Goal: Task Accomplishment & Management: Use online tool/utility

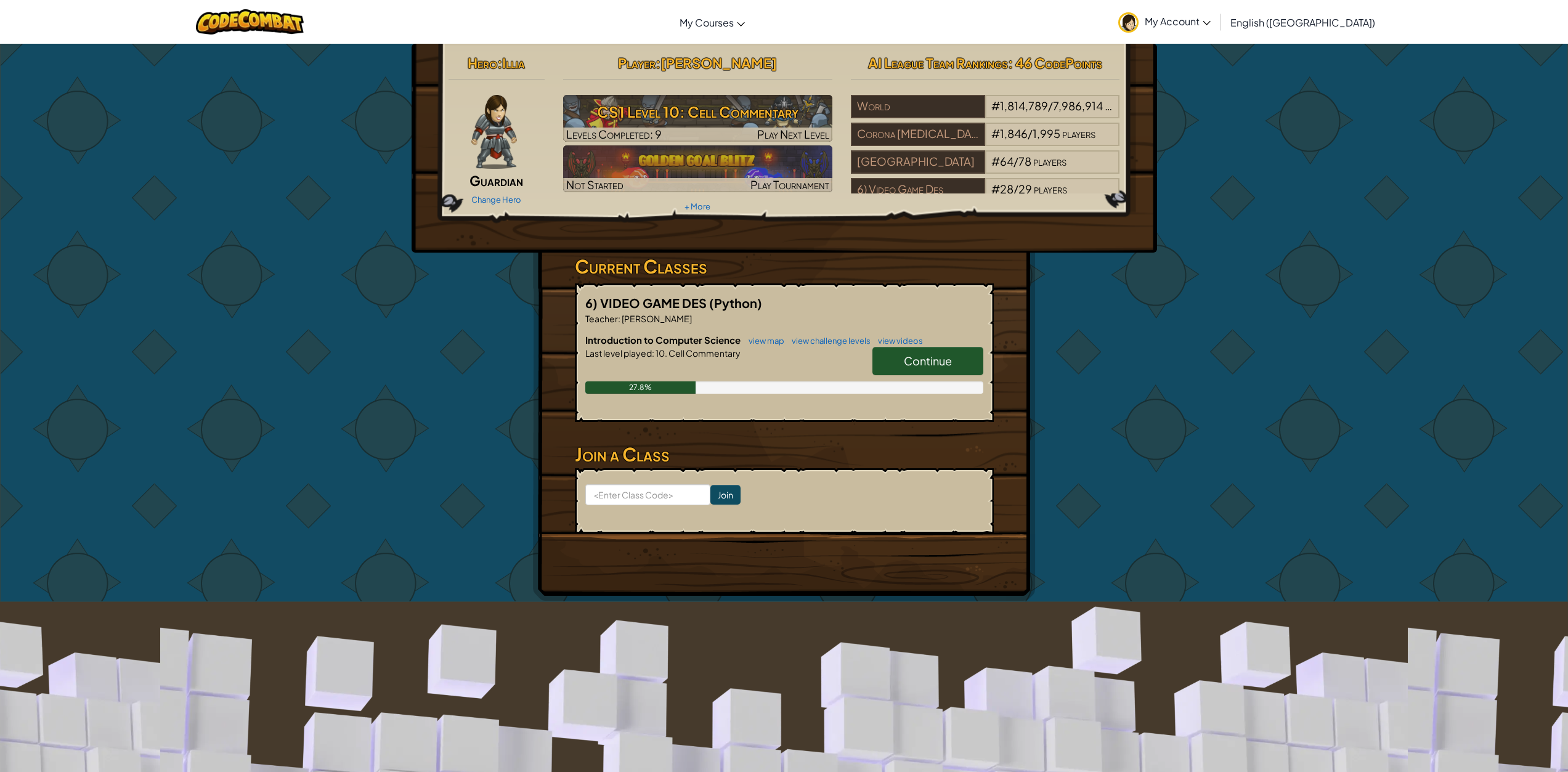
click at [905, 356] on span "Continue" at bounding box center [927, 361] width 48 height 14
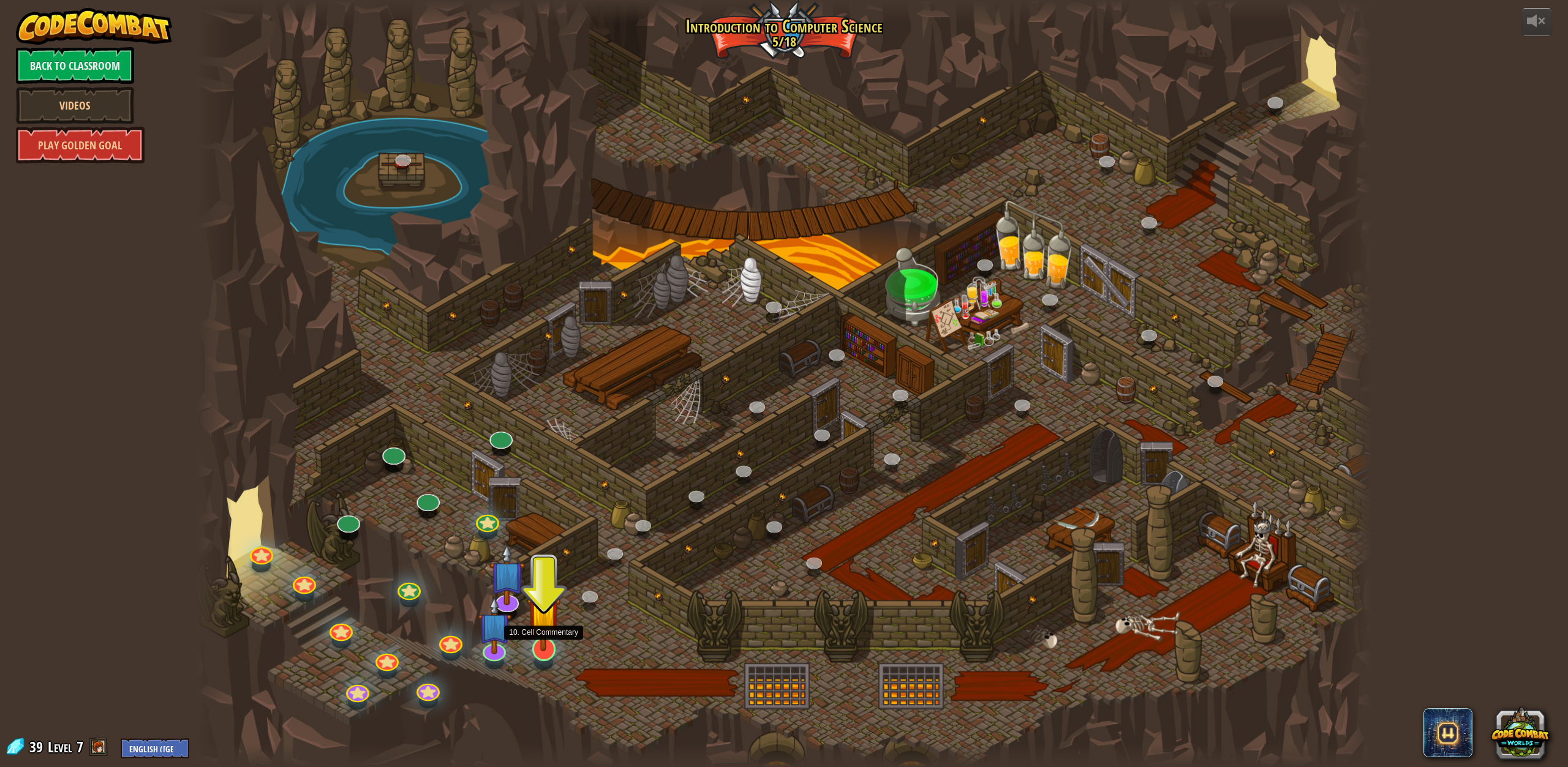
click at [551, 646] on img at bounding box center [544, 613] width 34 height 77
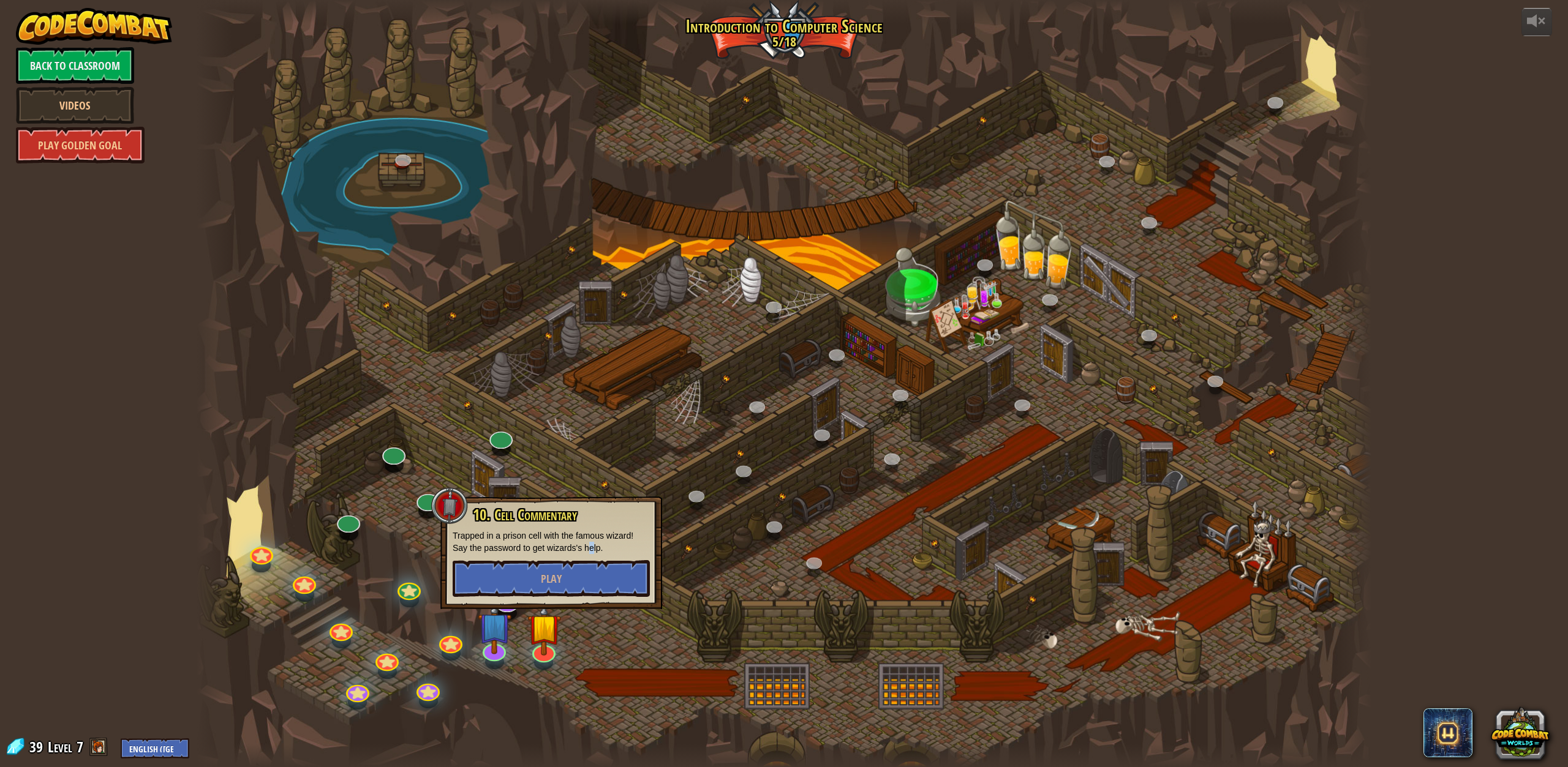
click at [594, 546] on p "Trapped in a prison cell with the famous wizard! Say the password to get wizard…" at bounding box center [550, 541] width 197 height 25
click at [613, 574] on button "Play" at bounding box center [550, 578] width 197 height 37
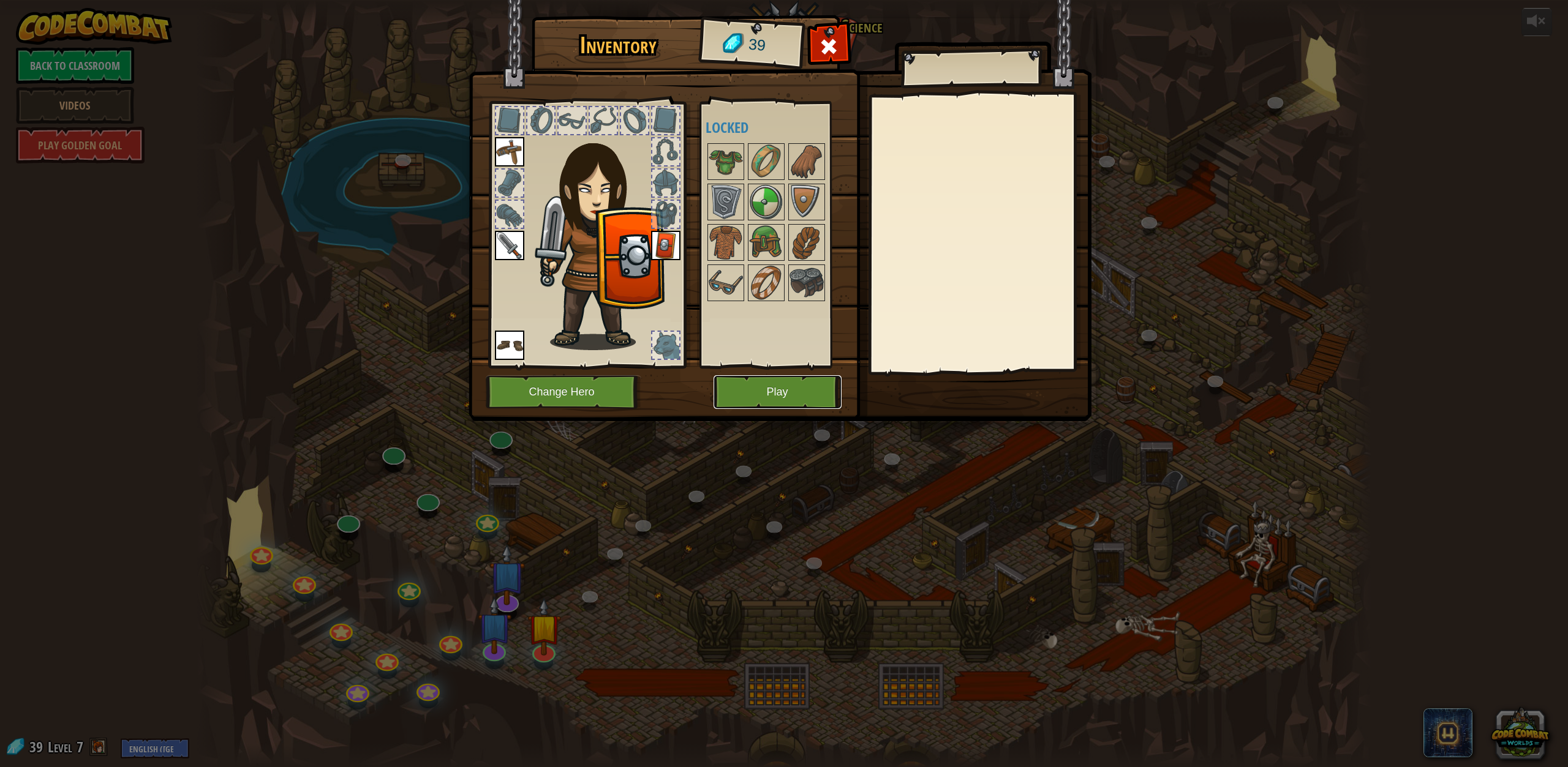
click at [761, 386] on button "Play" at bounding box center [777, 392] width 128 height 34
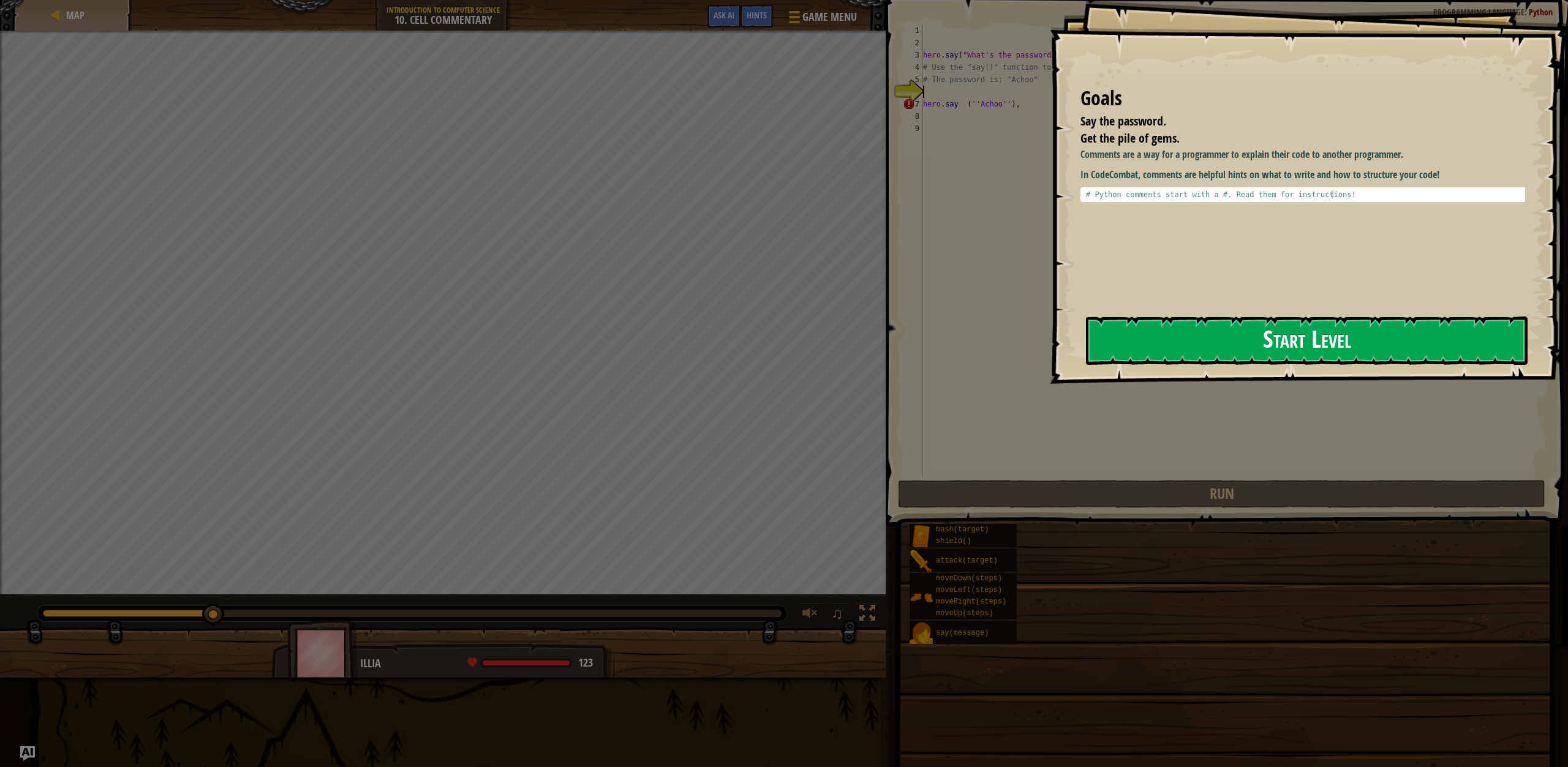
click at [1163, 330] on button "Start Level" at bounding box center [1307, 341] width 441 height 49
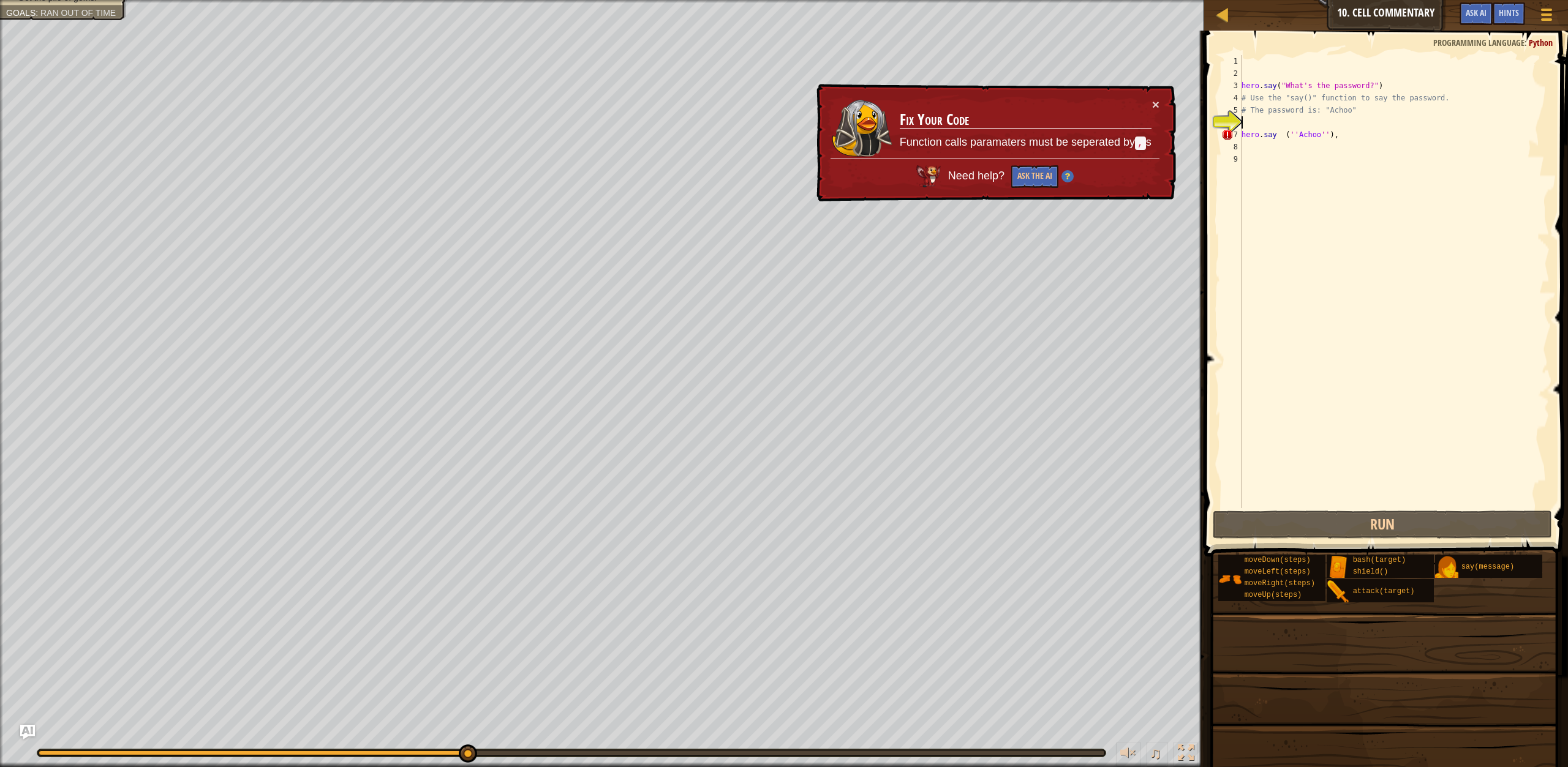
click at [1042, 112] on h3 "Fix Your Code" at bounding box center [1024, 119] width 251 height 17
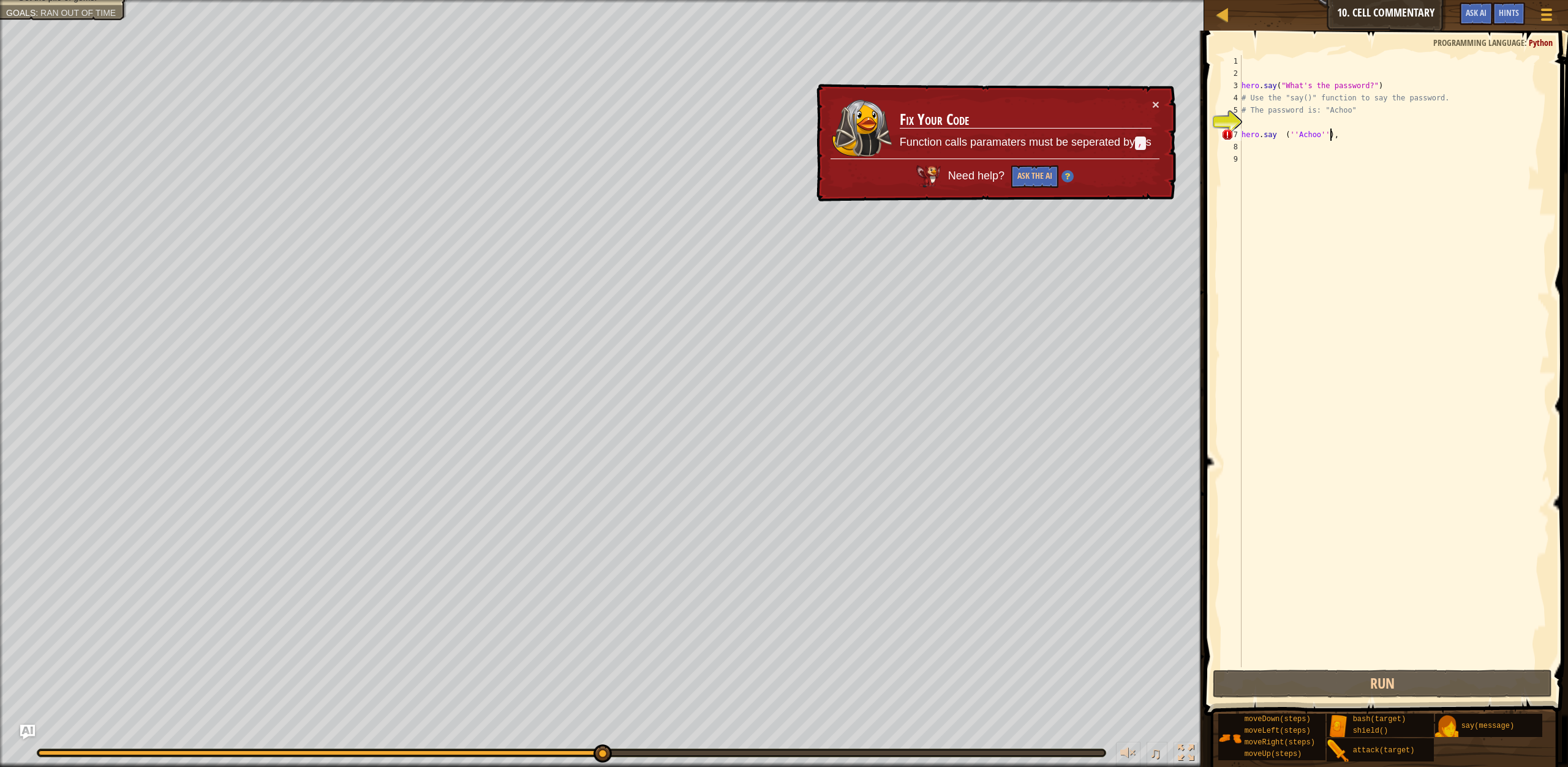
click at [1365, 139] on div "hero . say ( "What's the password?" ) # Use the "say()" function to say the pas…" at bounding box center [1394, 373] width 310 height 637
type textarea "hero.say (''Achoo'')"
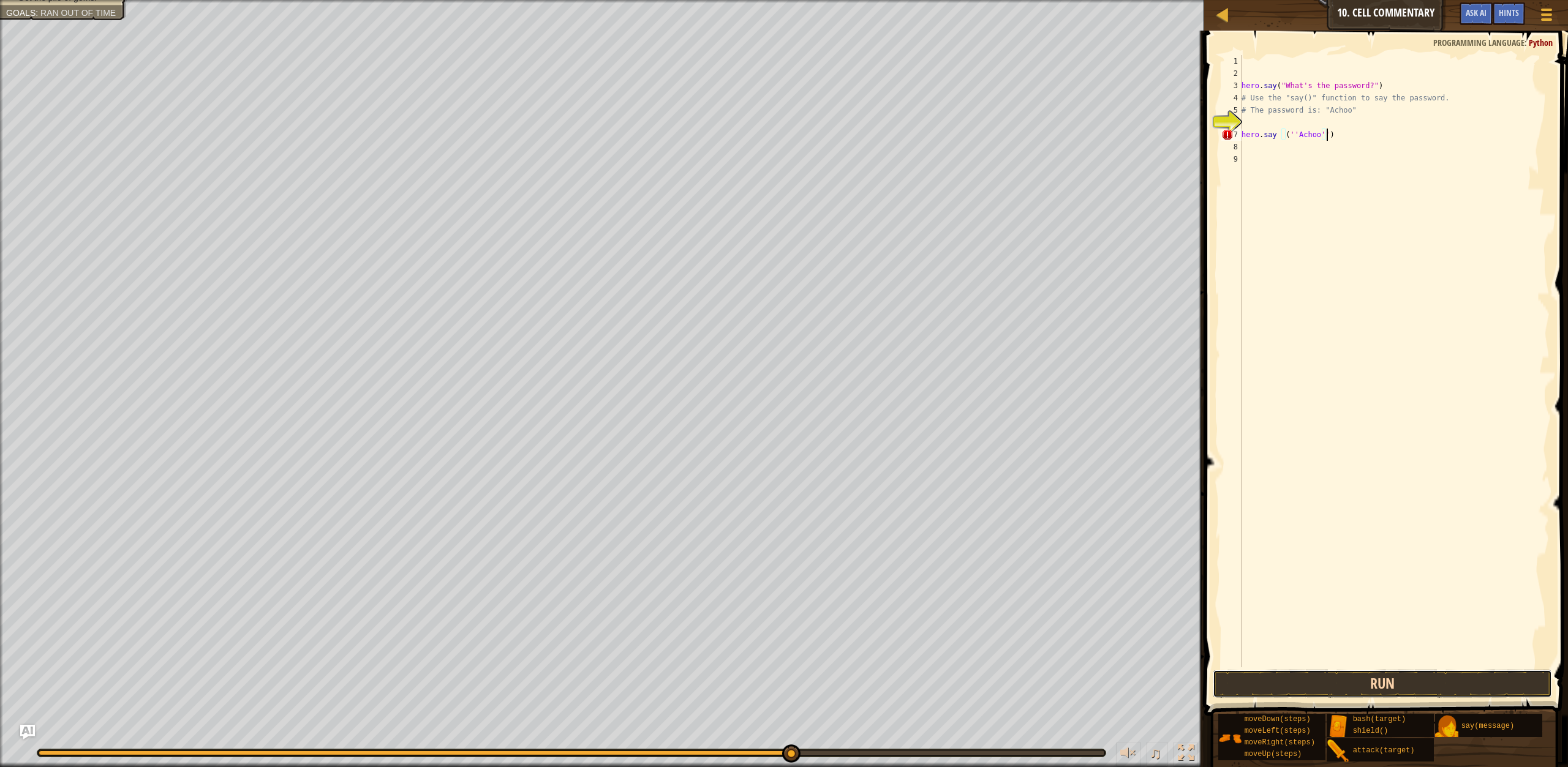
click at [1248, 693] on button "Run" at bounding box center [1381, 684] width 339 height 28
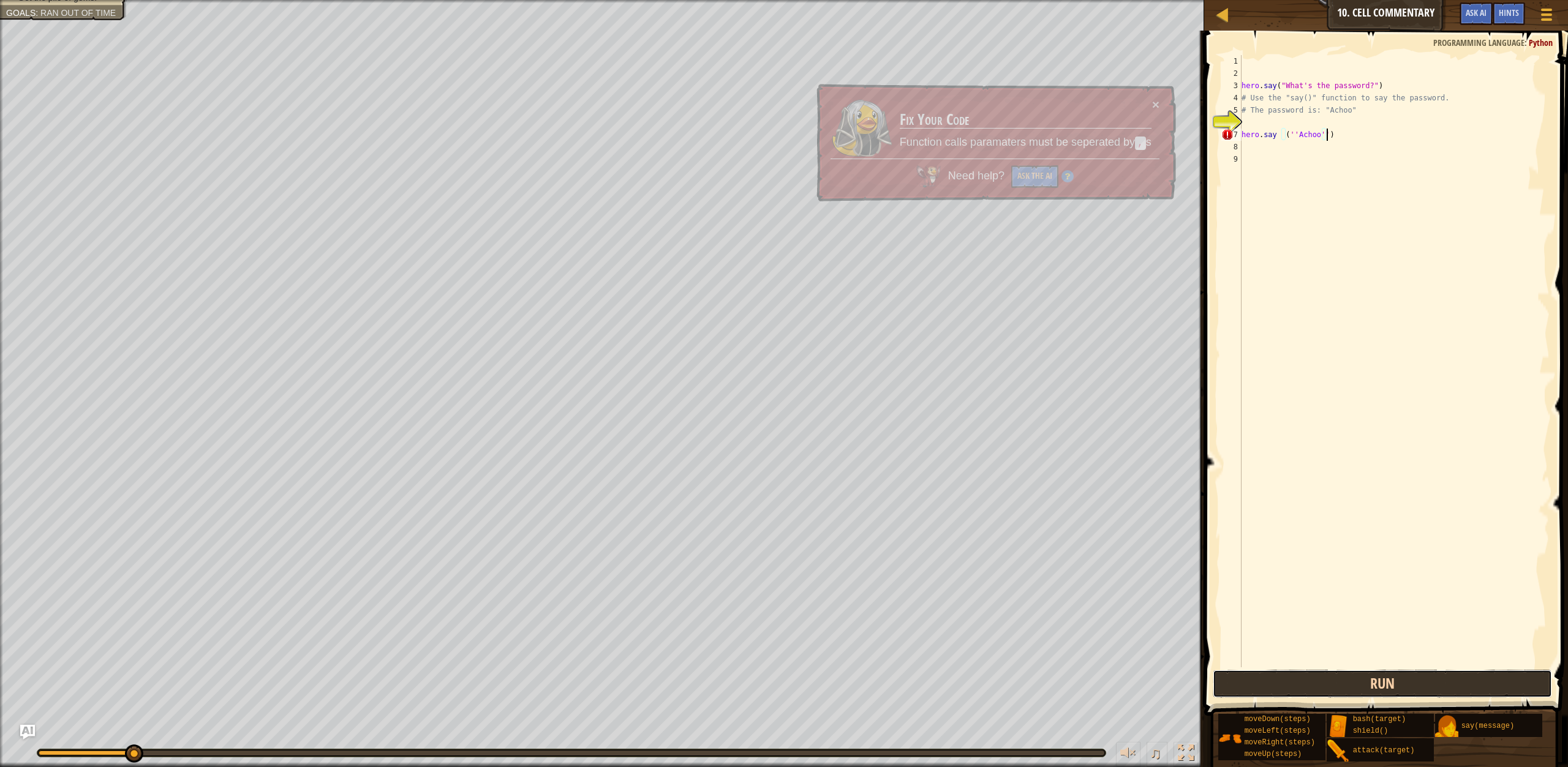
click at [1248, 693] on button "Run" at bounding box center [1381, 684] width 339 height 28
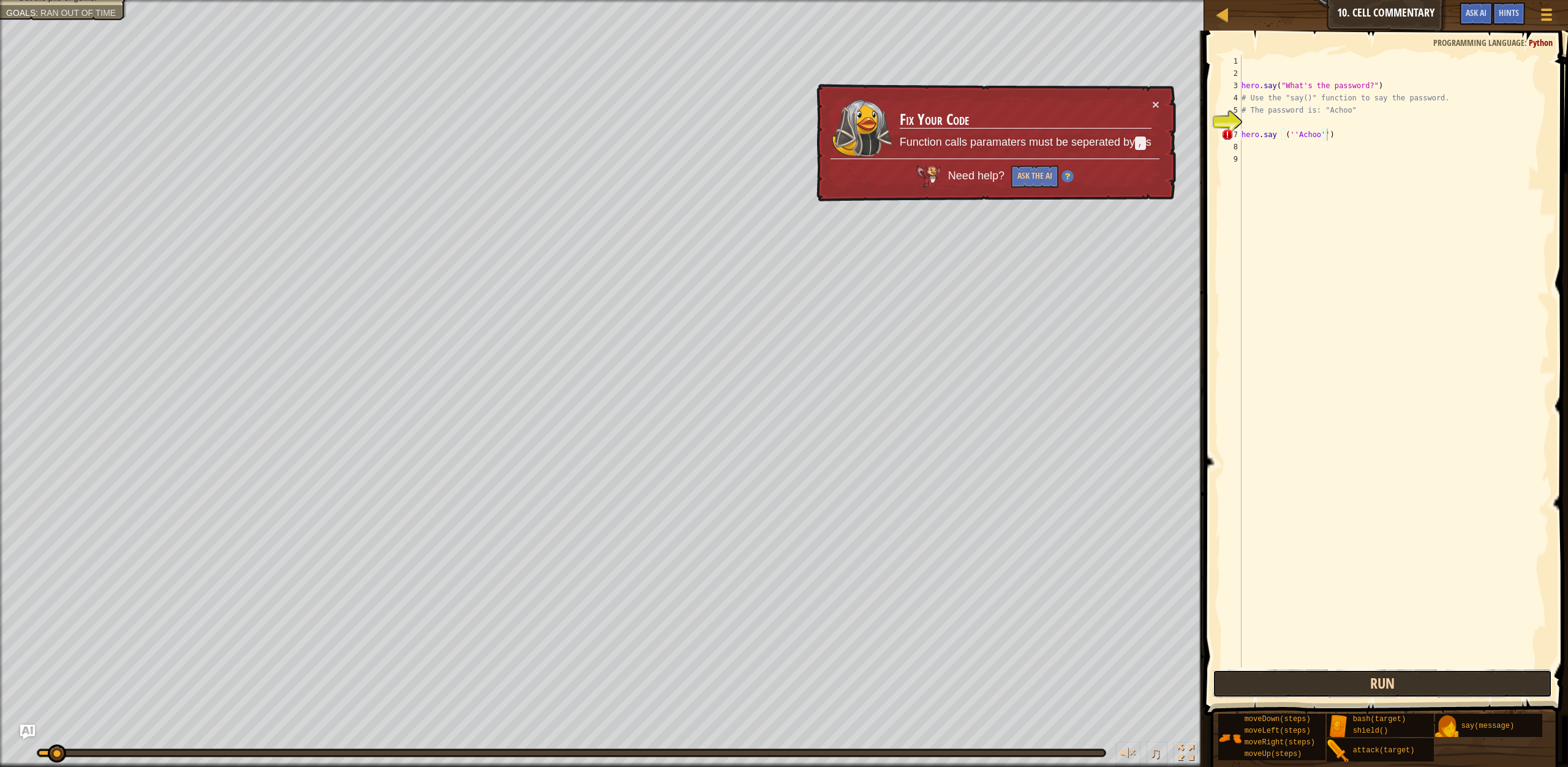
click at [1248, 691] on button "Run" at bounding box center [1381, 684] width 339 height 28
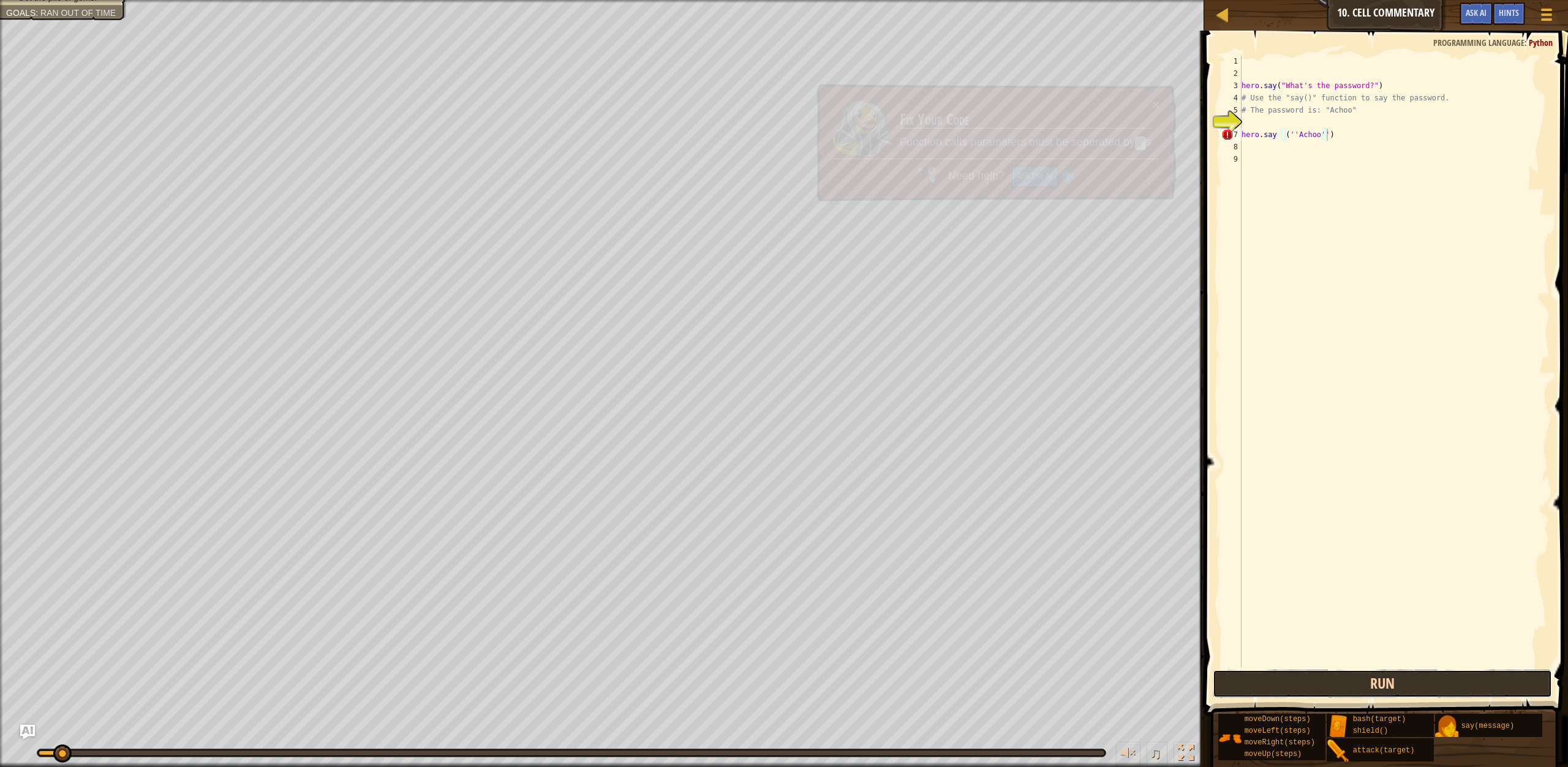
click at [1248, 690] on button "Run" at bounding box center [1381, 684] width 339 height 28
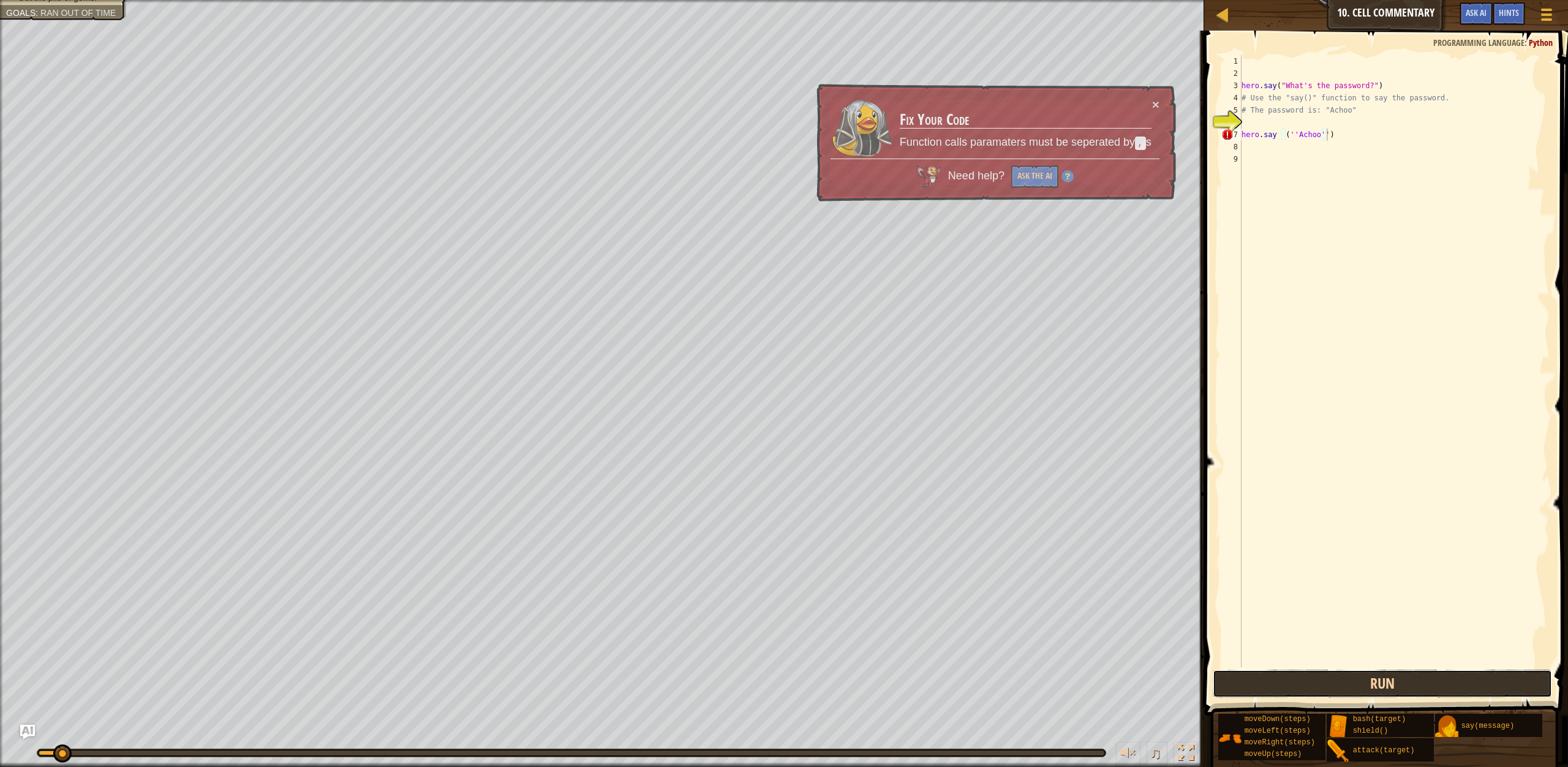
click at [1249, 690] on button "Run" at bounding box center [1381, 684] width 339 height 28
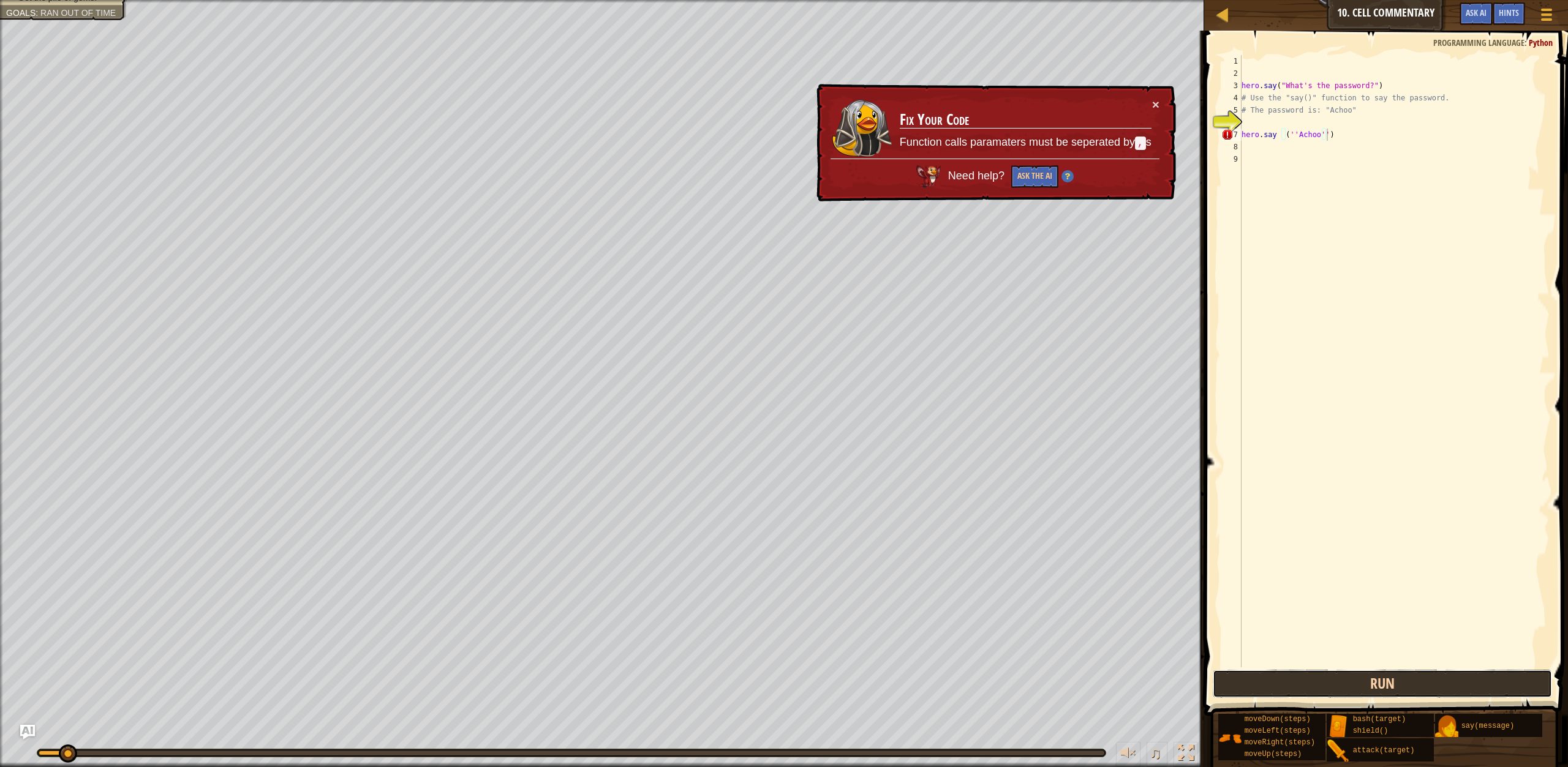
click at [1249, 690] on button "Run" at bounding box center [1381, 684] width 339 height 28
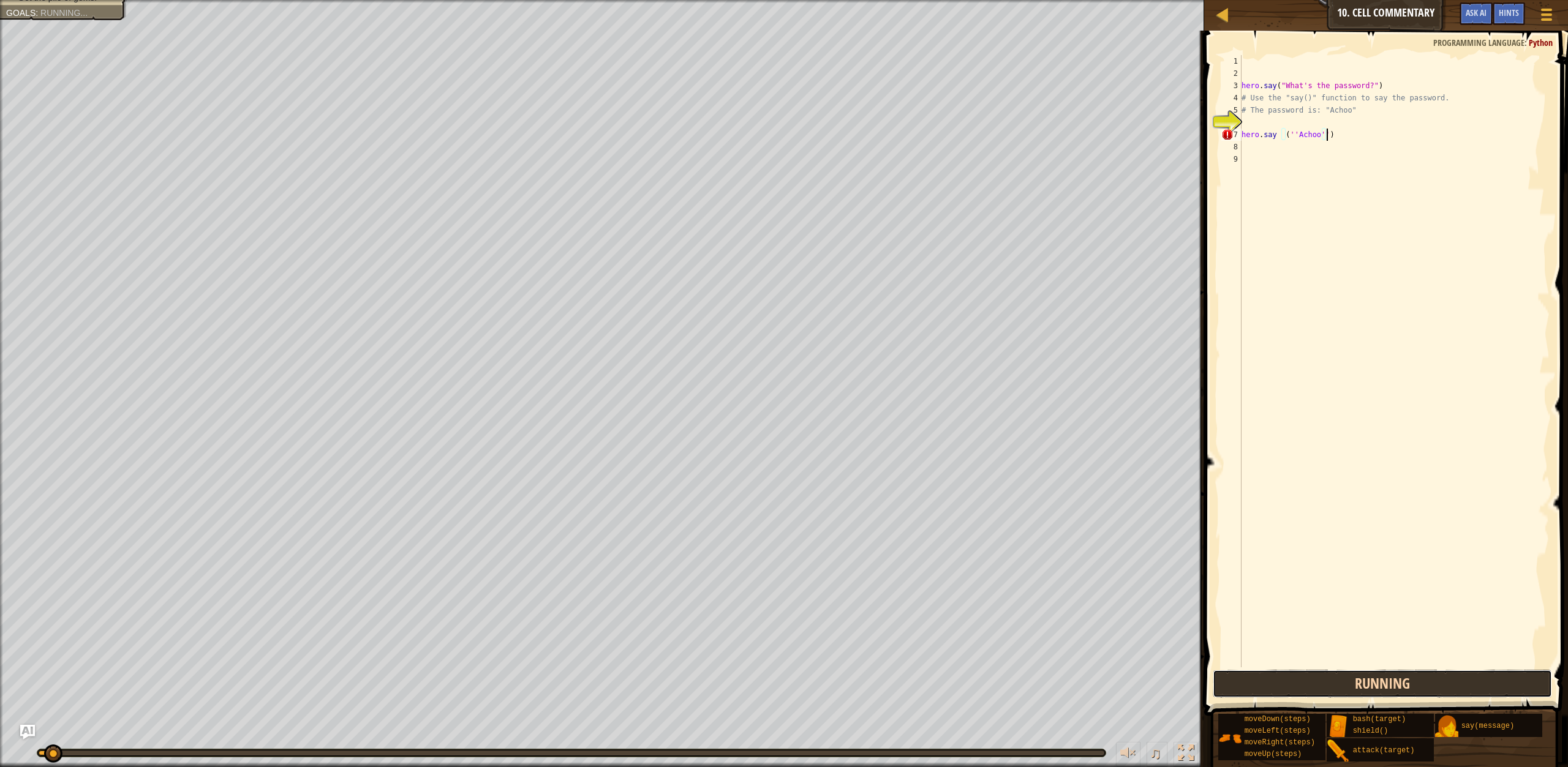
click at [1249, 690] on button "Running" at bounding box center [1381, 684] width 339 height 28
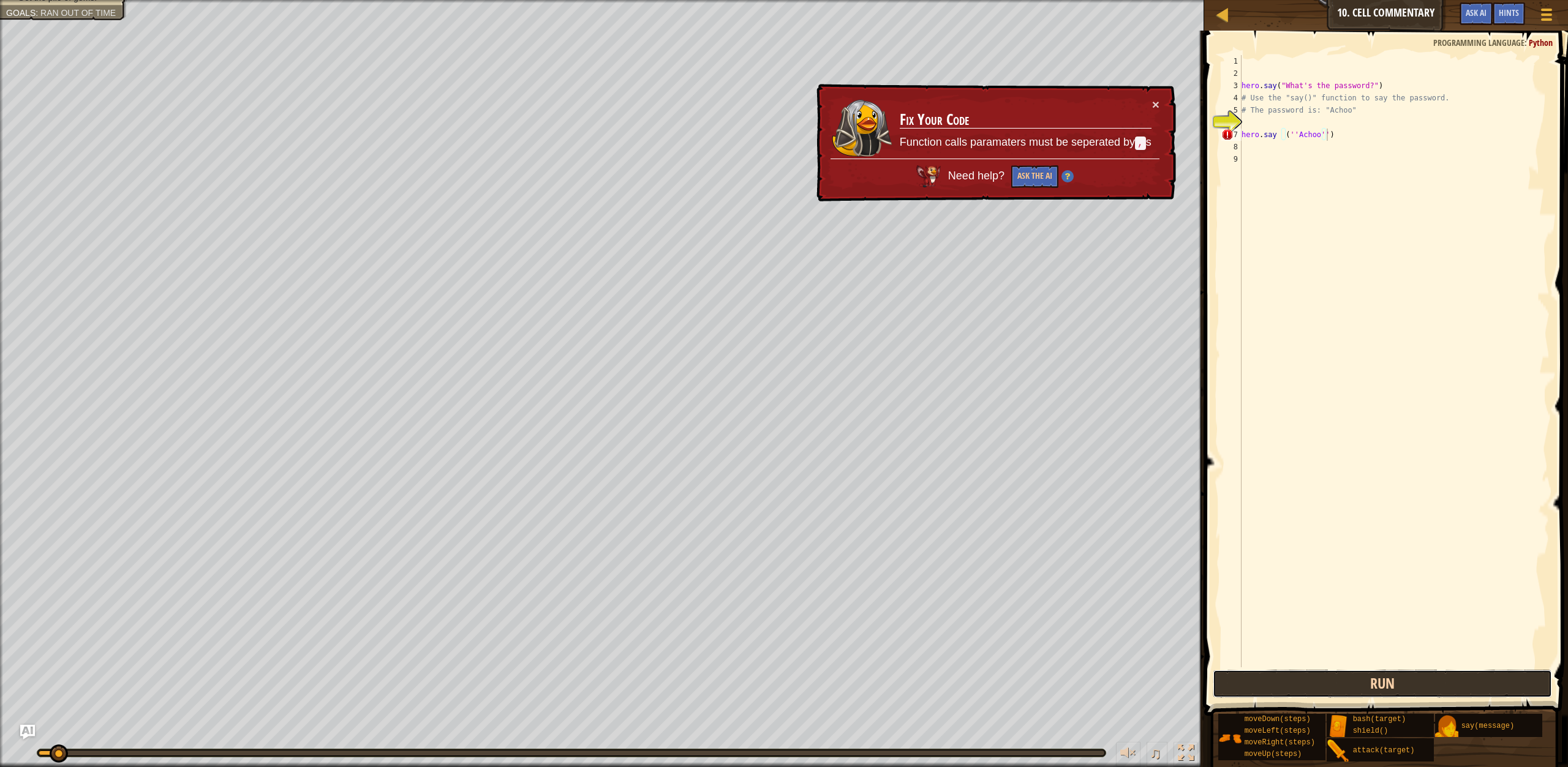
click at [1249, 690] on button "Run" at bounding box center [1381, 684] width 339 height 28
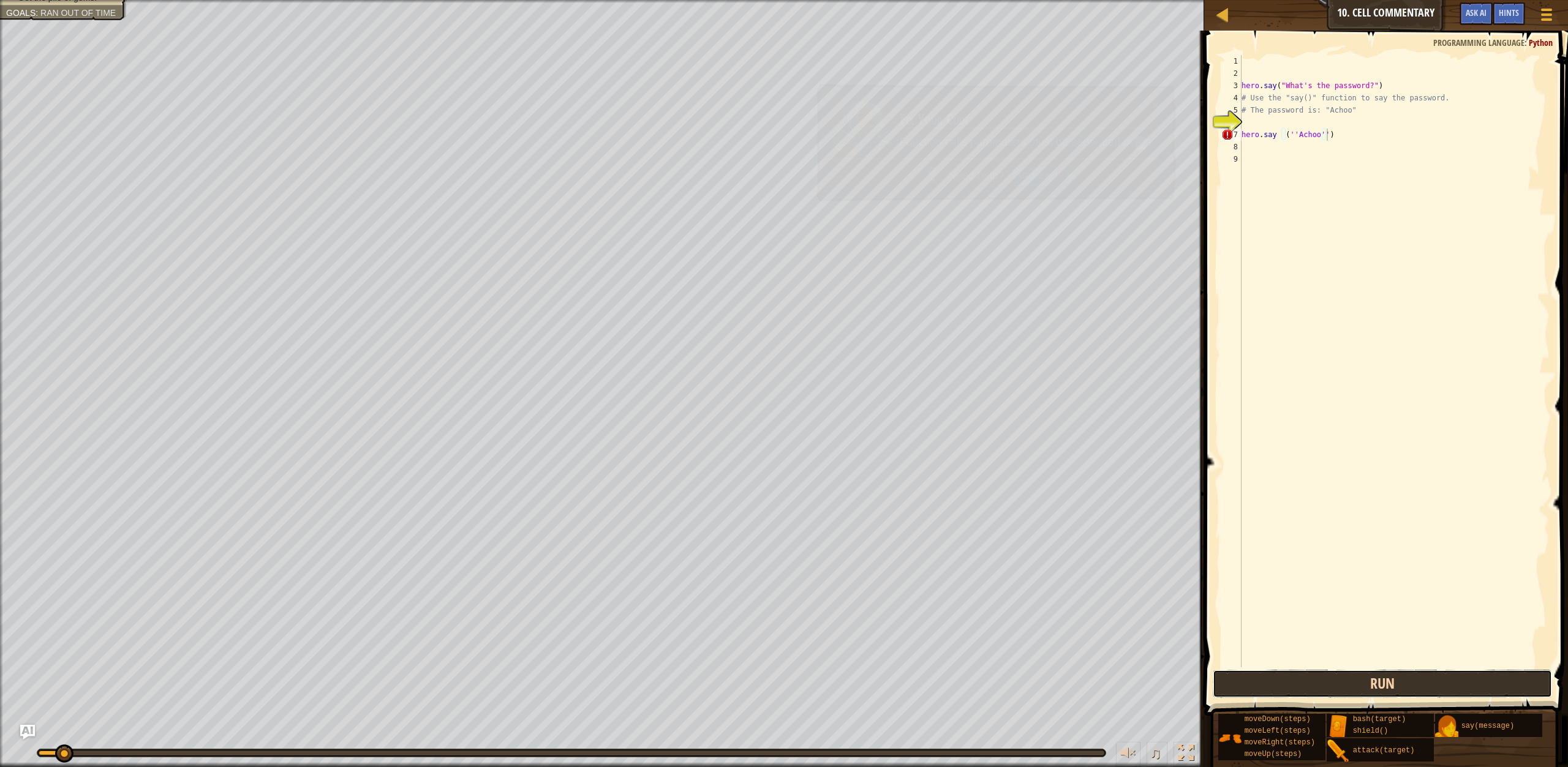
click at [1249, 690] on button "Run" at bounding box center [1381, 684] width 339 height 28
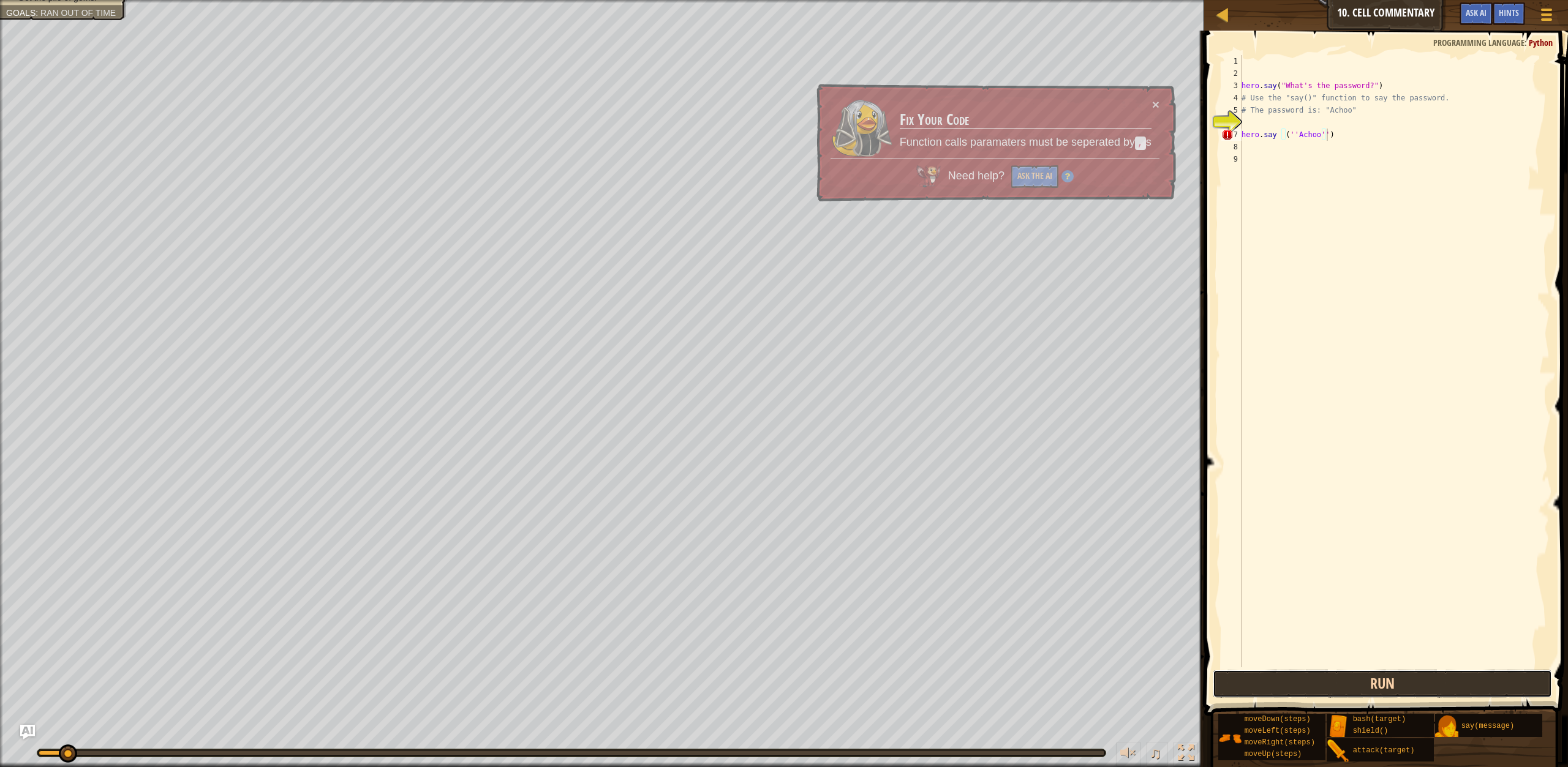
click at [1249, 690] on button "Run" at bounding box center [1381, 684] width 339 height 28
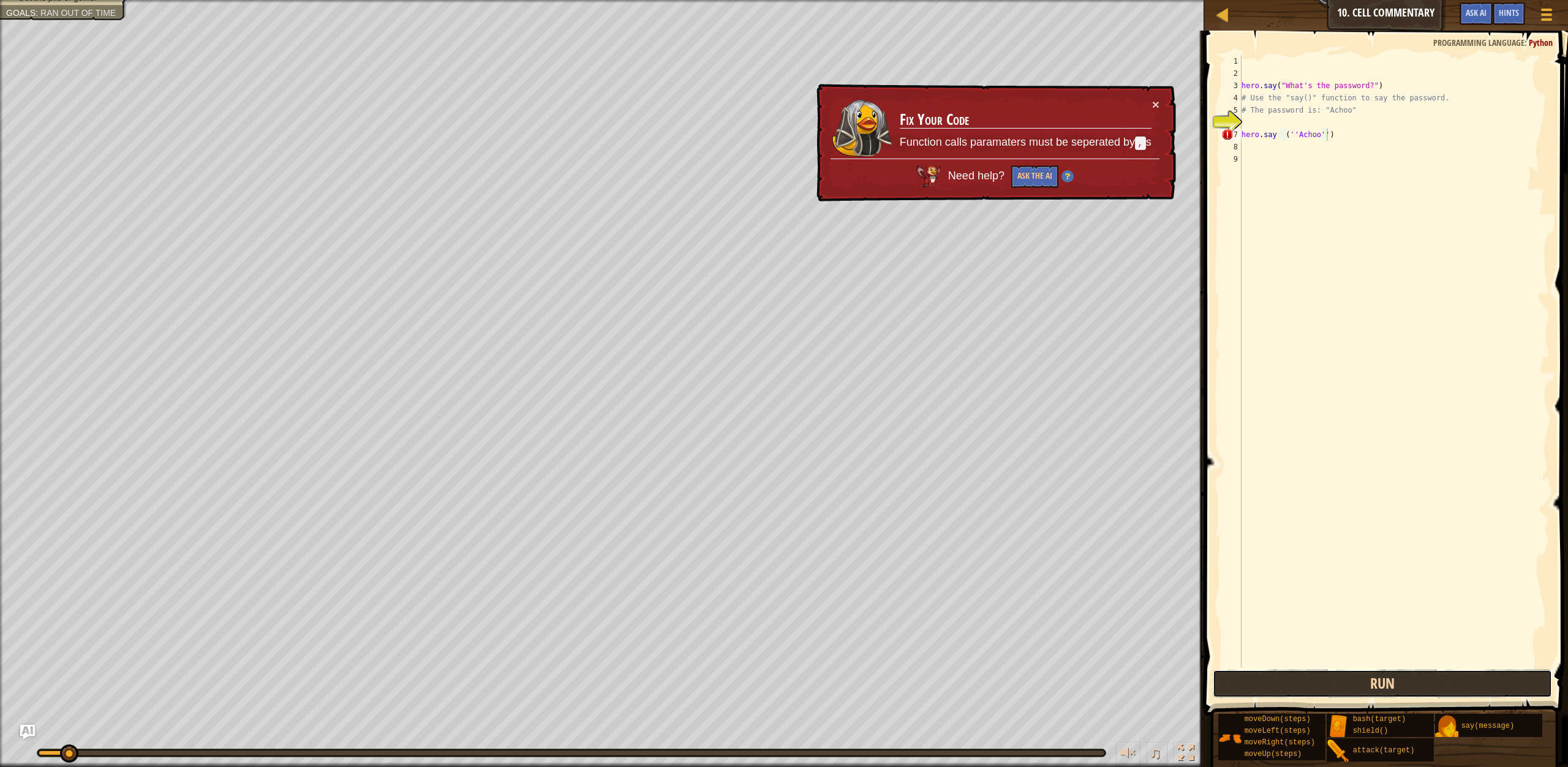
click at [1249, 690] on button "Run" at bounding box center [1381, 684] width 339 height 28
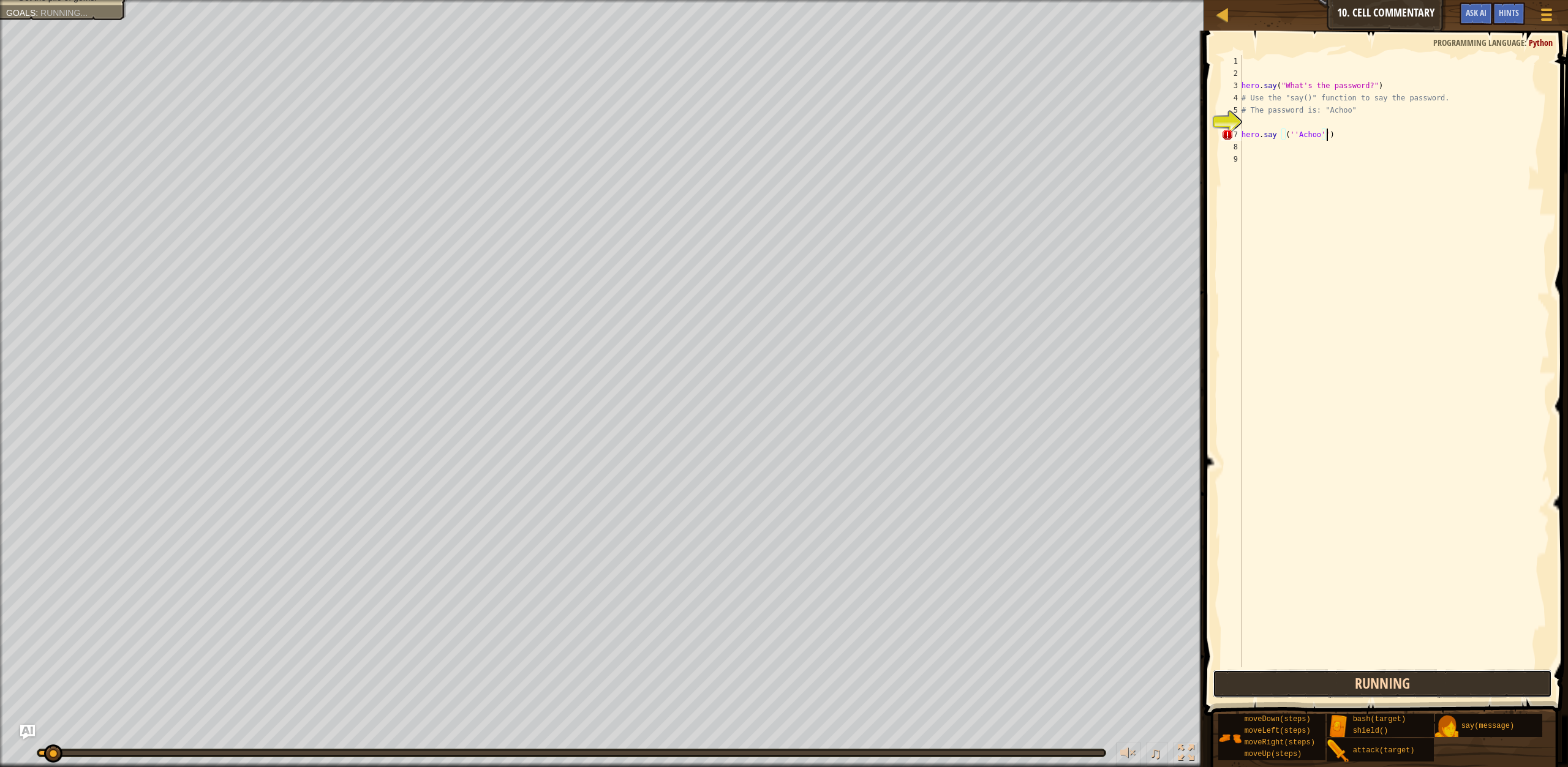
click at [1248, 690] on button "Running" at bounding box center [1381, 684] width 339 height 28
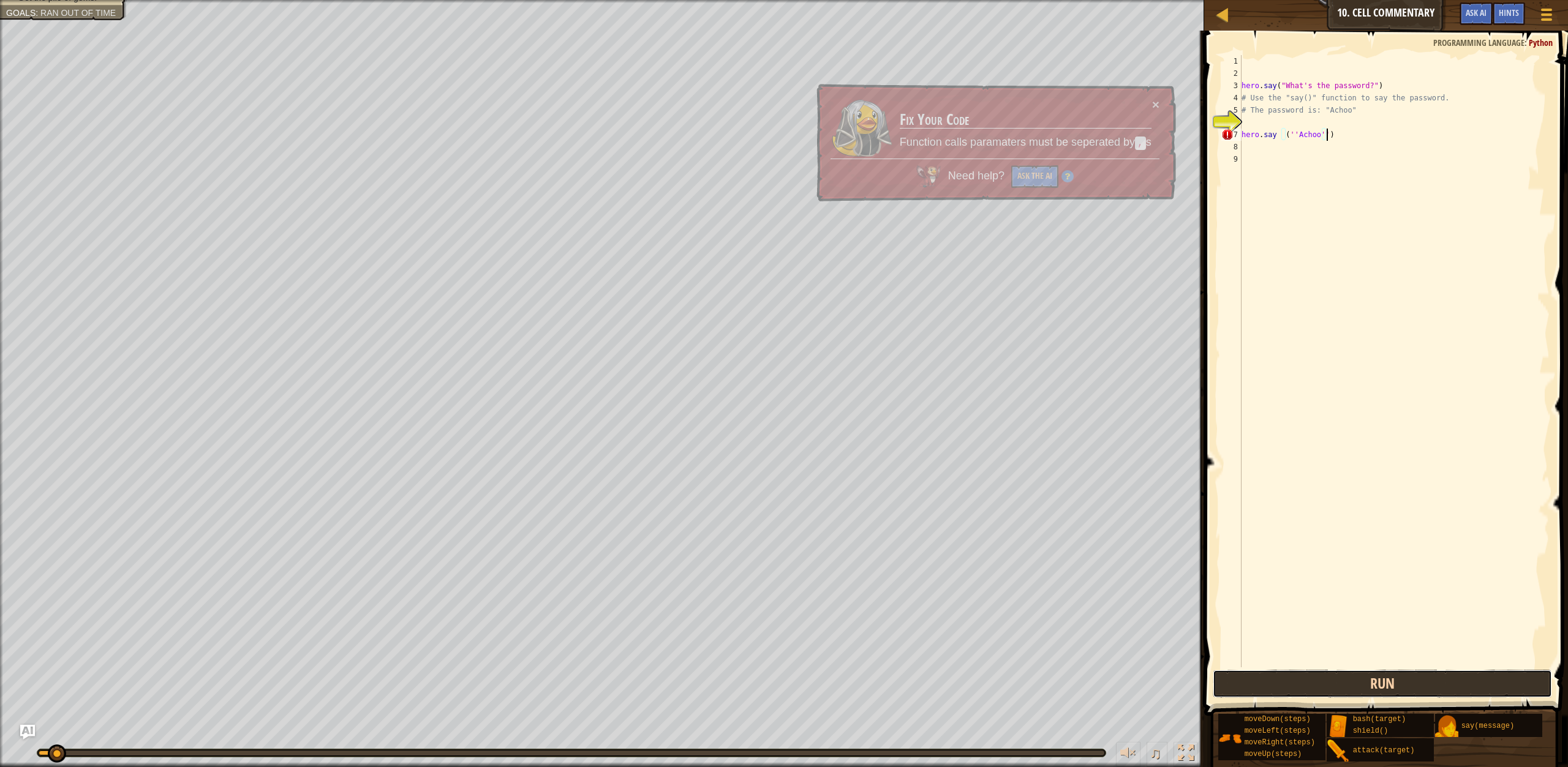
click at [1248, 690] on button "Run" at bounding box center [1381, 684] width 339 height 28
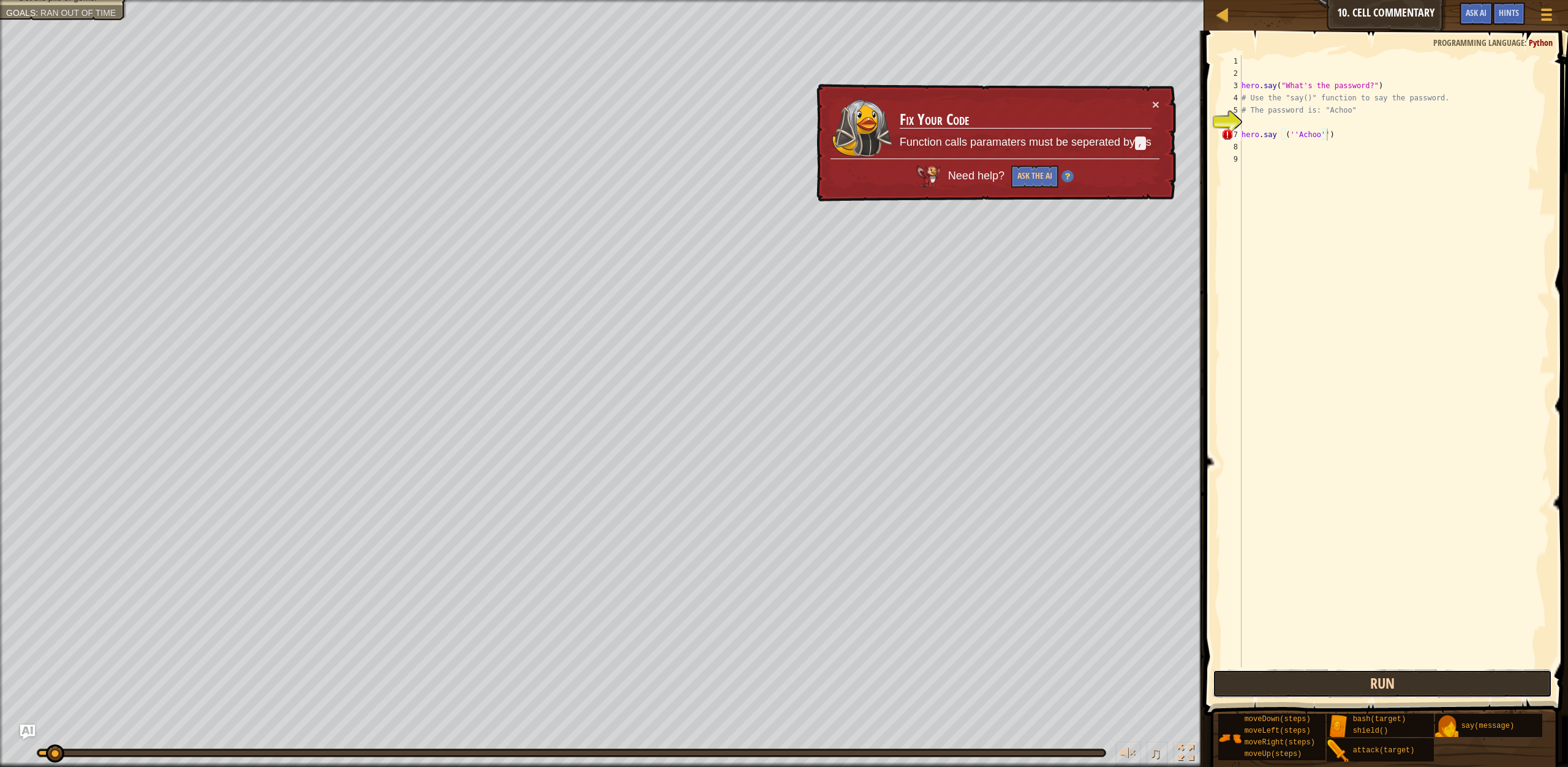
click at [1248, 690] on button "Run" at bounding box center [1381, 684] width 339 height 28
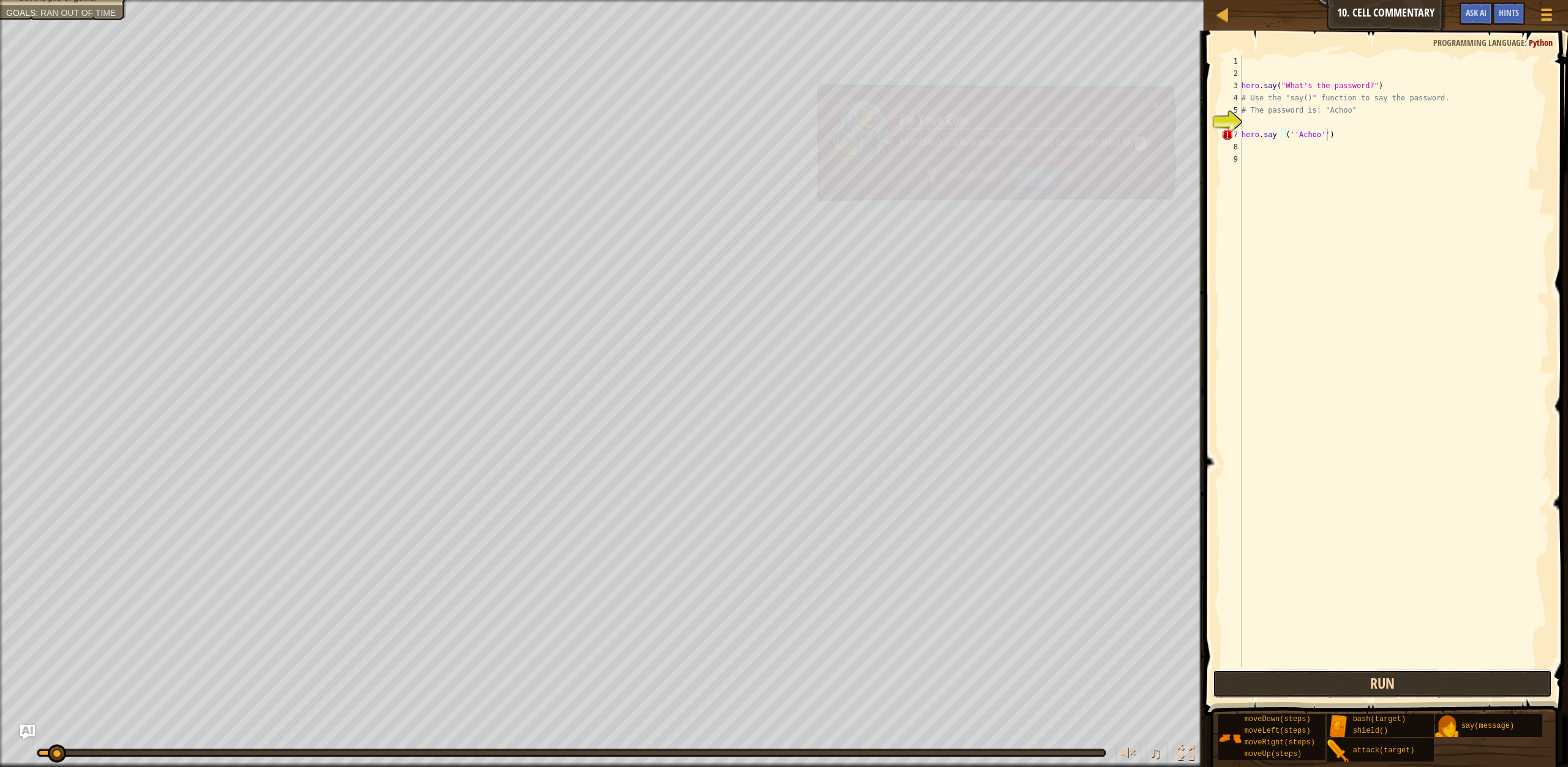
click at [1248, 690] on button "Run" at bounding box center [1381, 684] width 339 height 28
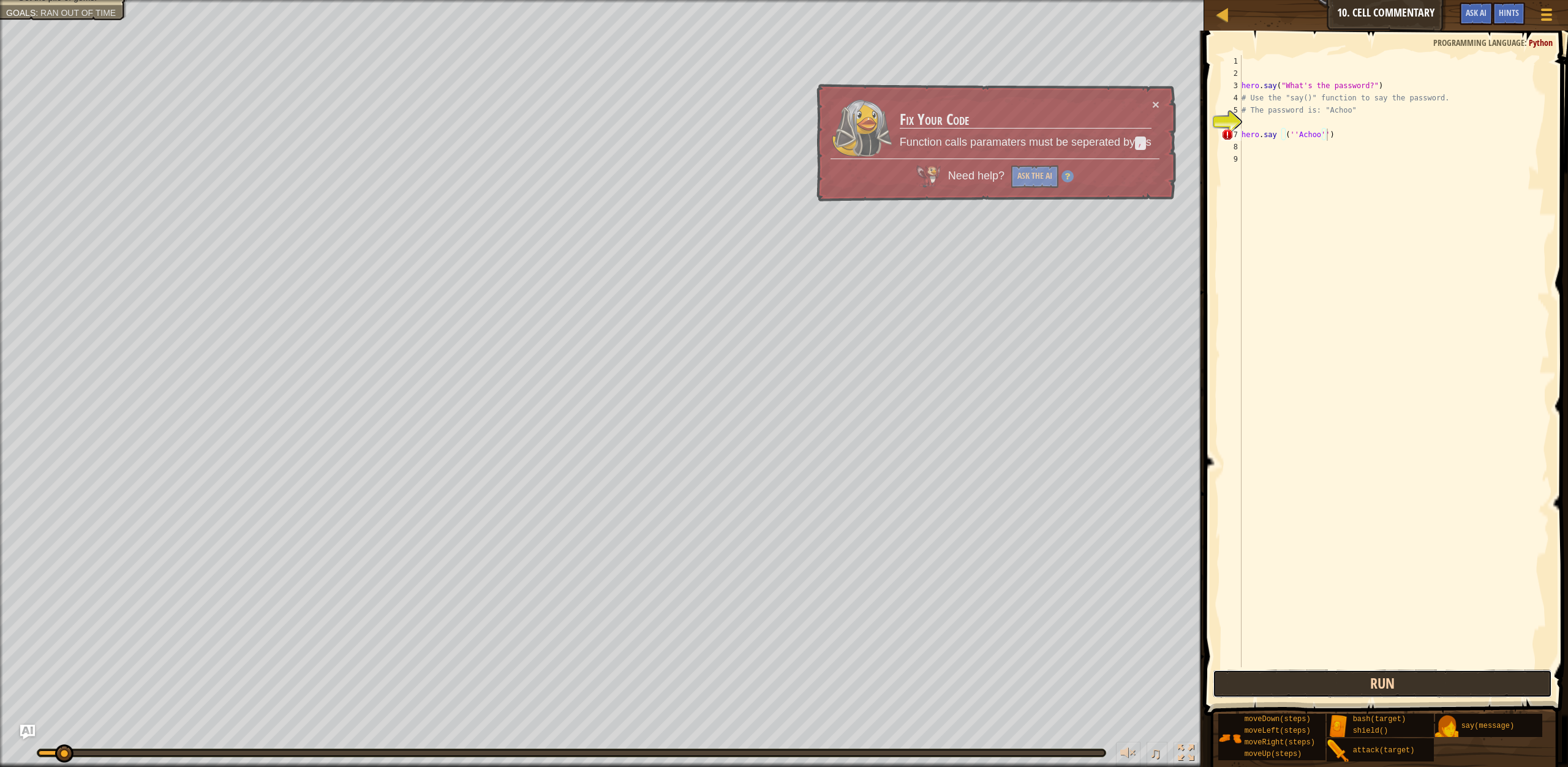
click at [1248, 691] on button "Run" at bounding box center [1381, 684] width 339 height 28
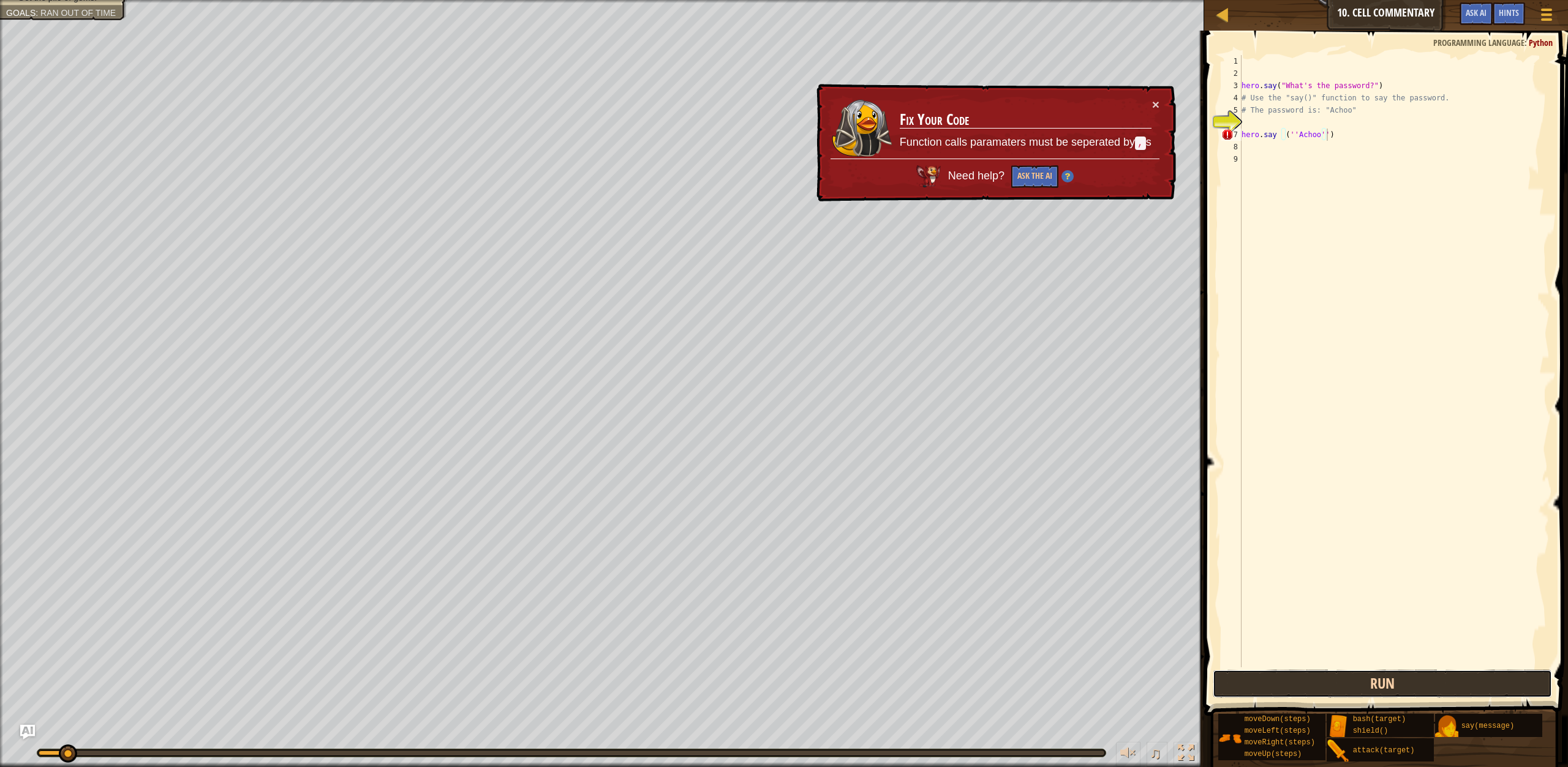
click at [1248, 691] on button "Run" at bounding box center [1381, 684] width 339 height 28
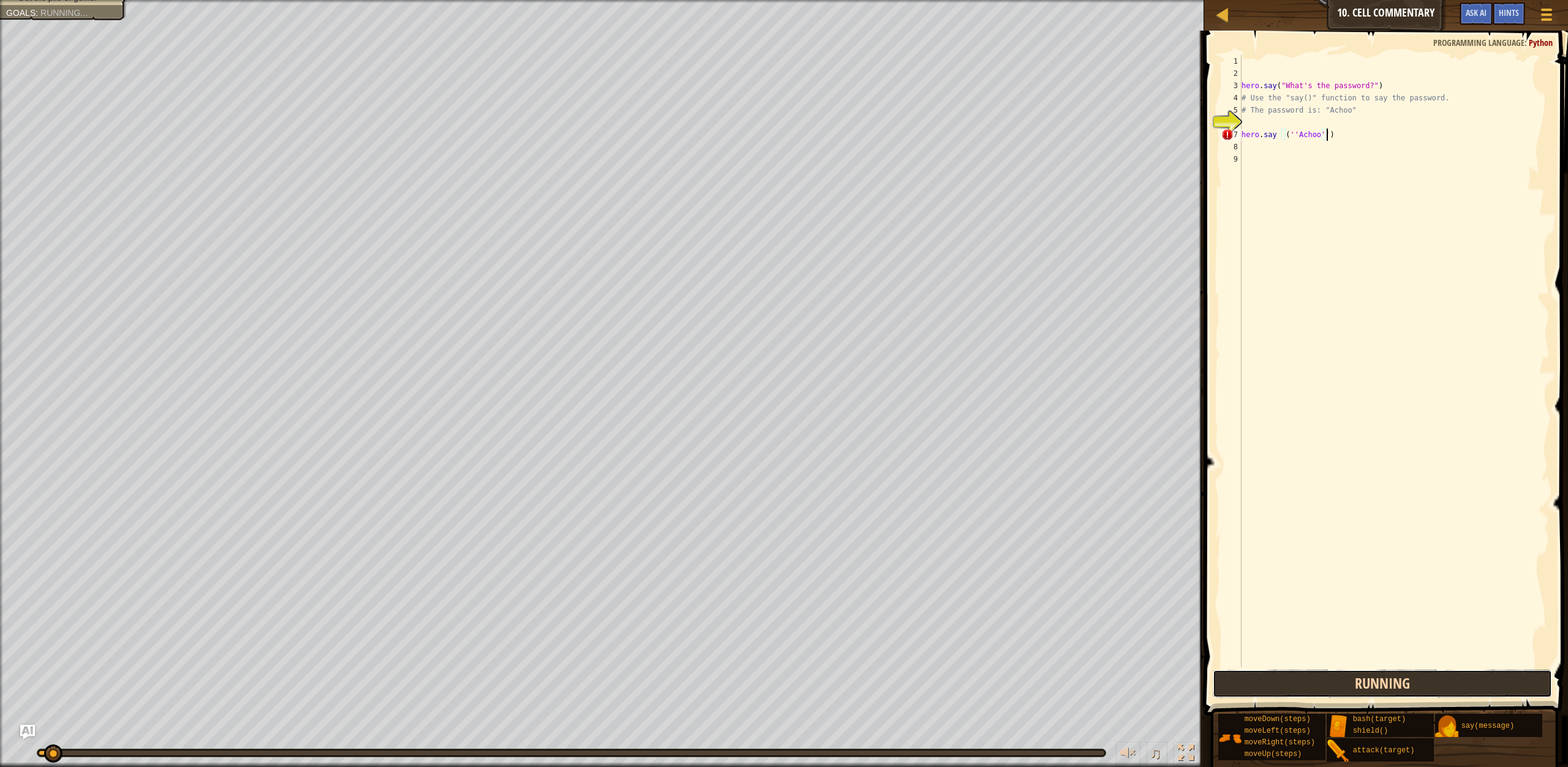
click at [1248, 691] on button "Running" at bounding box center [1381, 684] width 339 height 28
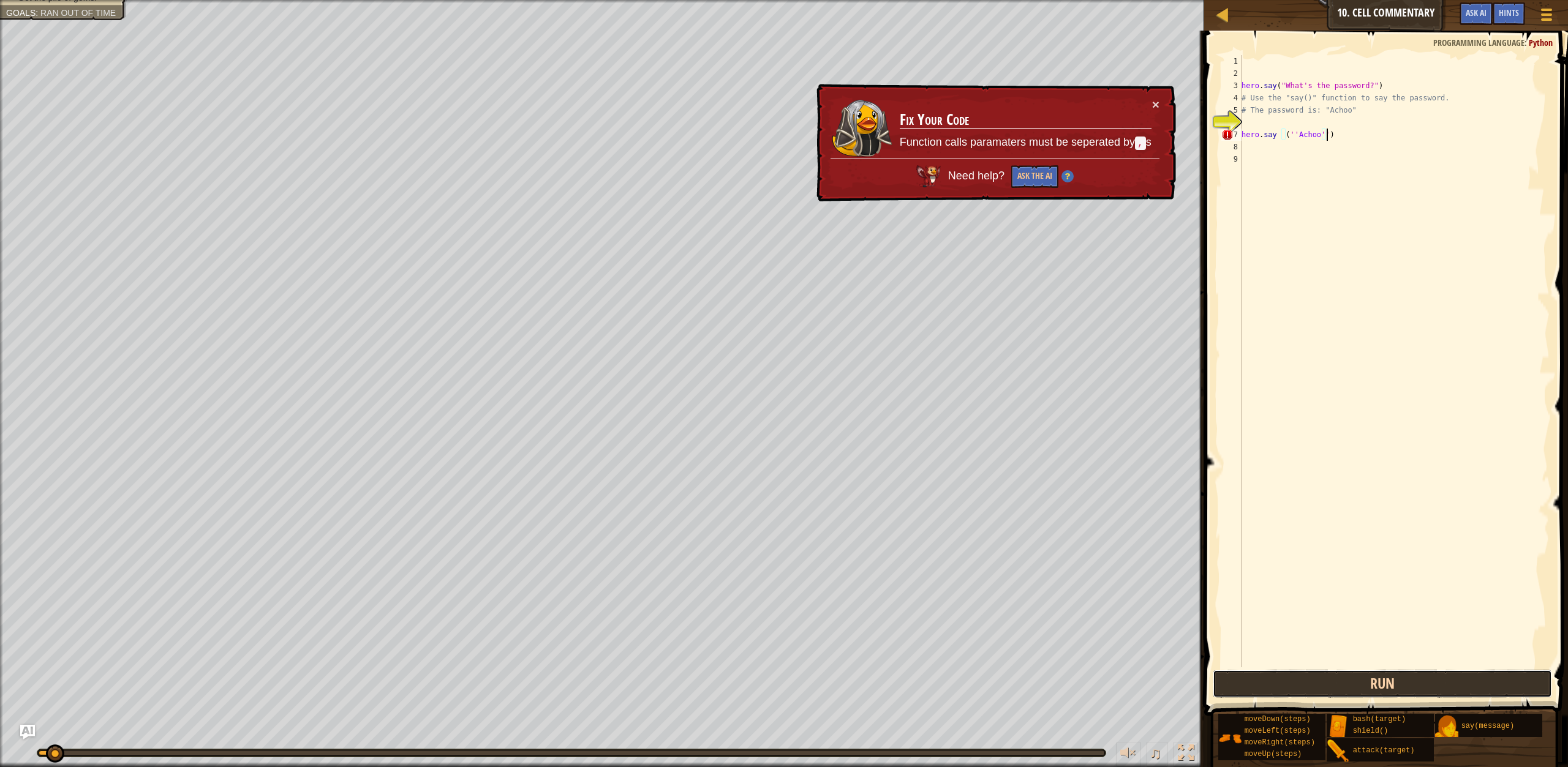
click at [1248, 691] on button "Run" at bounding box center [1381, 684] width 339 height 28
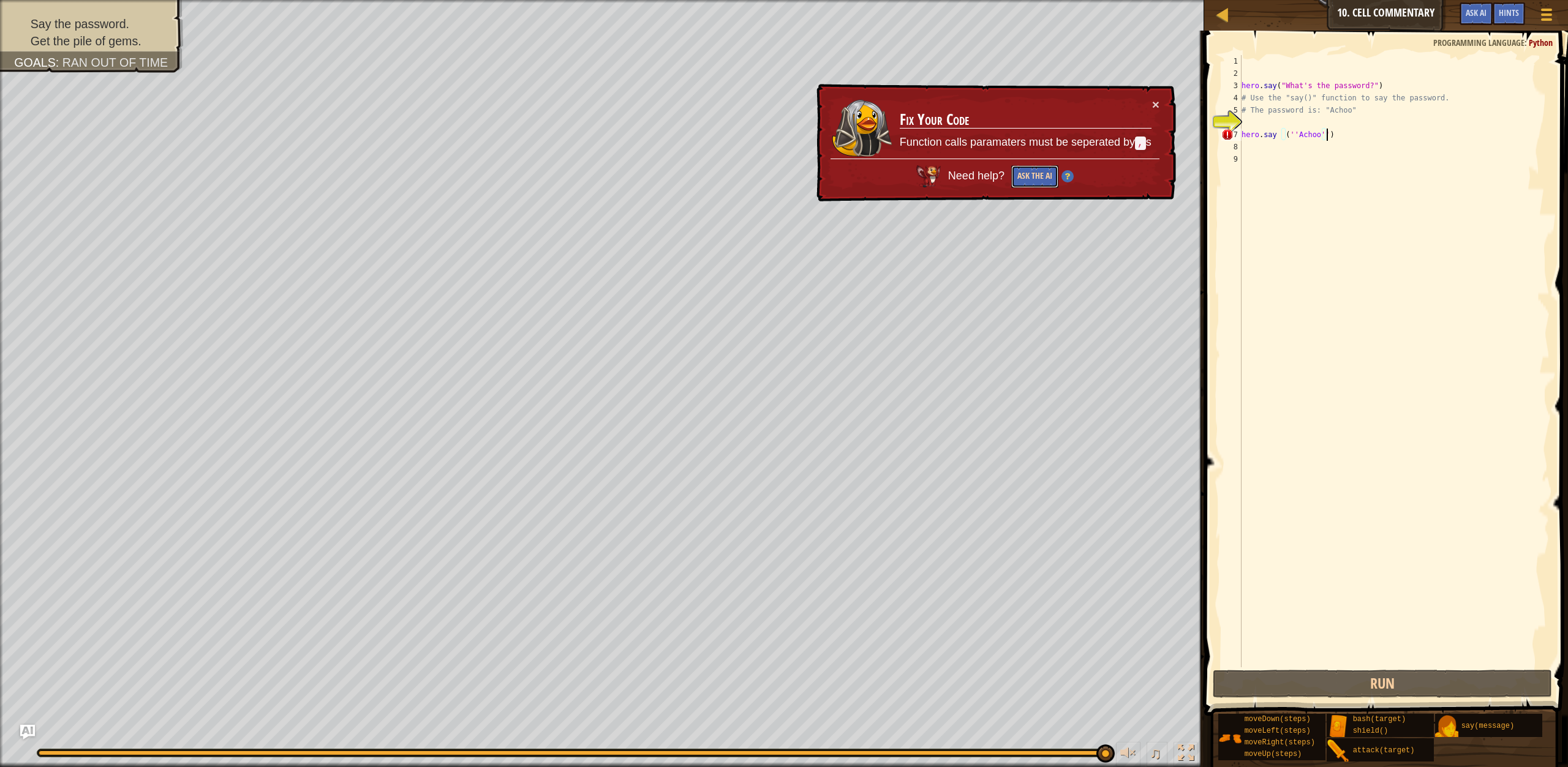
click at [1033, 173] on button "Ask the AI" at bounding box center [1034, 176] width 47 height 23
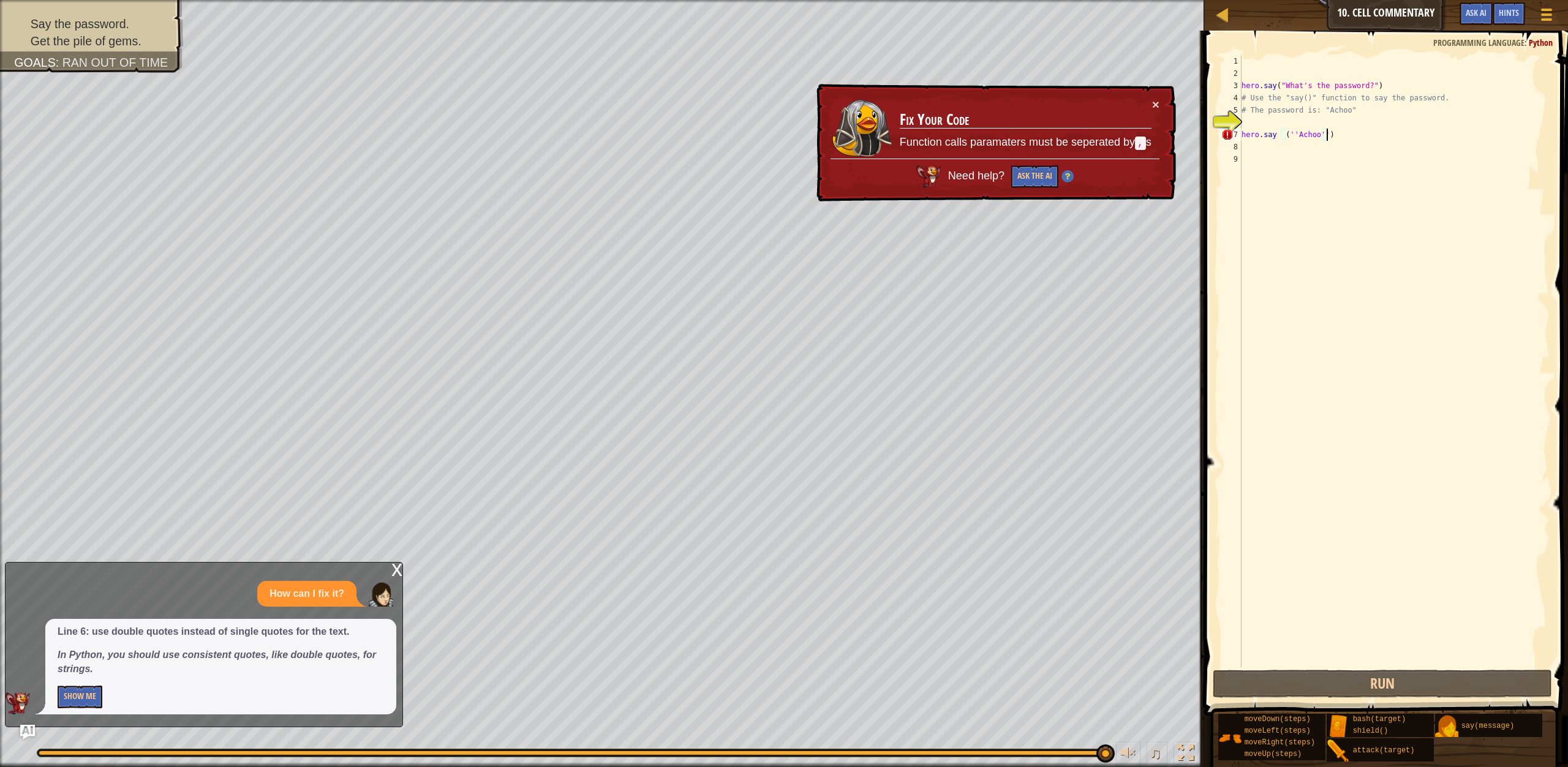
click at [1375, 580] on div "hero . say ( "What's the password?" ) # Use the "say()" function to say the pas…" at bounding box center [1394, 373] width 310 height 637
click at [1413, 532] on div "hero . say ( "What's the password?" ) # Use the "say()" function to say the pas…" at bounding box center [1394, 373] width 310 height 637
click at [1517, 531] on div "hero . say ( "What's the password?" ) # Use the "say()" function to say the pas…" at bounding box center [1394, 373] width 310 height 637
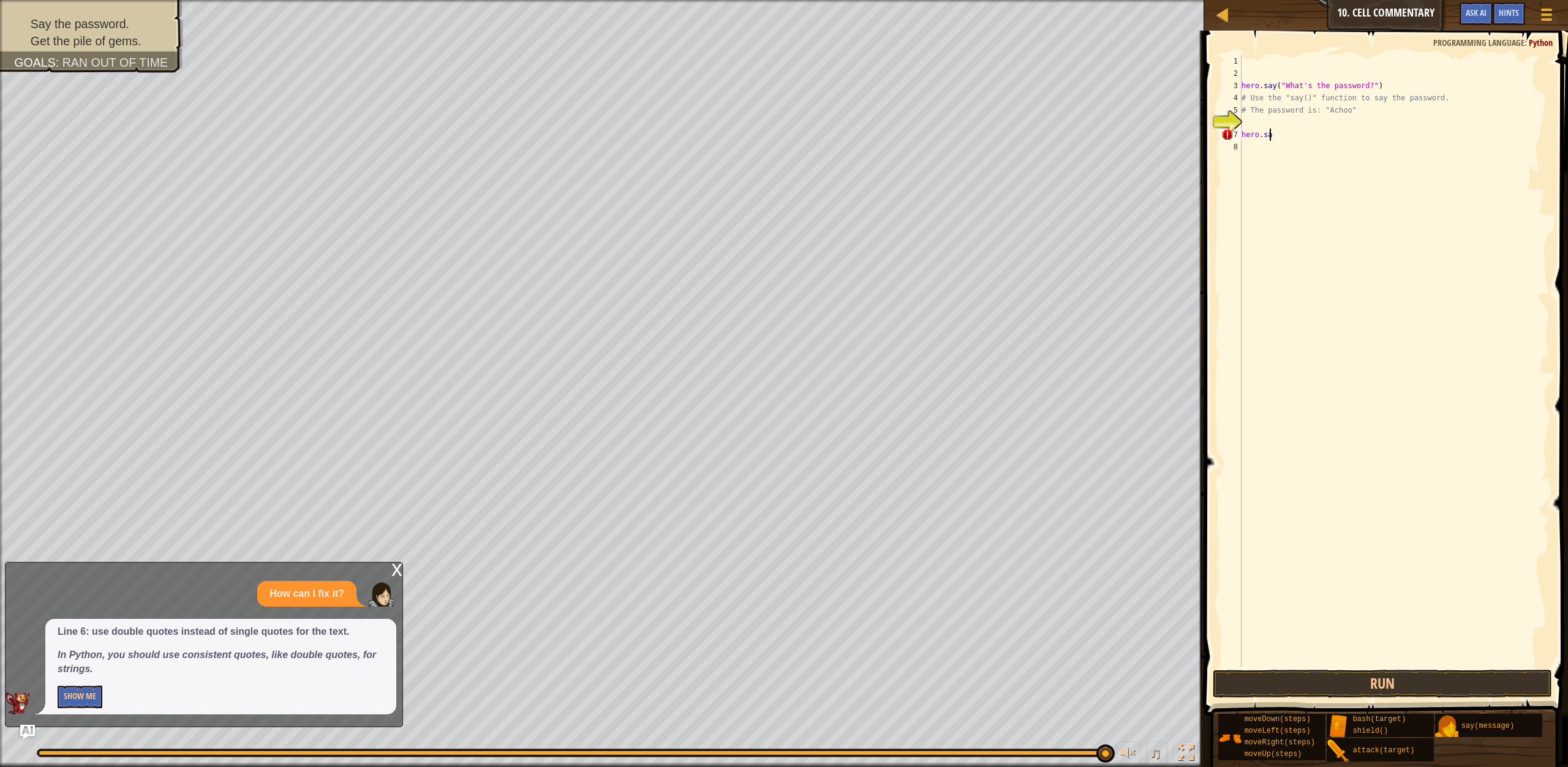
type textarea "h"
click at [1339, 690] on button "Run" at bounding box center [1381, 684] width 339 height 28
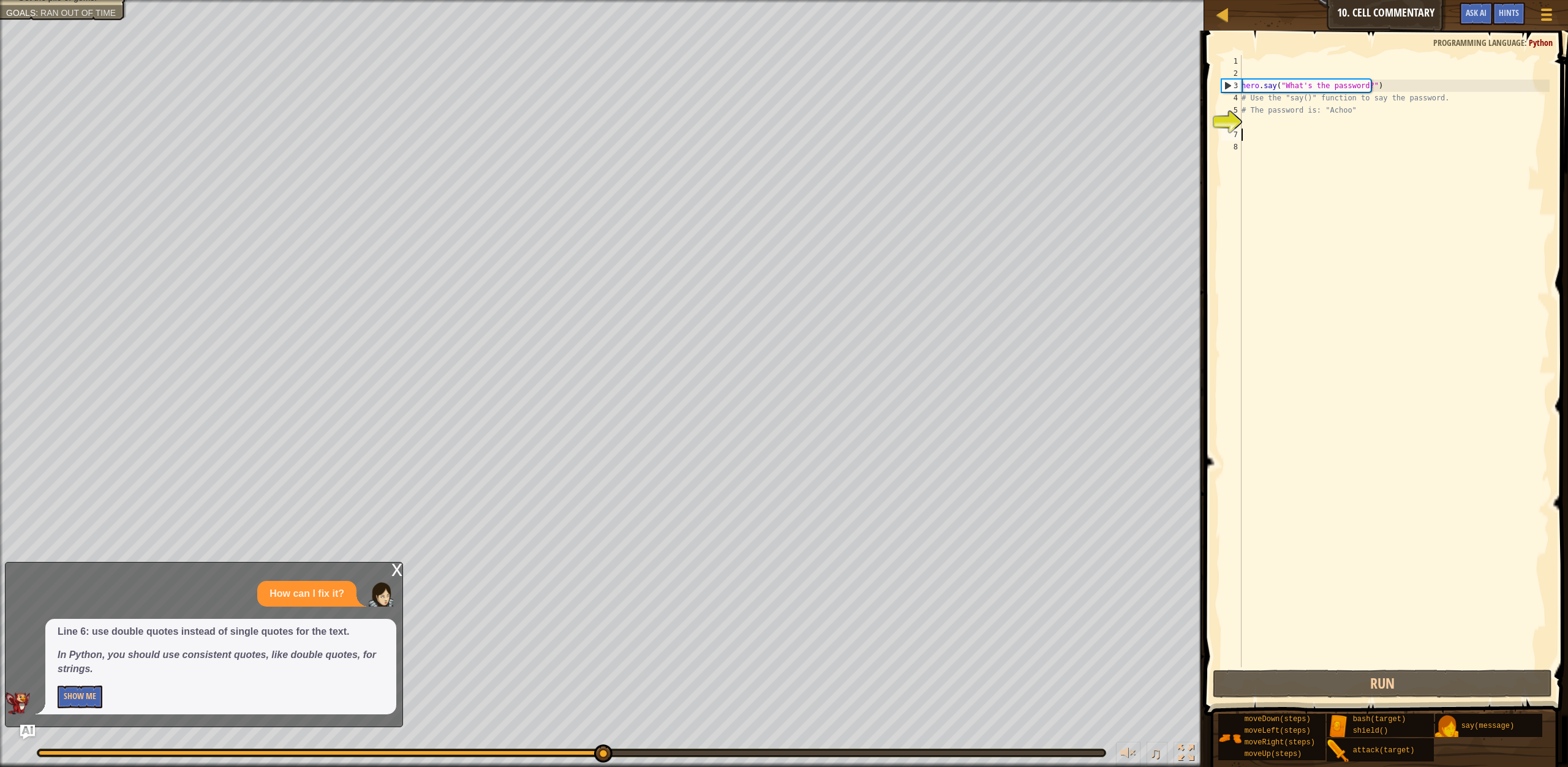
click at [1267, 135] on div "hero . say ( "What's the password?" ) # Use the "say()" function to say the pas…" at bounding box center [1394, 373] width 310 height 637
click at [1262, 133] on div "hero . say ( "What's the password?" ) # Use the "say()" function to say the pas…" at bounding box center [1394, 373] width 310 height 637
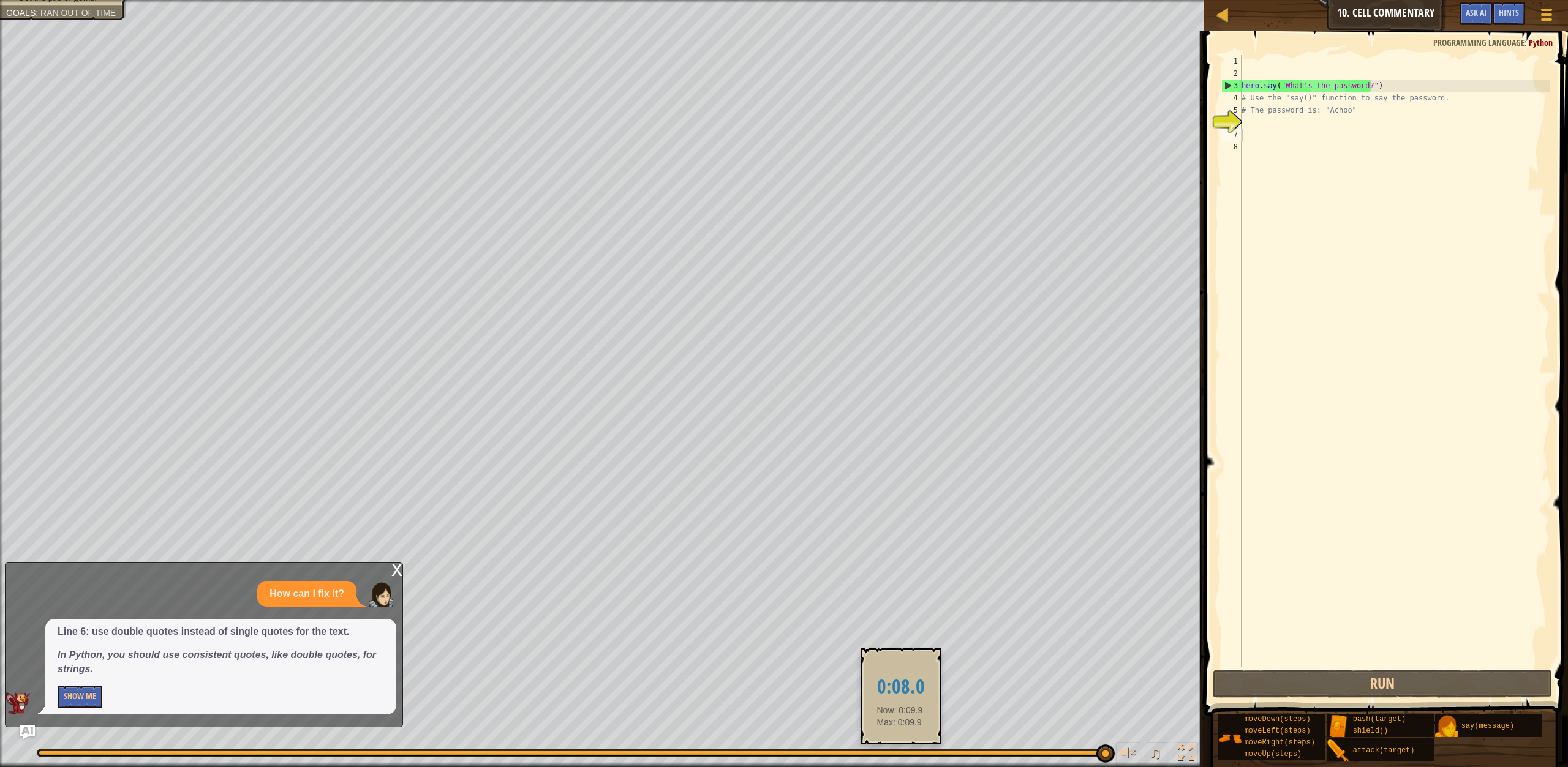
click at [901, 752] on div at bounding box center [571, 753] width 1065 height 5
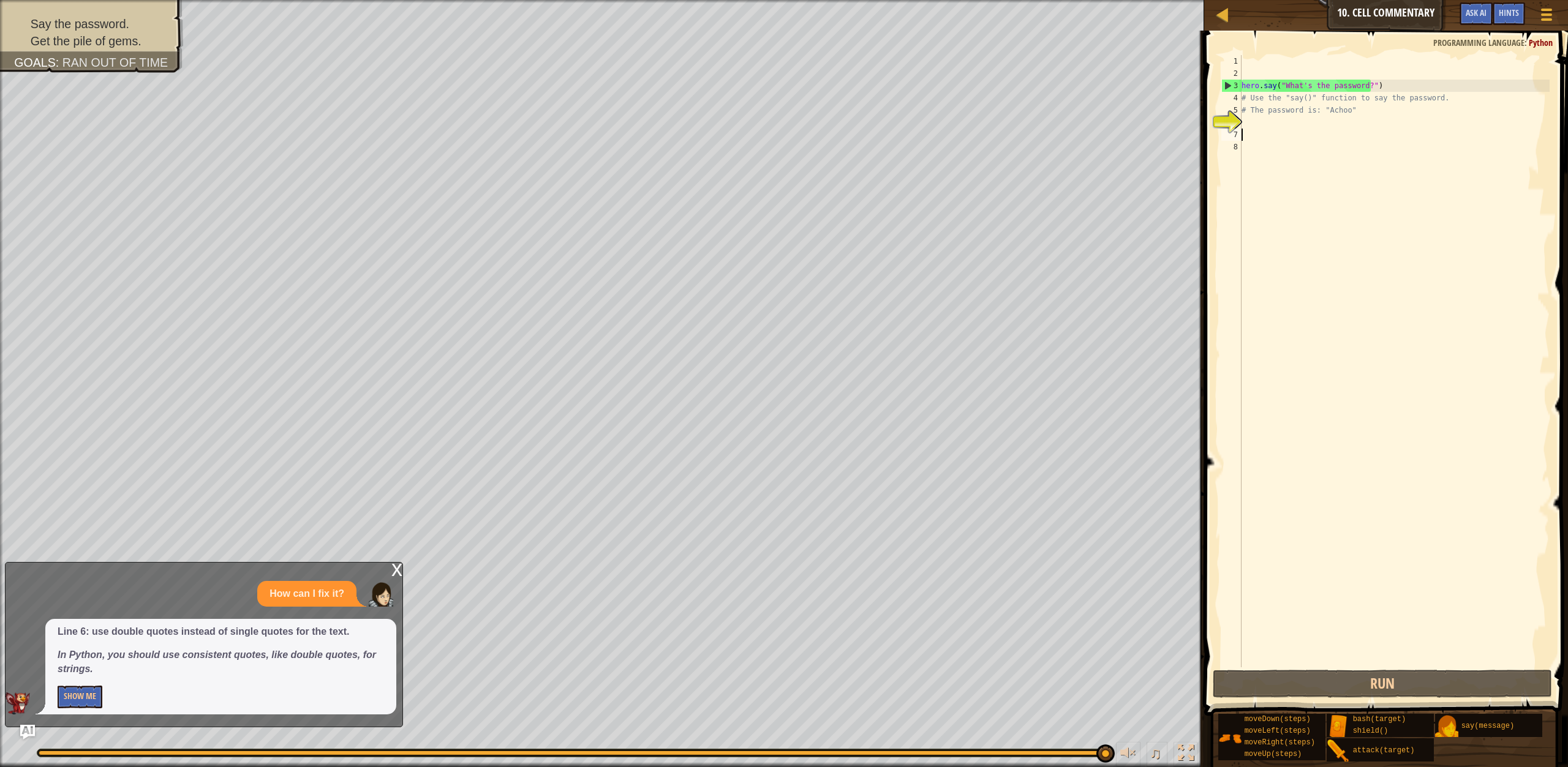
drag, startPoint x: 1007, startPoint y: 752, endPoint x: 1144, endPoint y: 769, distance: 138.1
click at [1144, 0] on html "Map Introduction to Computer Science 10. Cell Commentary Game Menu Done Hints A…" at bounding box center [784, 0] width 1568 height 0
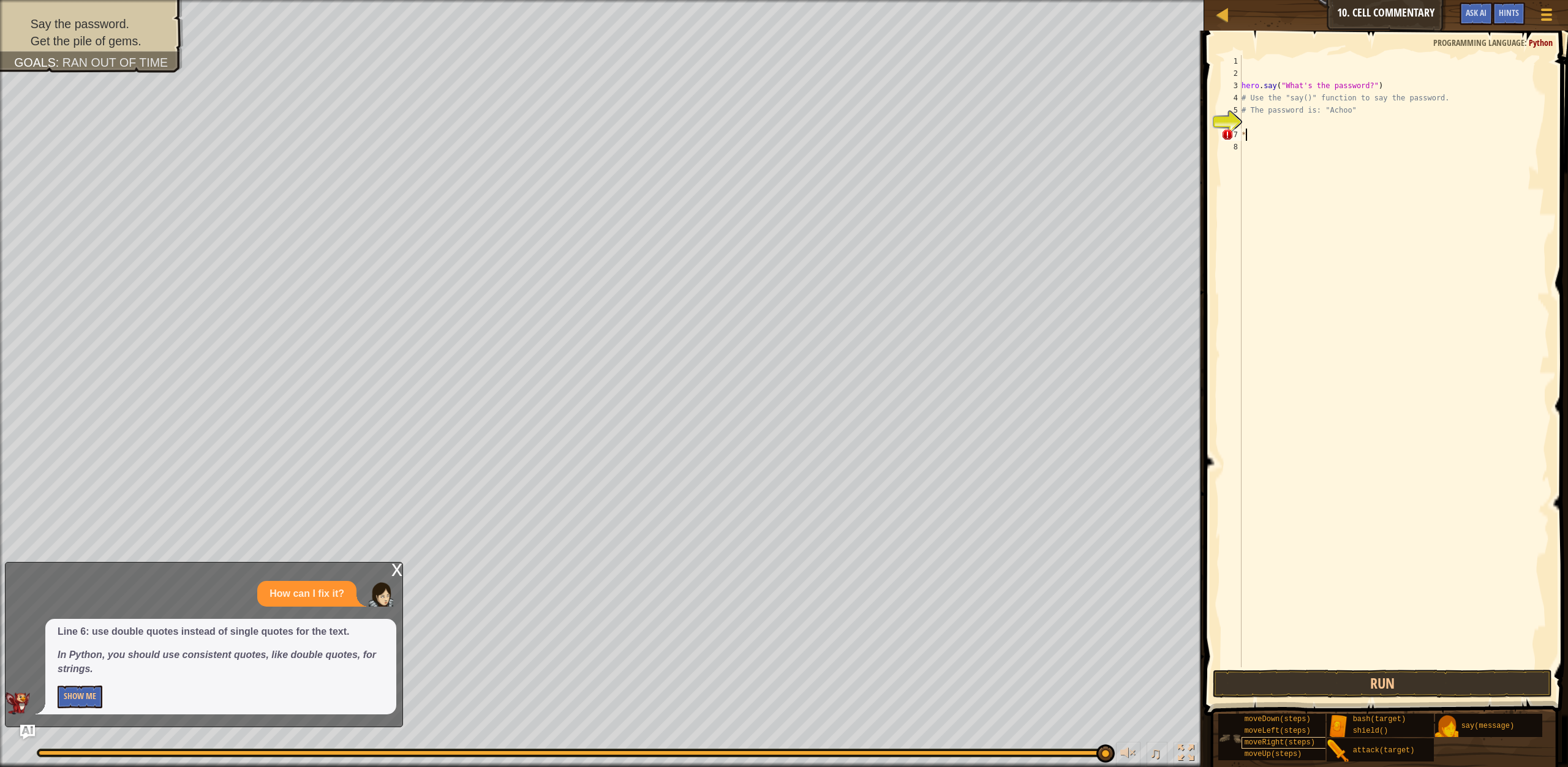
type textarea "*"
click at [80, 687] on button "Show Me" at bounding box center [79, 696] width 45 height 23
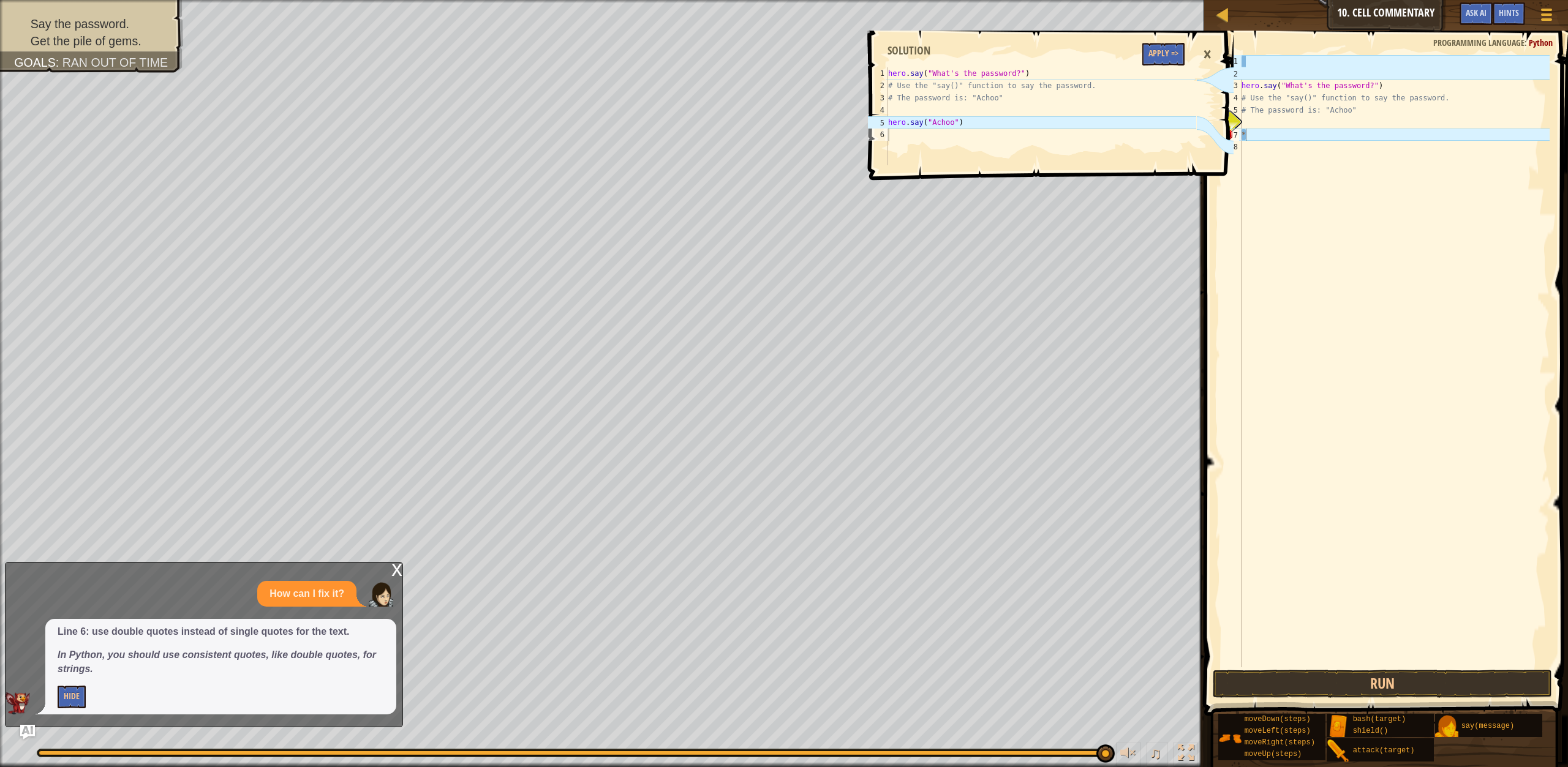
type textarea "hero.say("Achoo")"
click at [1068, 123] on div "hero . say ( "What's the password?" ) # Use the "say()" function to say the pas…" at bounding box center [1040, 128] width 310 height 122
click at [1166, 43] on button "Apply =>" at bounding box center [1163, 54] width 43 height 23
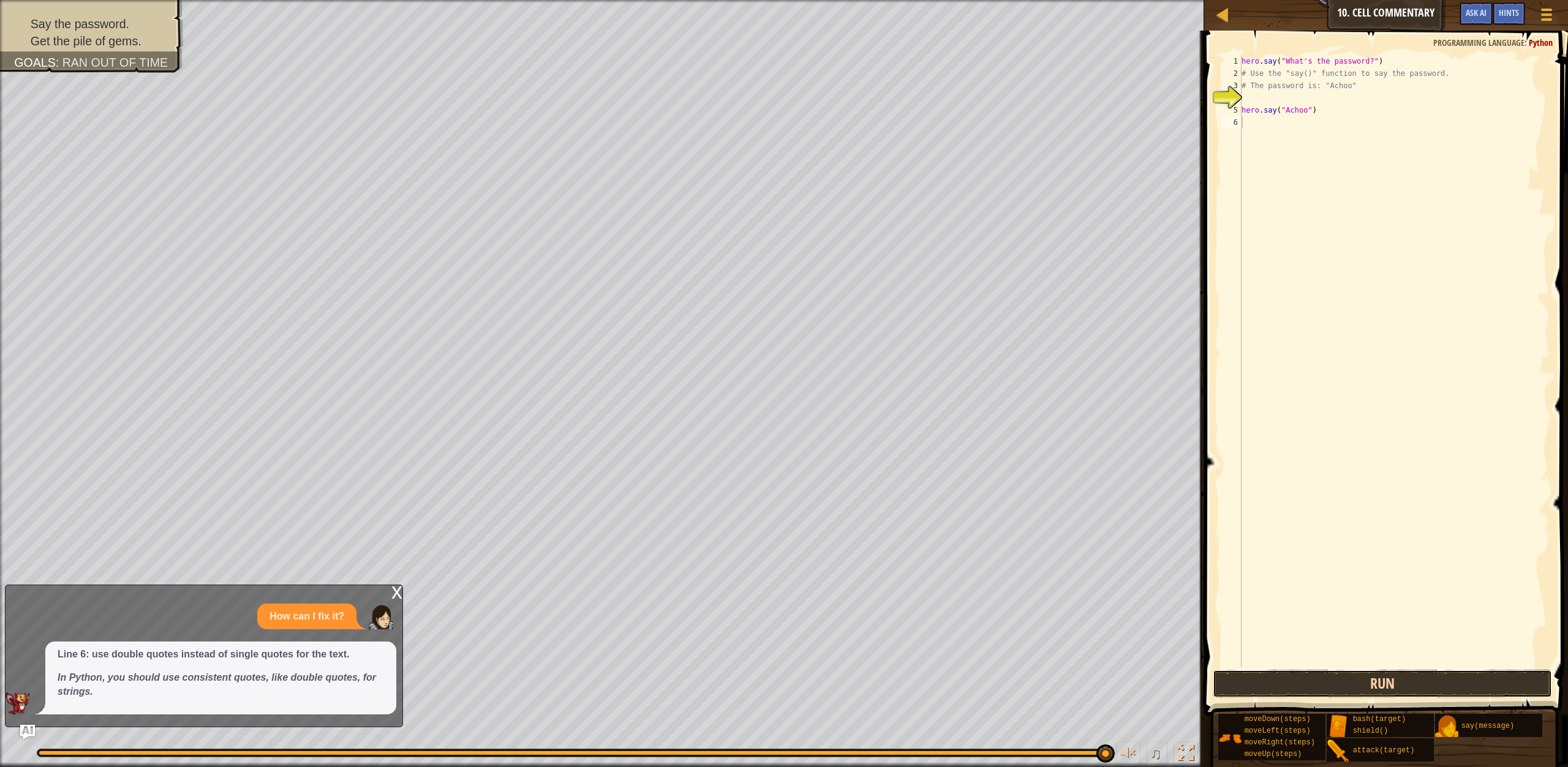
click at [1405, 688] on button "Run" at bounding box center [1381, 684] width 339 height 28
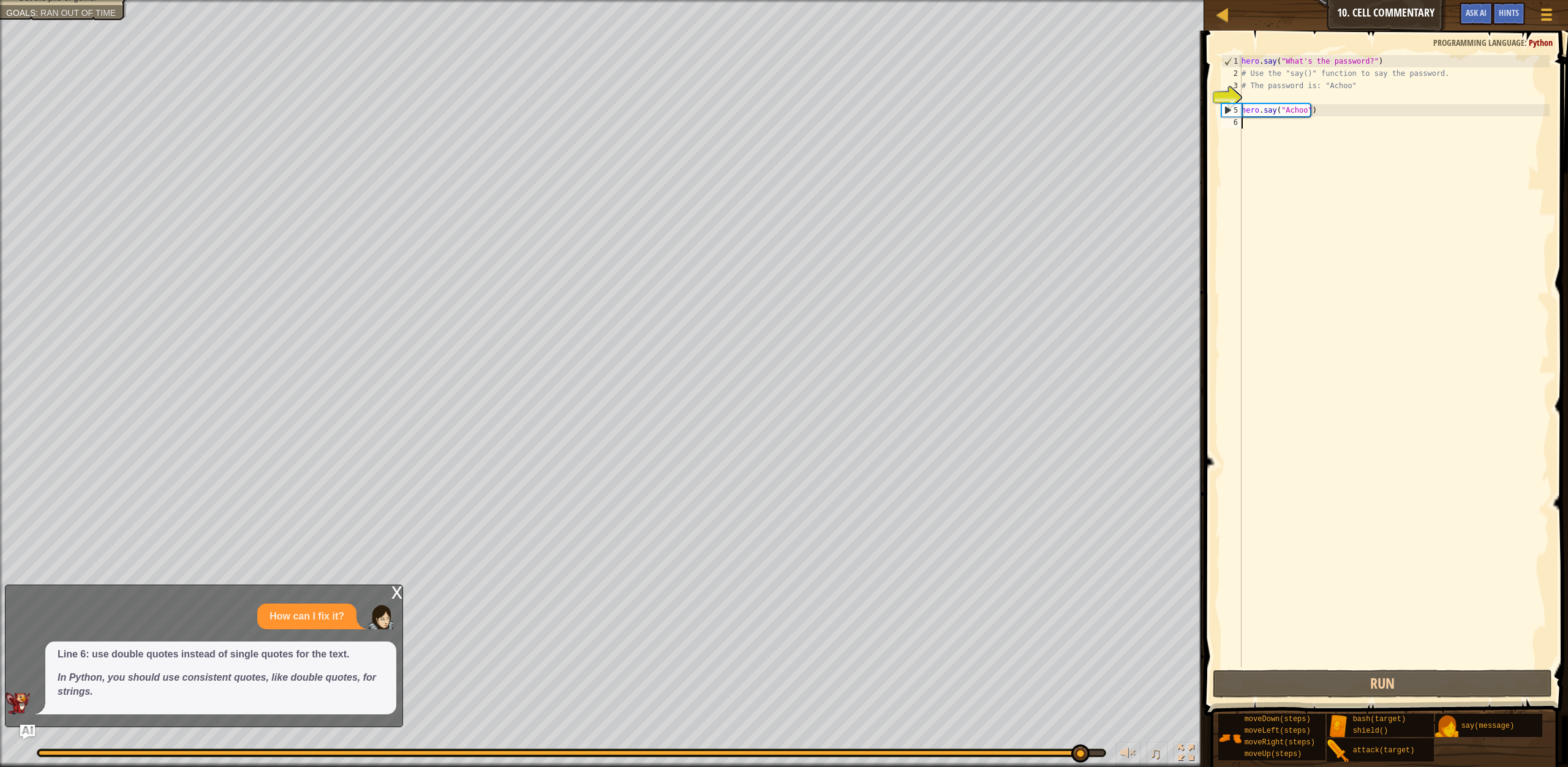
type textarea "h"
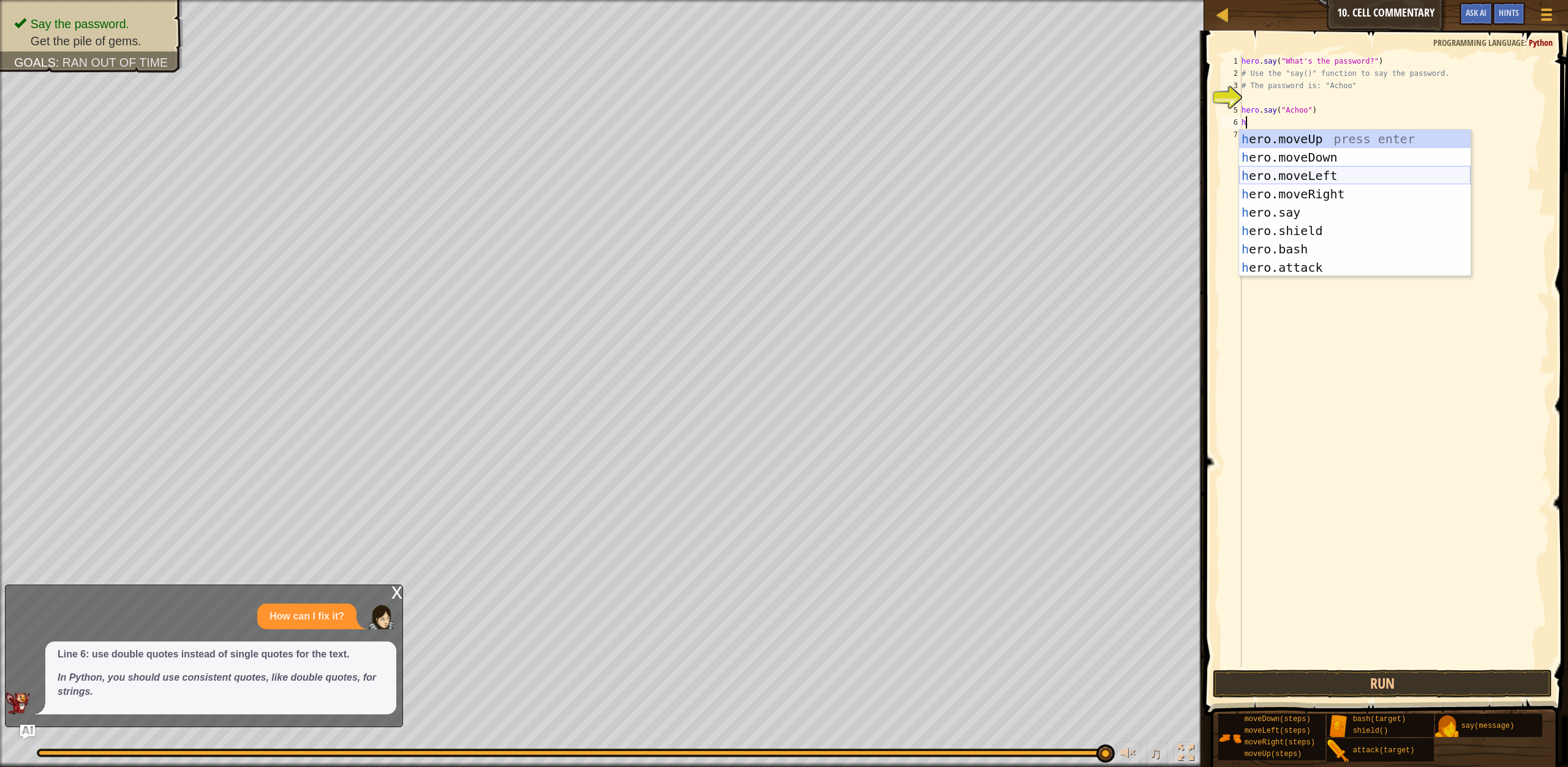
click at [1308, 169] on div "h ero.moveUp press enter h ero.moveDown press enter h ero.moveLeft press enter …" at bounding box center [1354, 222] width 232 height 184
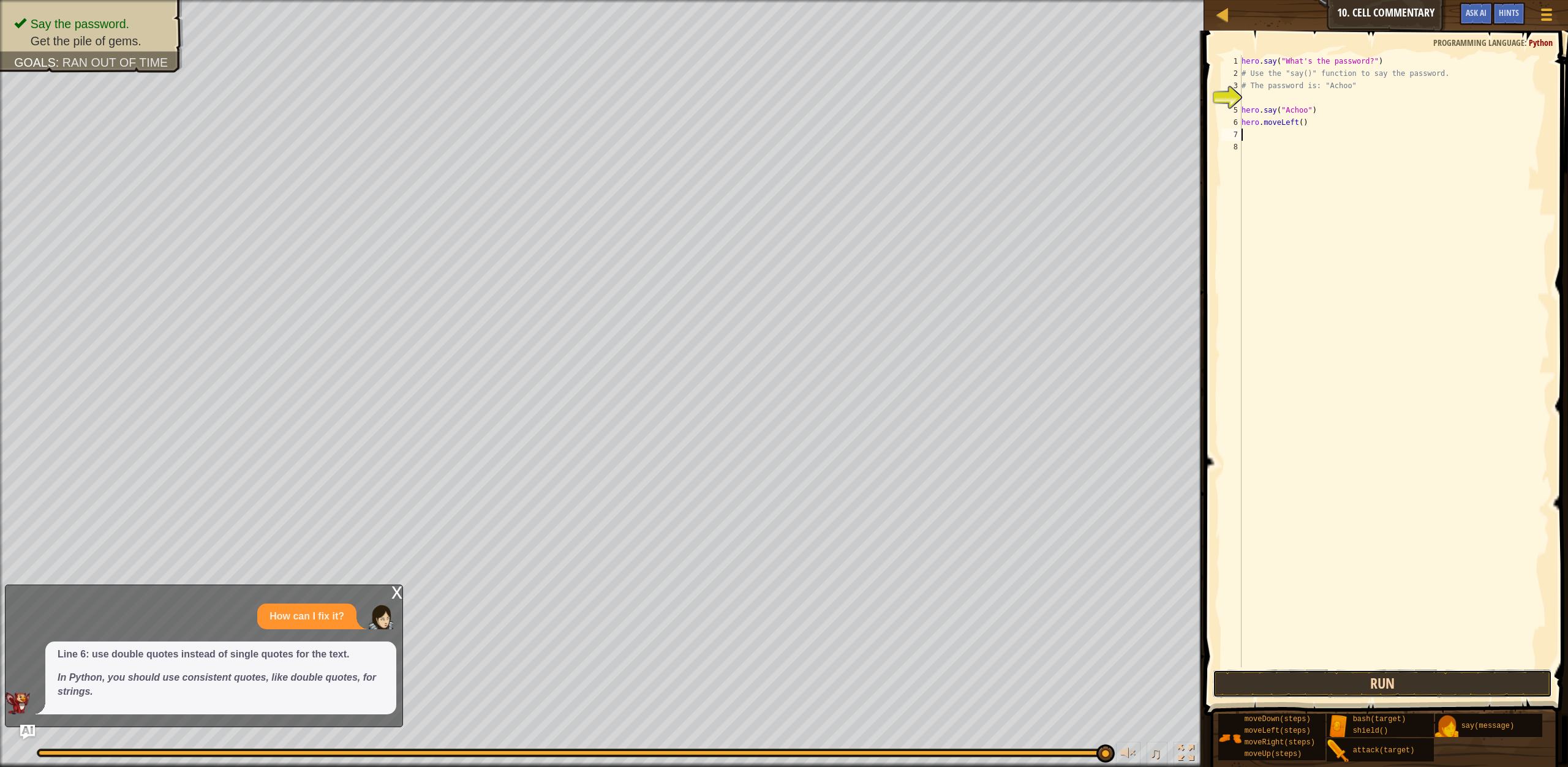
click at [1272, 673] on button "Run" at bounding box center [1381, 684] width 339 height 28
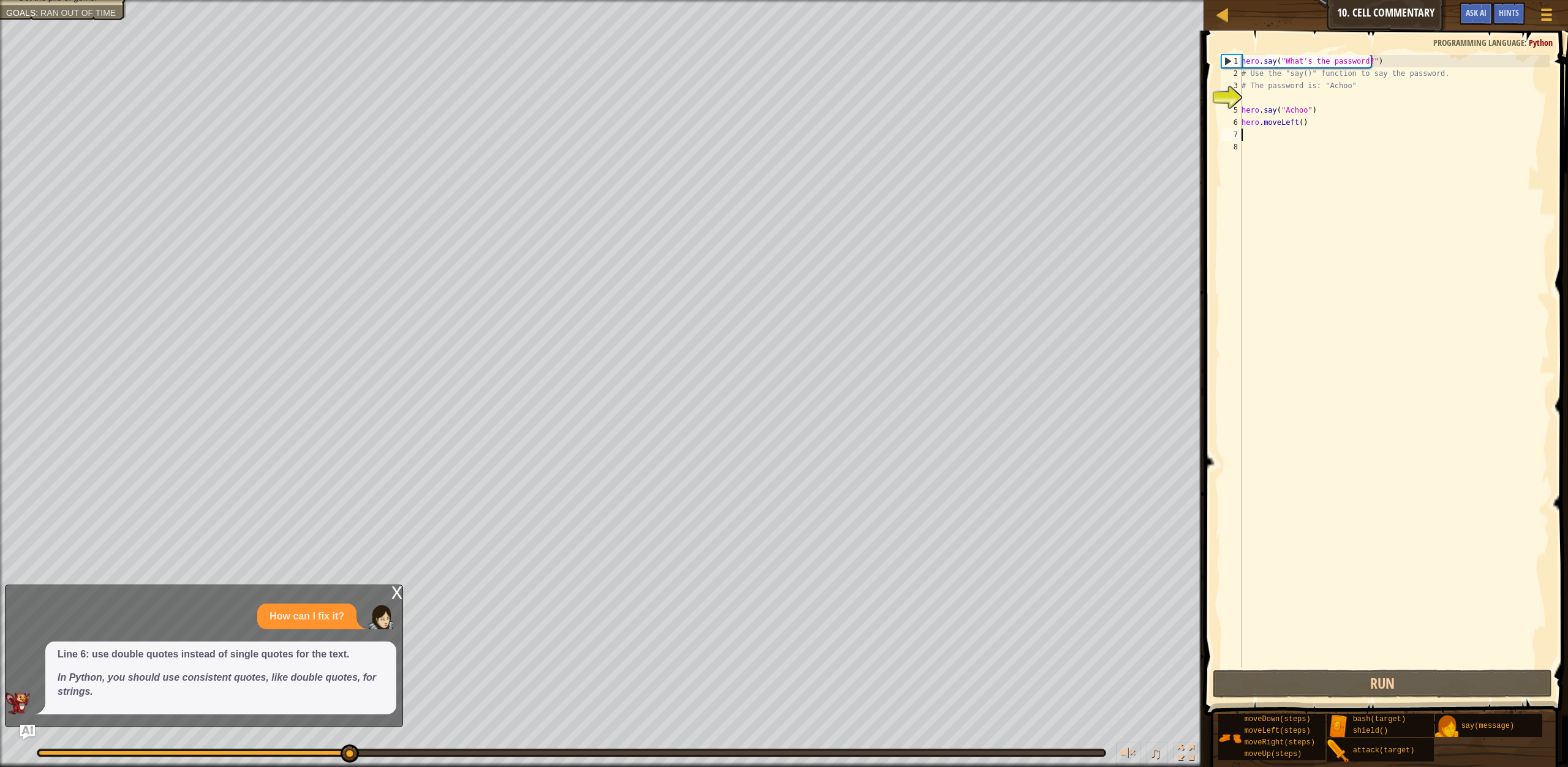
type textarea "g"
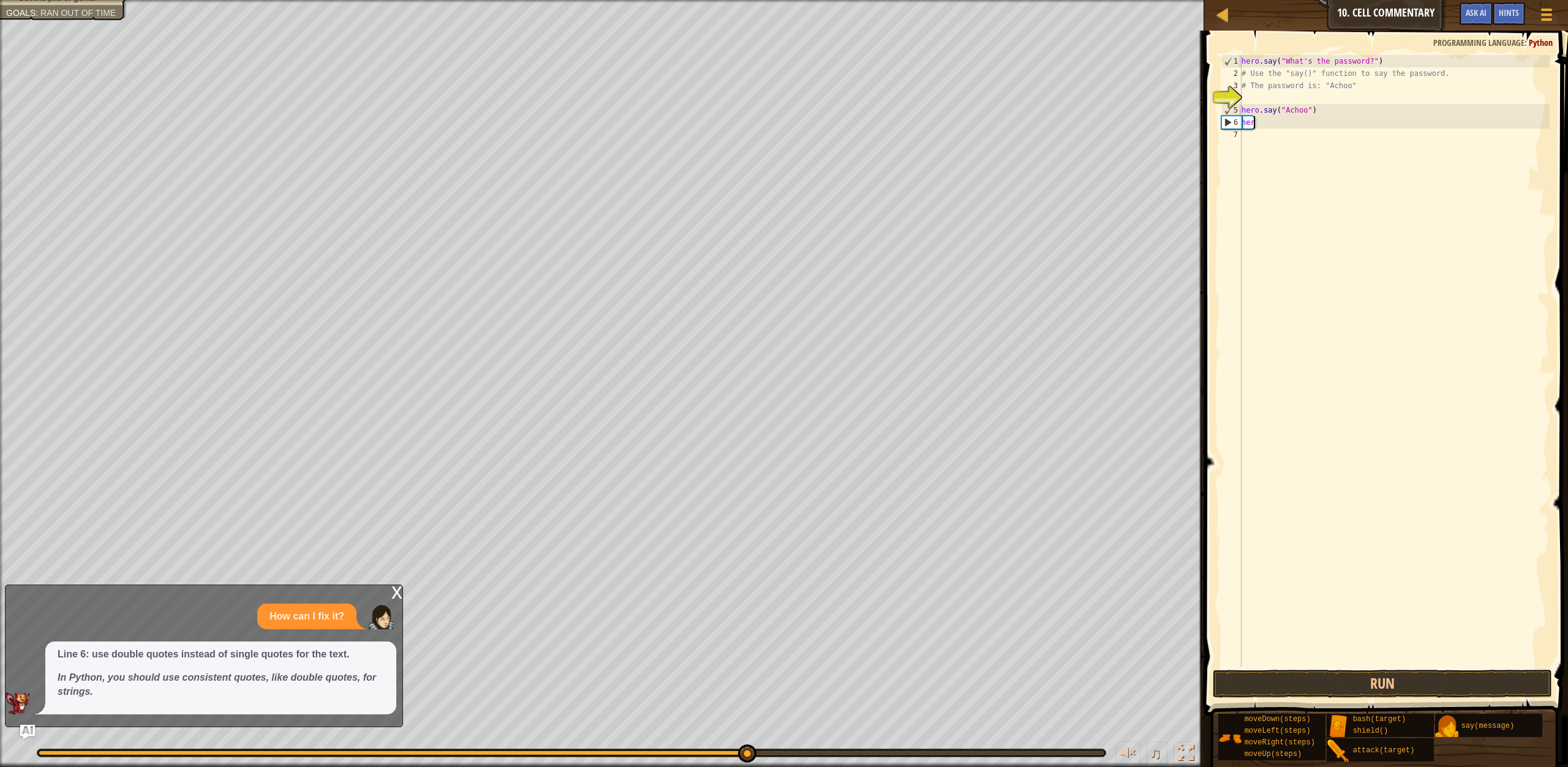
type textarea "h"
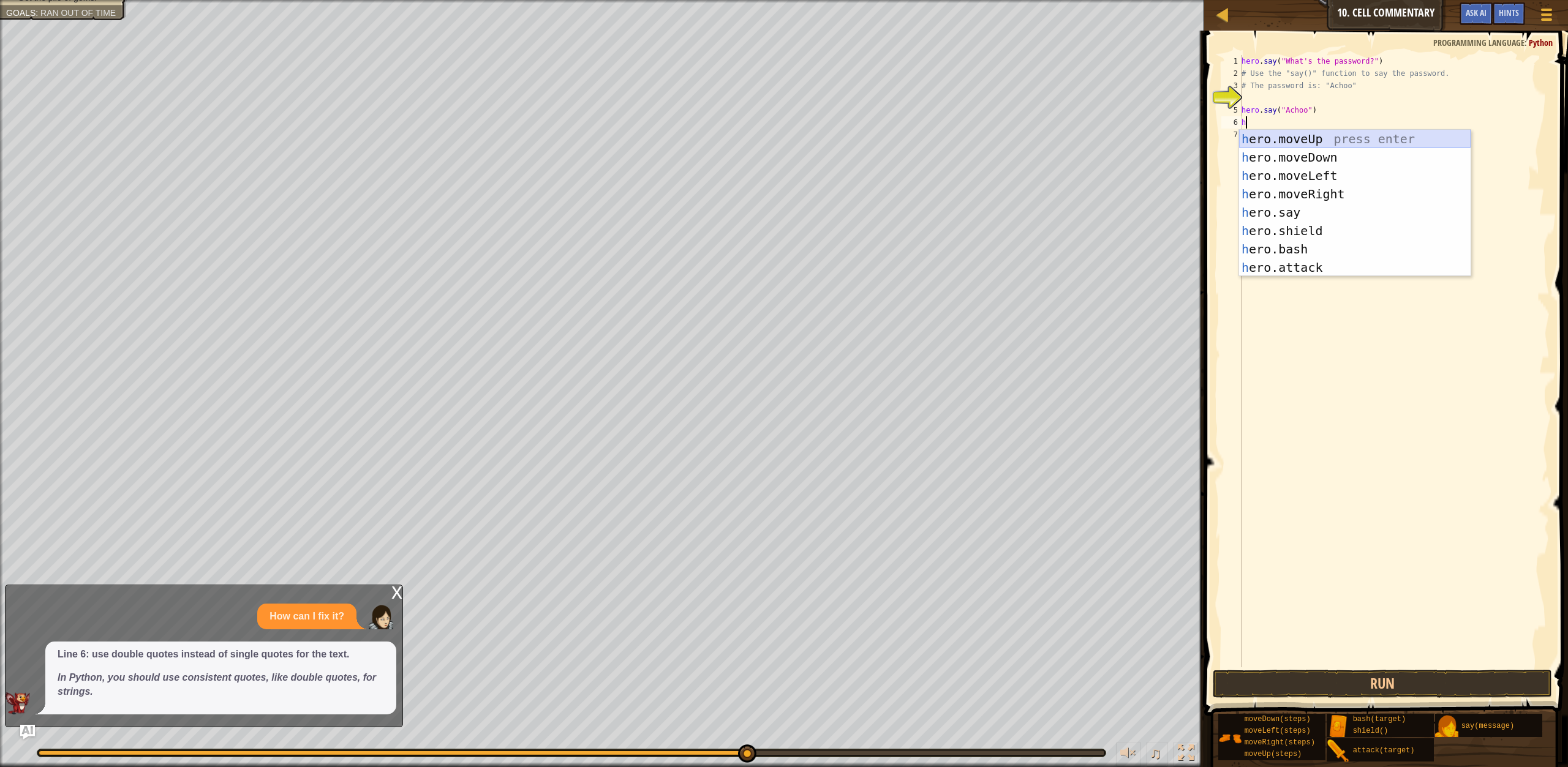
click at [1311, 143] on div "h ero.moveUp press enter h ero.moveDown press enter h ero.moveLeft press enter …" at bounding box center [1354, 222] width 232 height 184
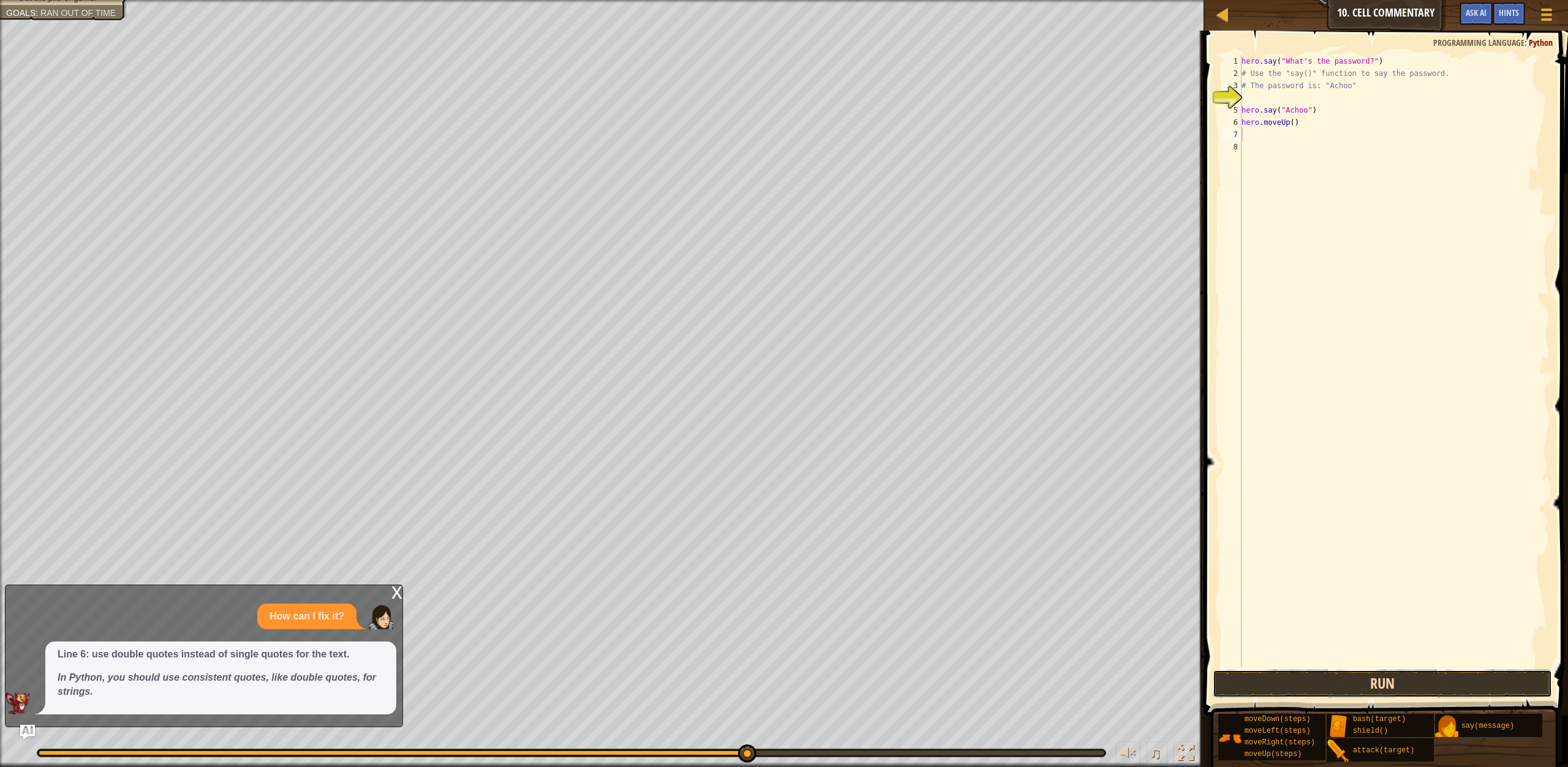
click at [1291, 672] on button "Run" at bounding box center [1381, 684] width 339 height 28
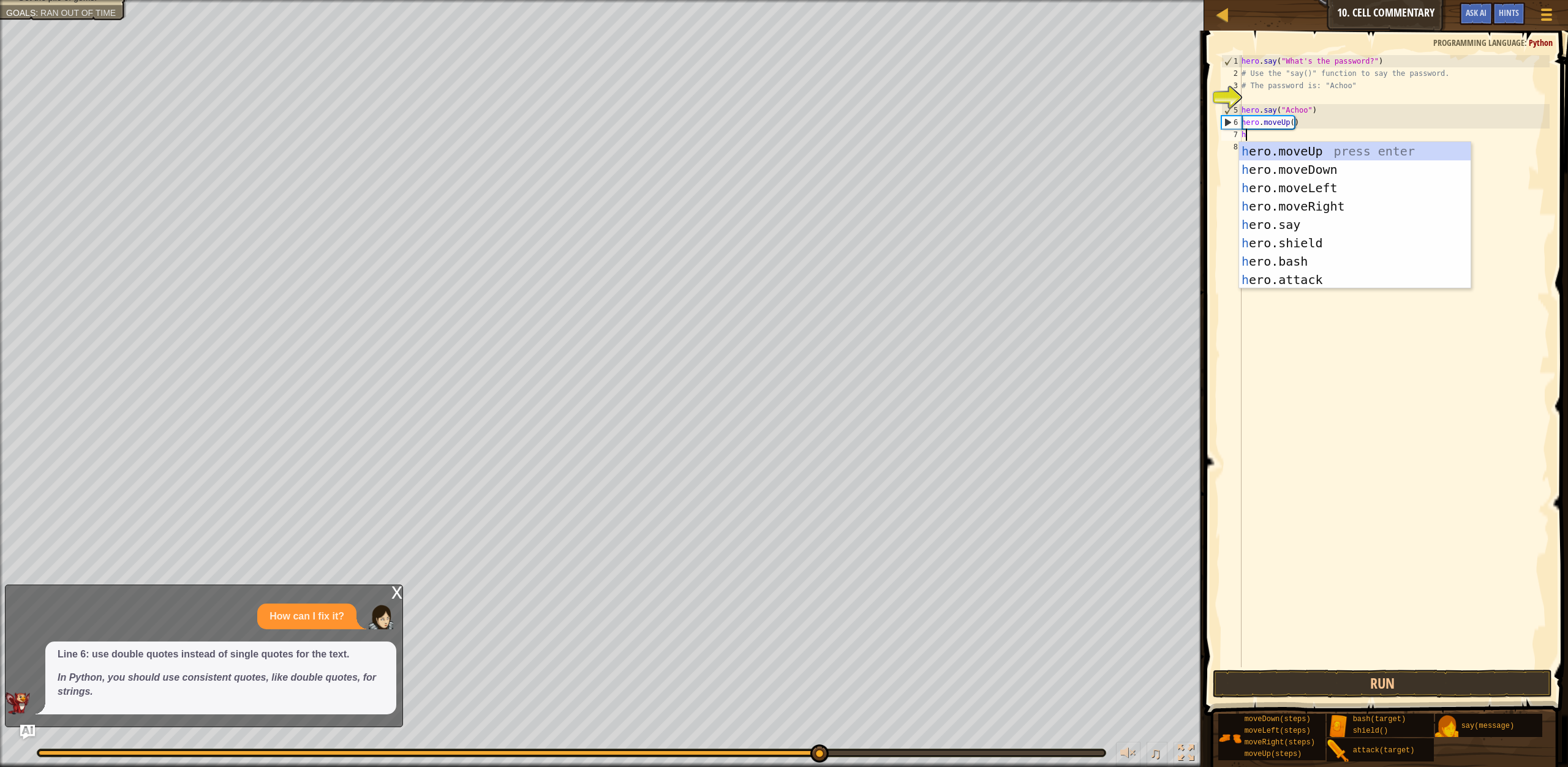
click at [1287, 124] on div "hero . say ( "What's the password?" ) # Use the "say()" function to say the pas…" at bounding box center [1394, 373] width 310 height 637
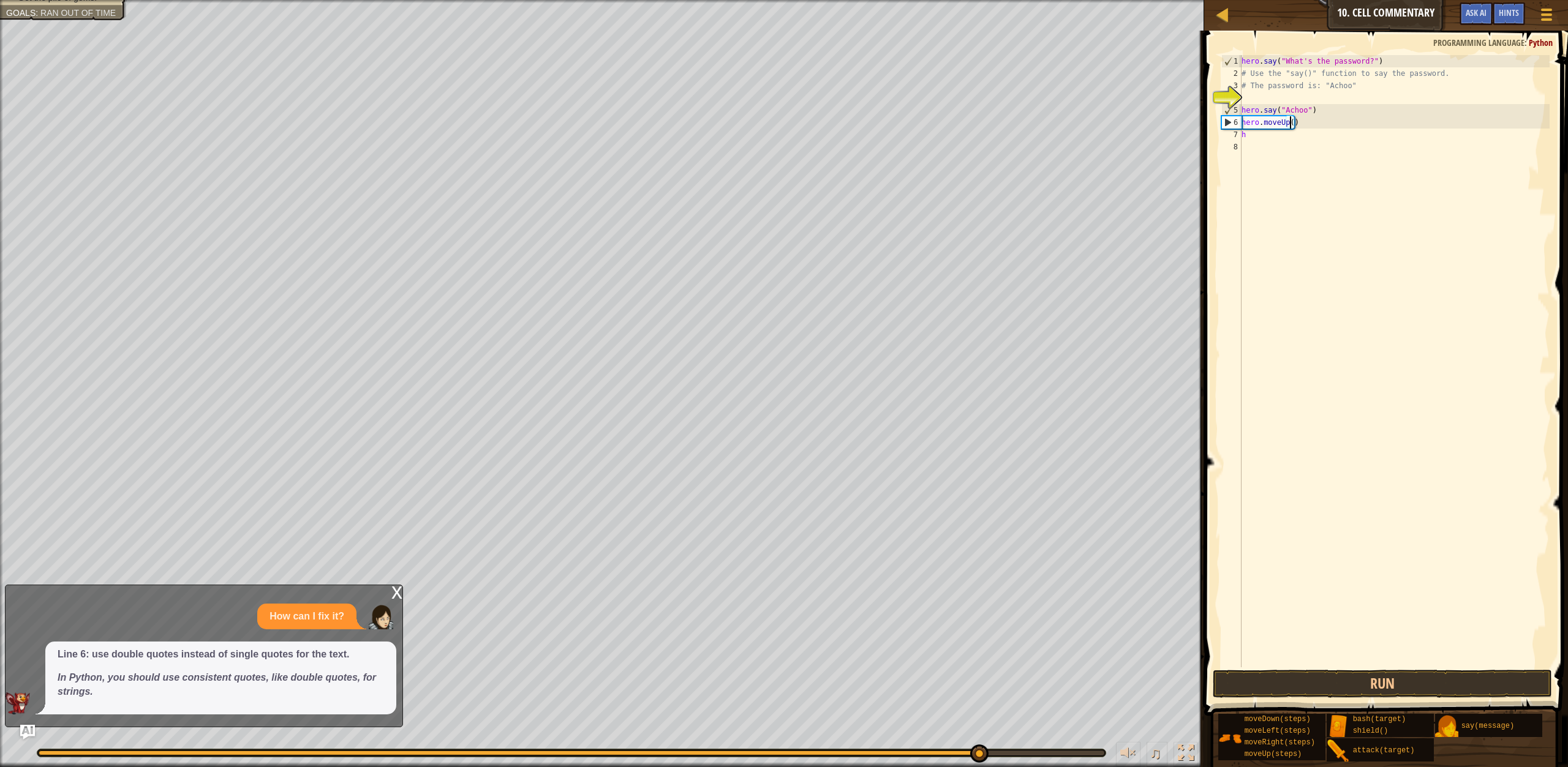
scroll to position [6, 4]
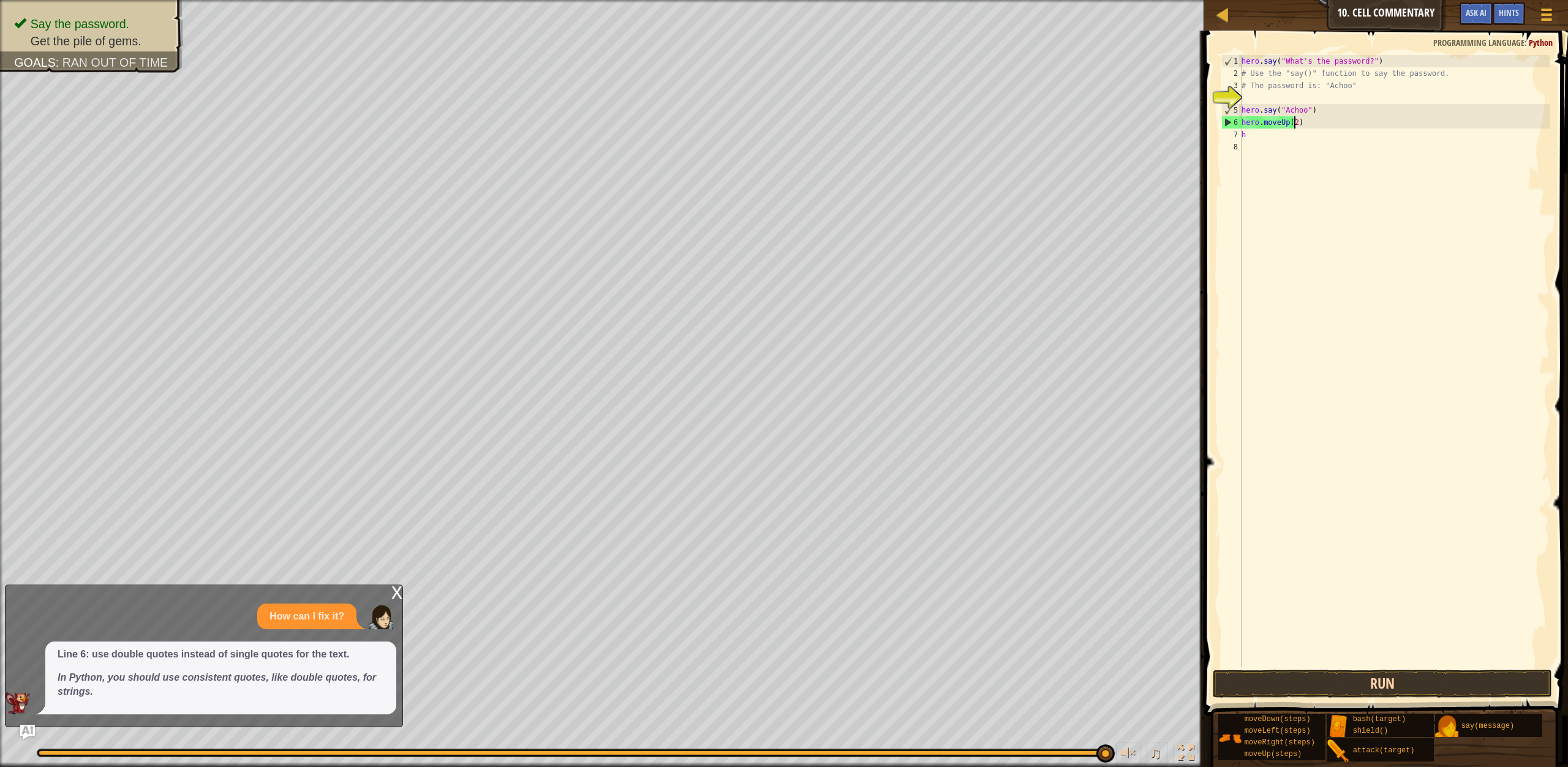
type textarea "hero.moveUp(2)"
click at [1238, 682] on button "Run" at bounding box center [1381, 684] width 339 height 28
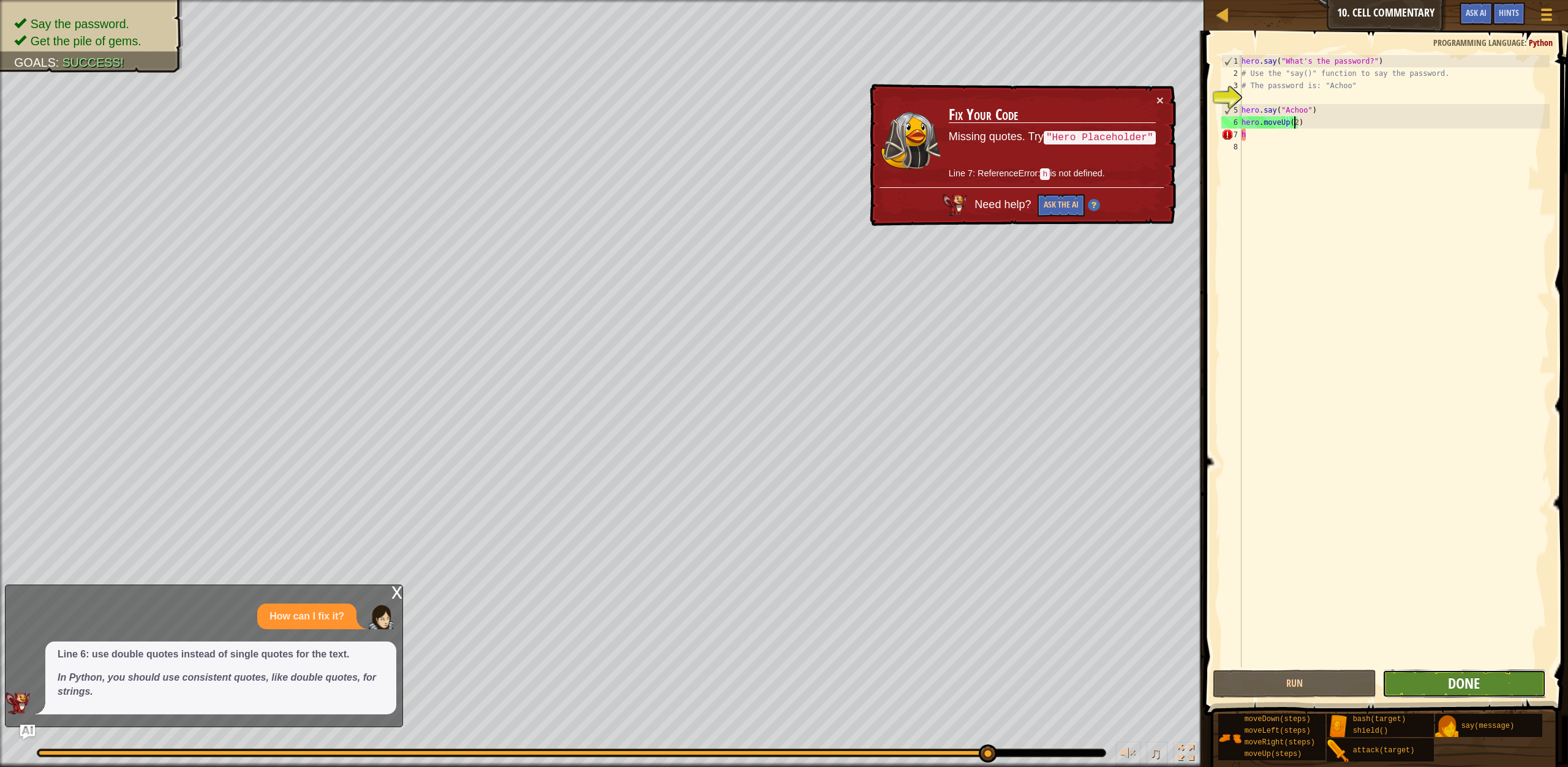
click at [1452, 680] on span "Done" at bounding box center [1464, 684] width 32 height 20
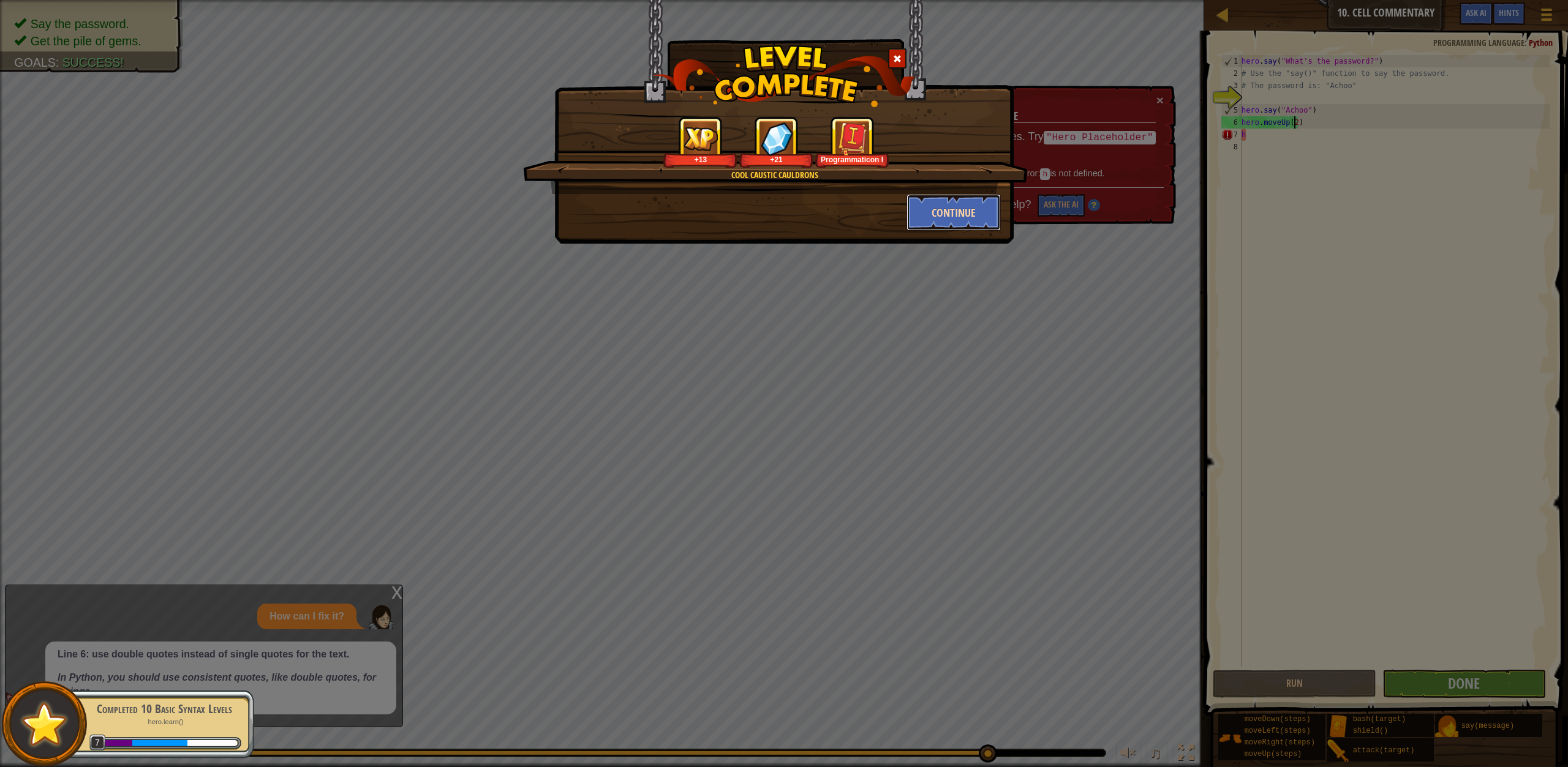
click at [991, 205] on button "Continue" at bounding box center [954, 212] width 95 height 37
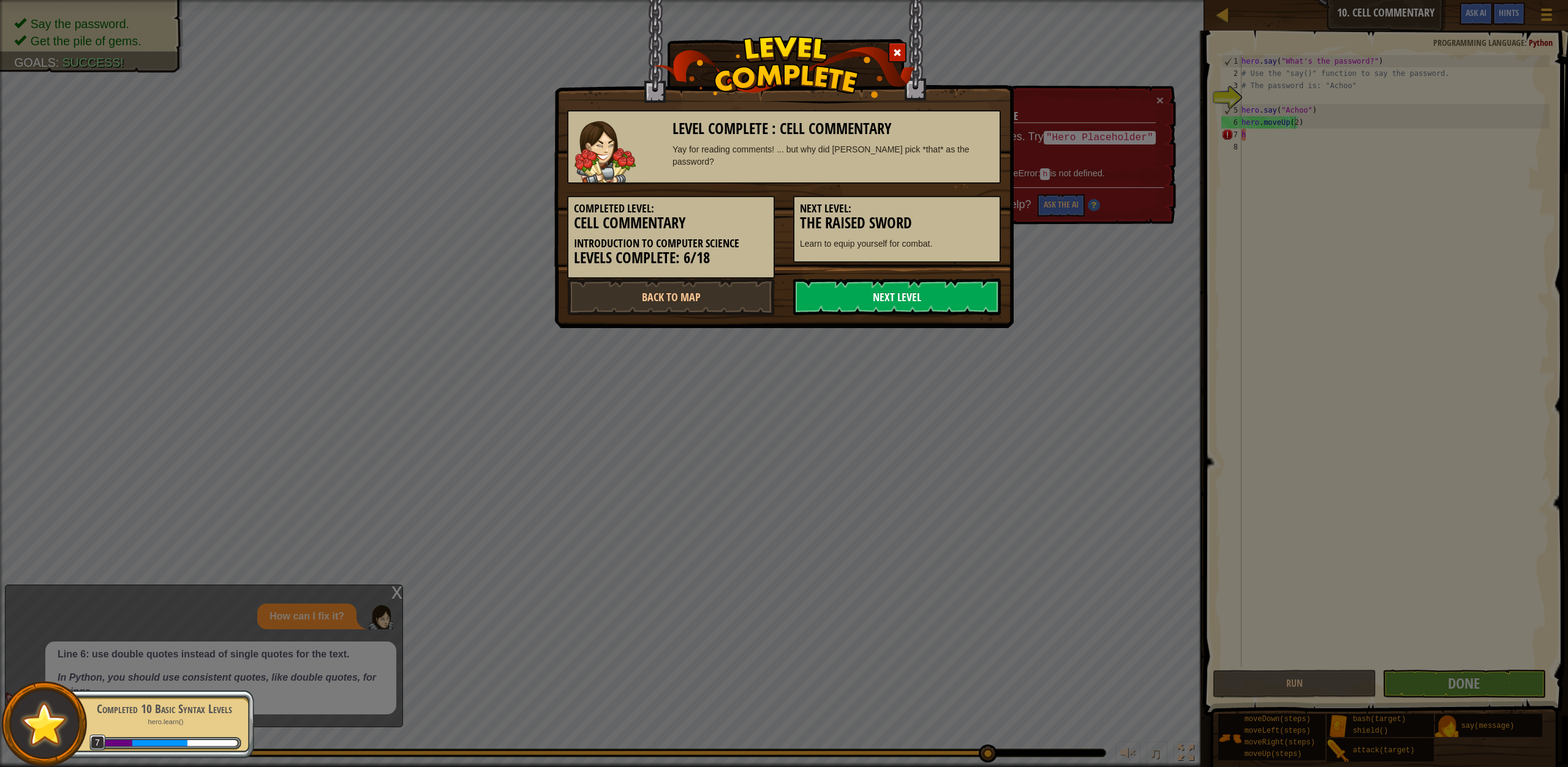
click at [936, 297] on link "Next Level" at bounding box center [896, 296] width 208 height 37
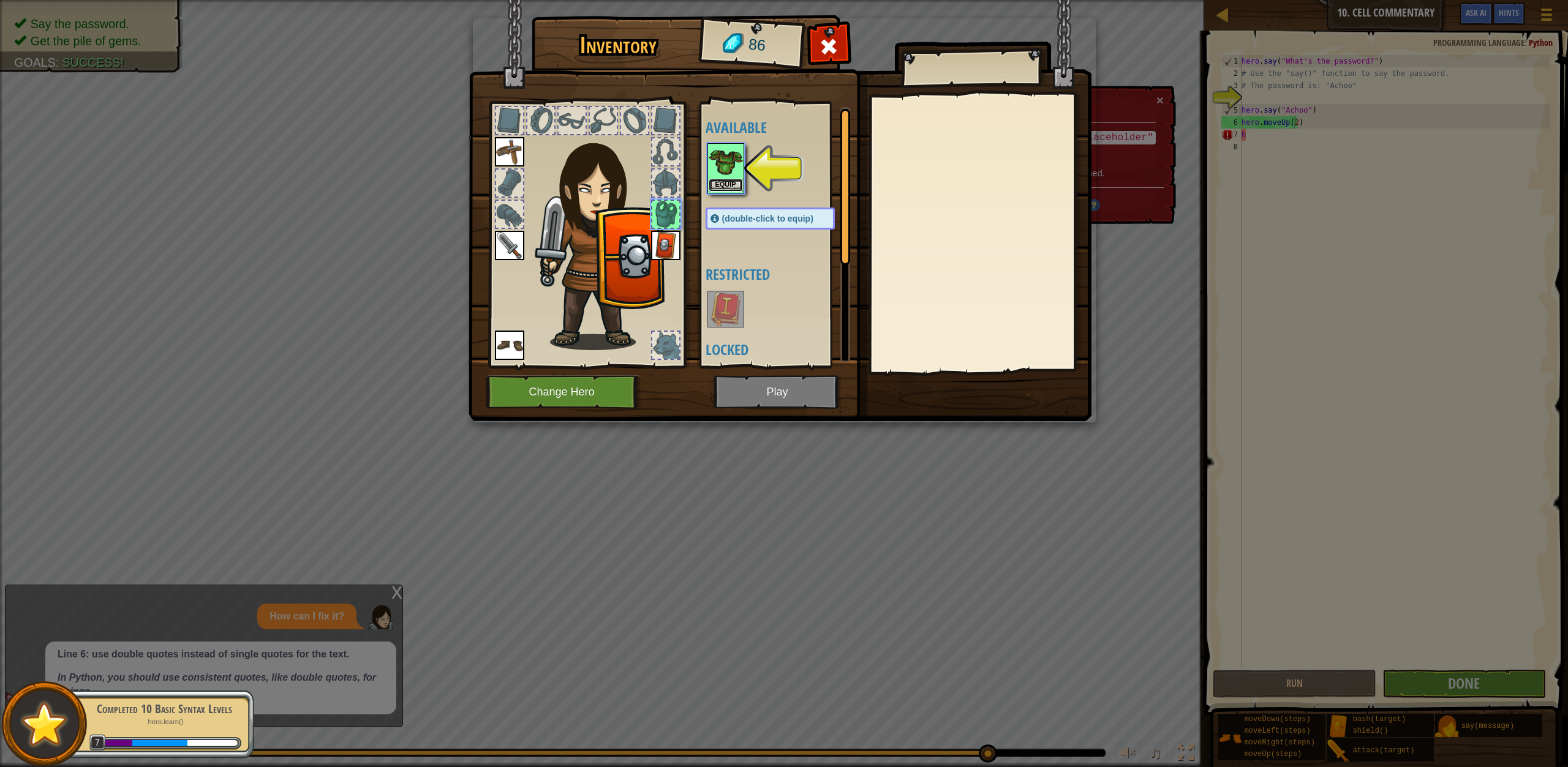
click at [738, 188] on button "Equip" at bounding box center [725, 185] width 35 height 13
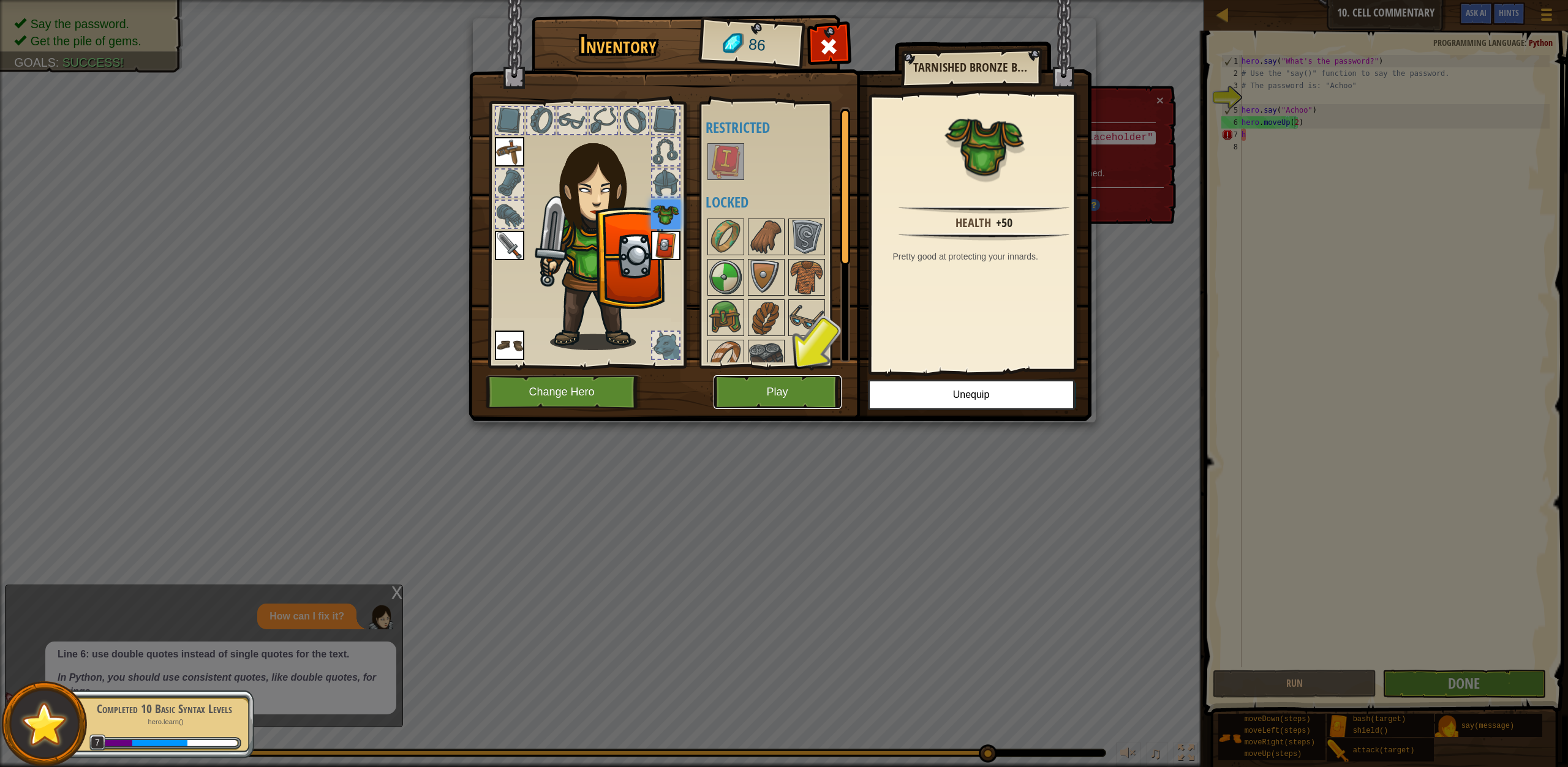
click at [749, 380] on button "Play" at bounding box center [777, 392] width 128 height 34
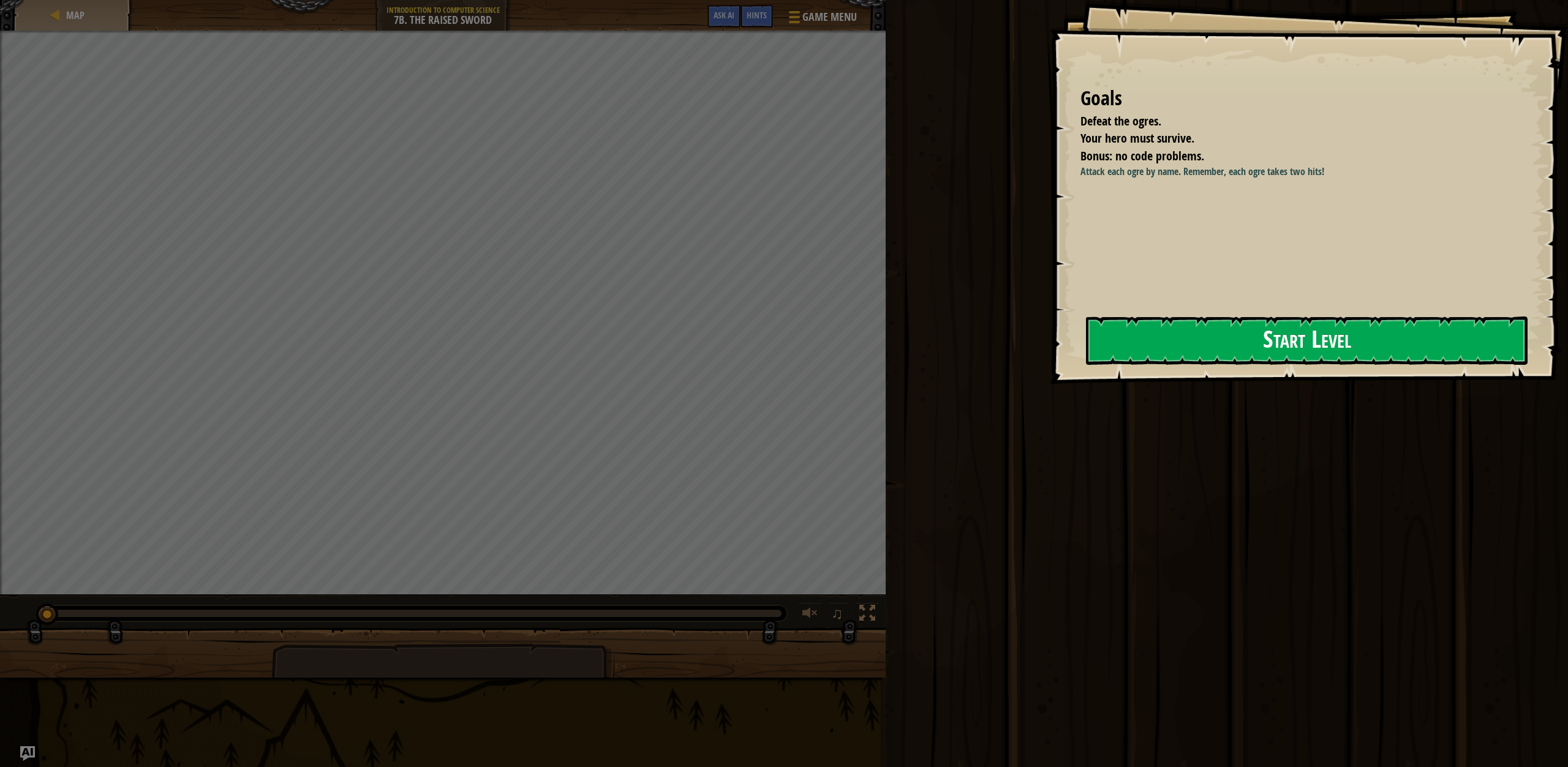
click at [1149, 336] on button "Start Level" at bounding box center [1307, 341] width 441 height 49
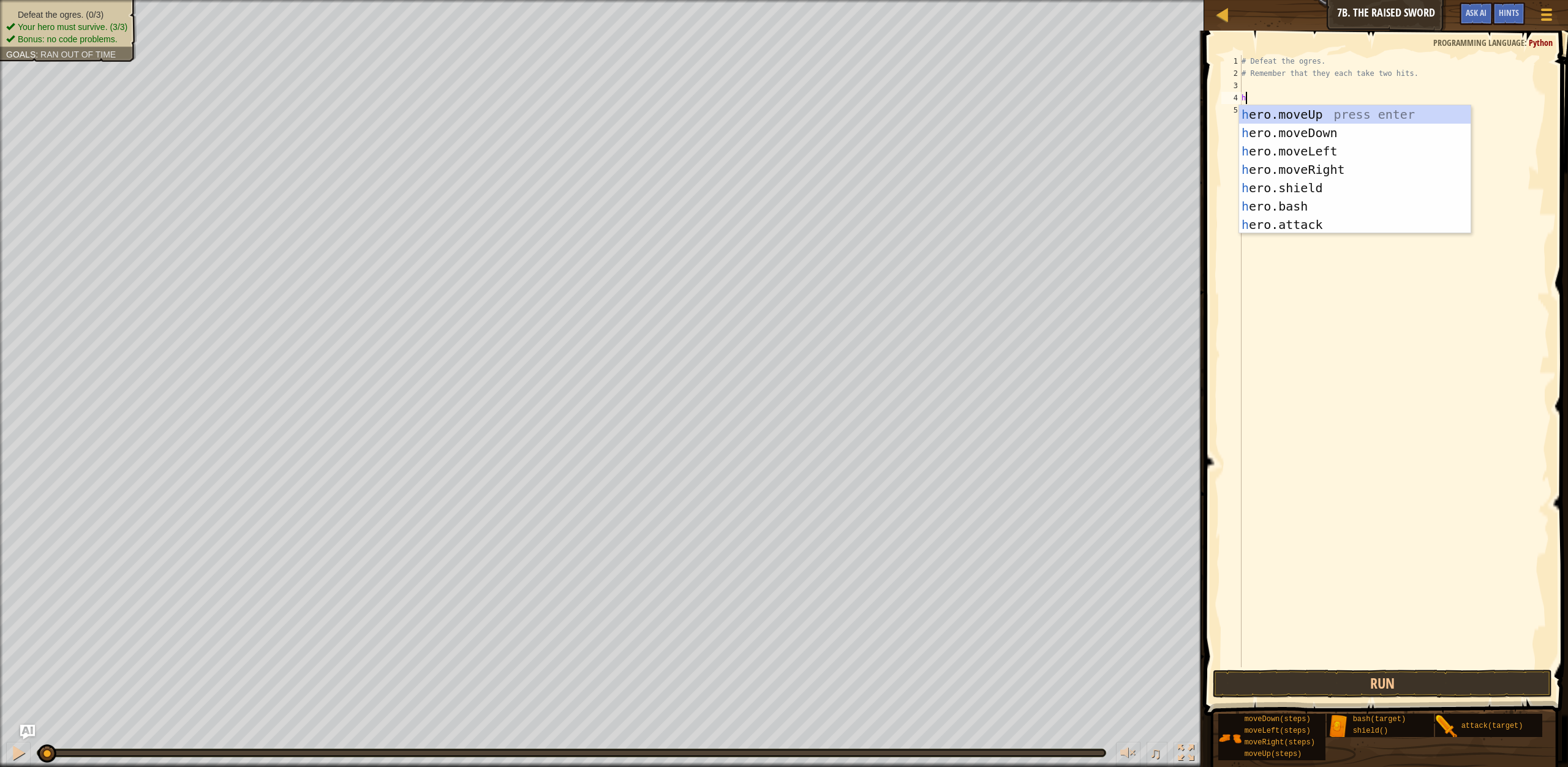
scroll to position [6, 0]
click at [1278, 218] on div "h ero.moveUp press enter h ero.moveDown press enter h ero.moveLeft press enter …" at bounding box center [1354, 188] width 232 height 165
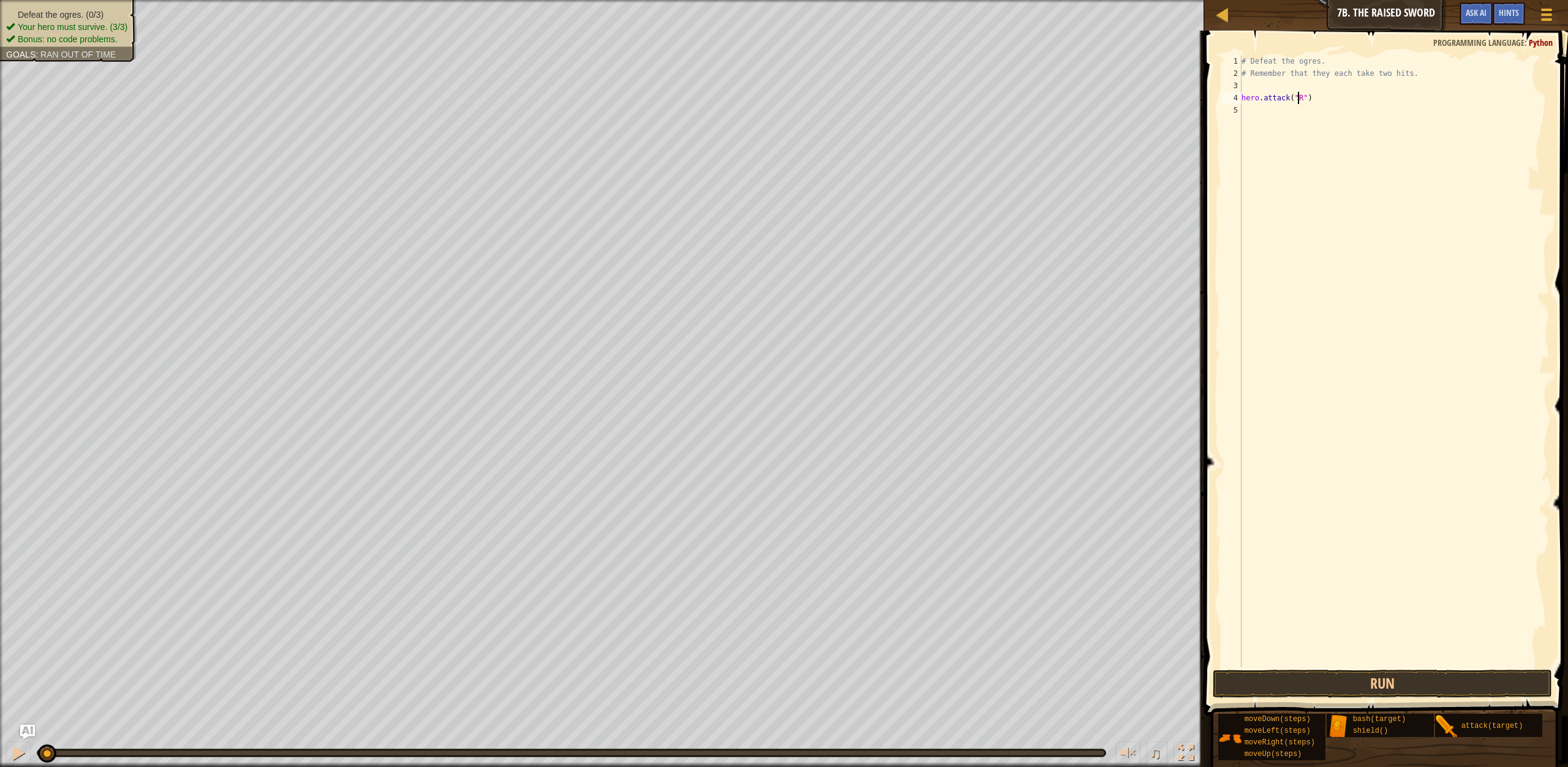
scroll to position [6, 5]
type textarea "hero.attack("Rig")"
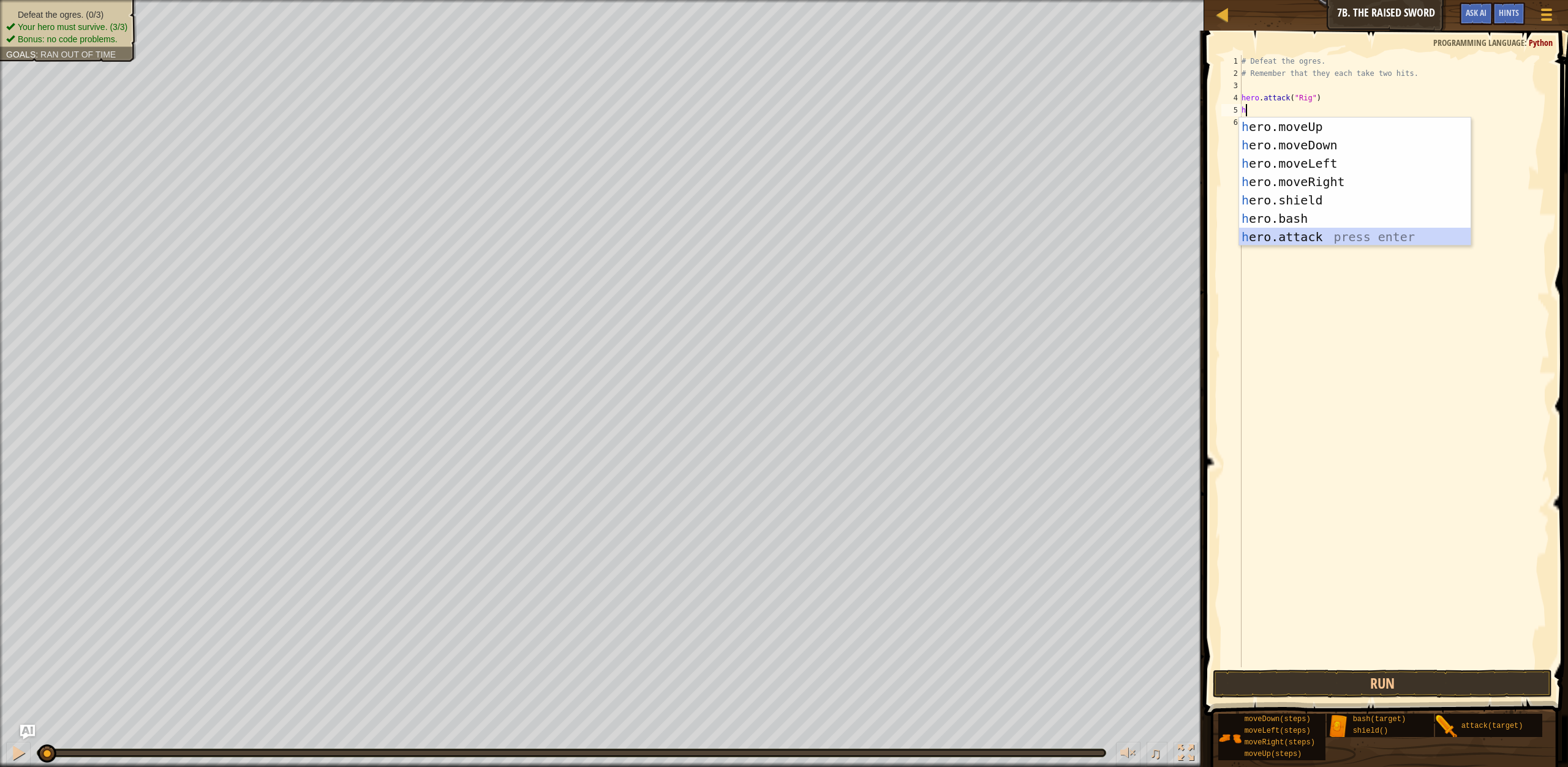
click at [1301, 241] on div "h ero.moveUp press enter h ero.moveDown press enter h ero.moveLeft press enter …" at bounding box center [1354, 200] width 232 height 165
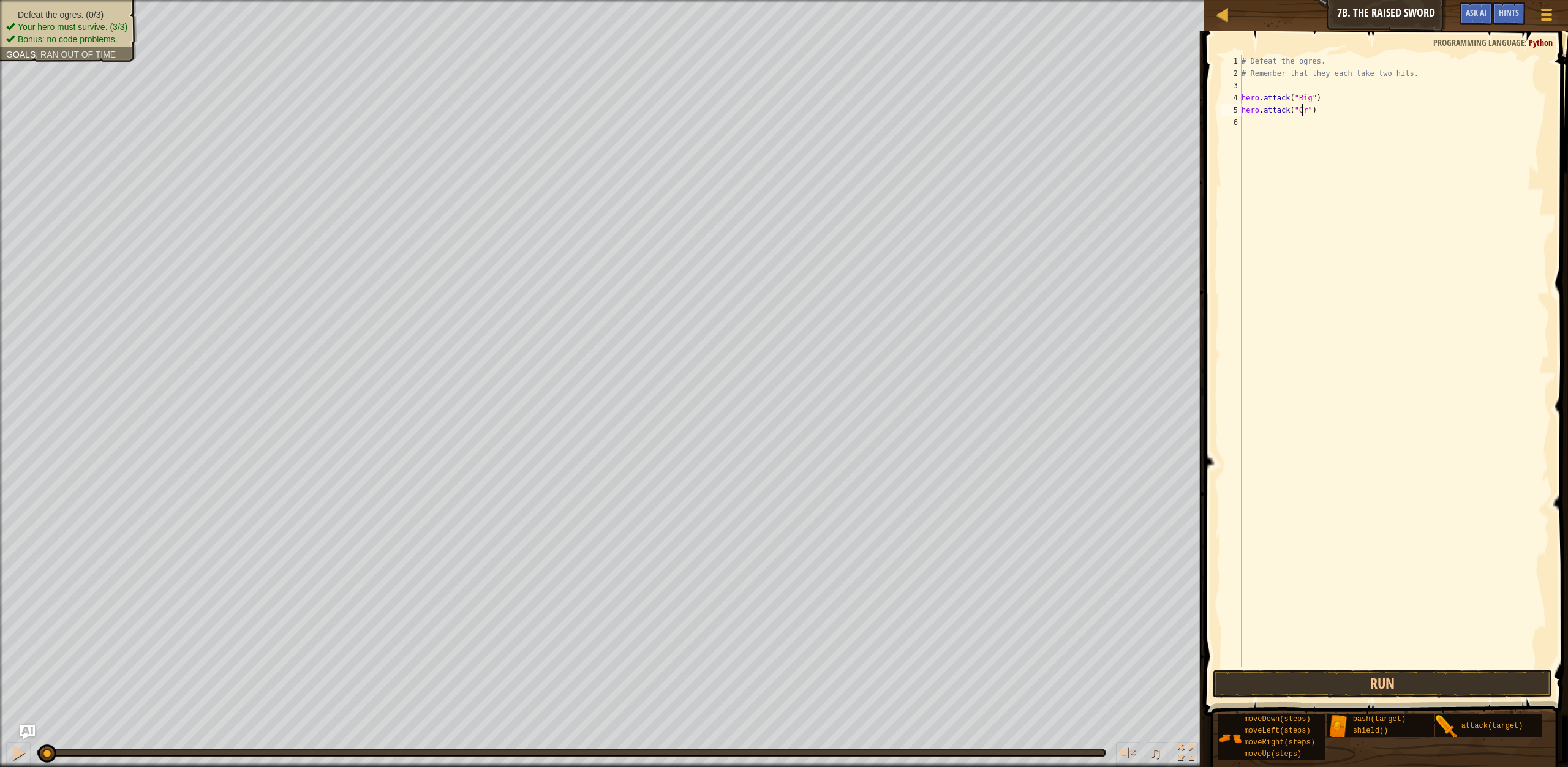
scroll to position [6, 5]
type textarea "hero.attack("Gurt")"
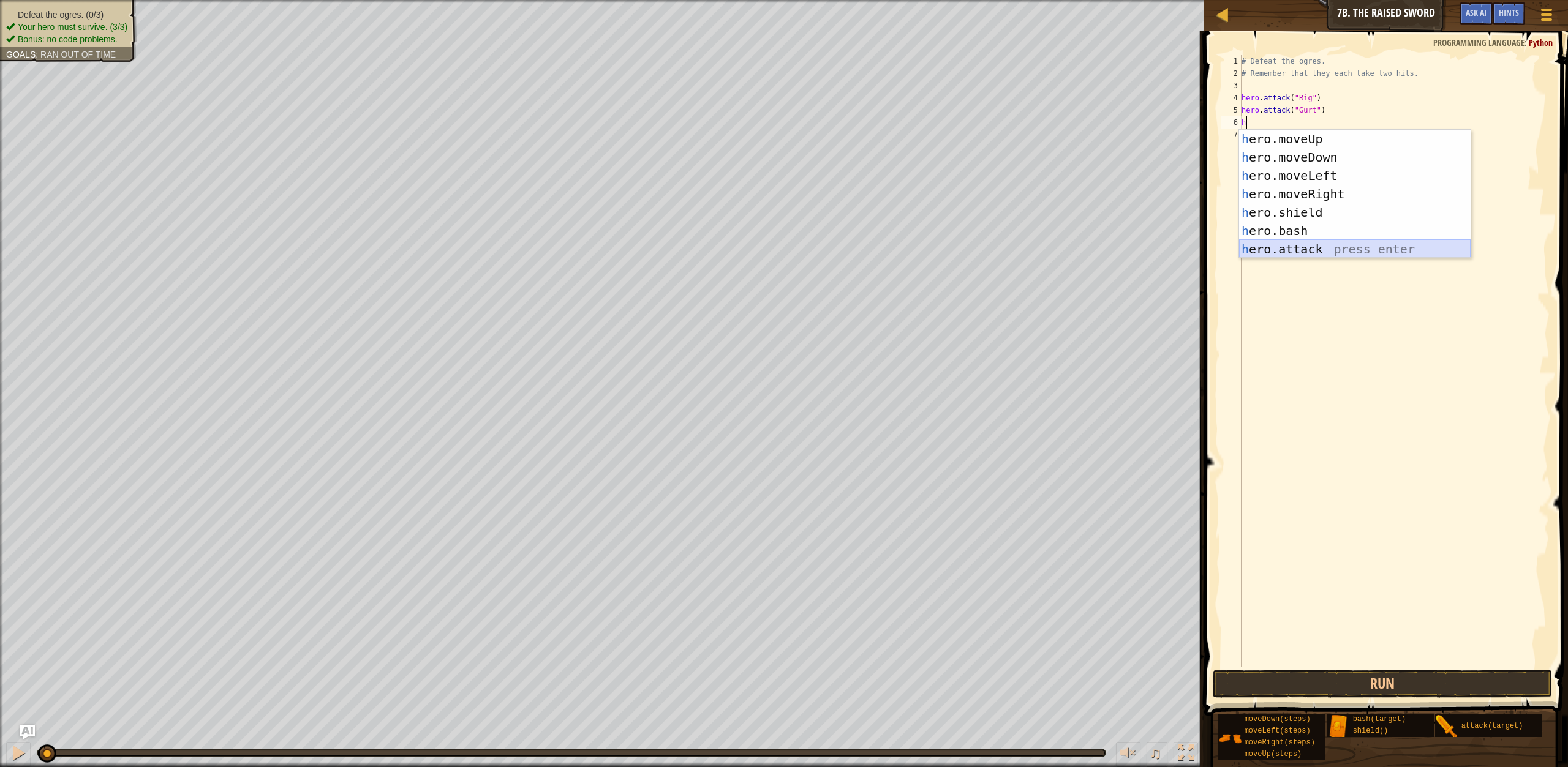
click at [1290, 245] on div "h ero.moveUp press enter h ero.moveDown press enter h ero.moveLeft press enter …" at bounding box center [1354, 213] width 232 height 165
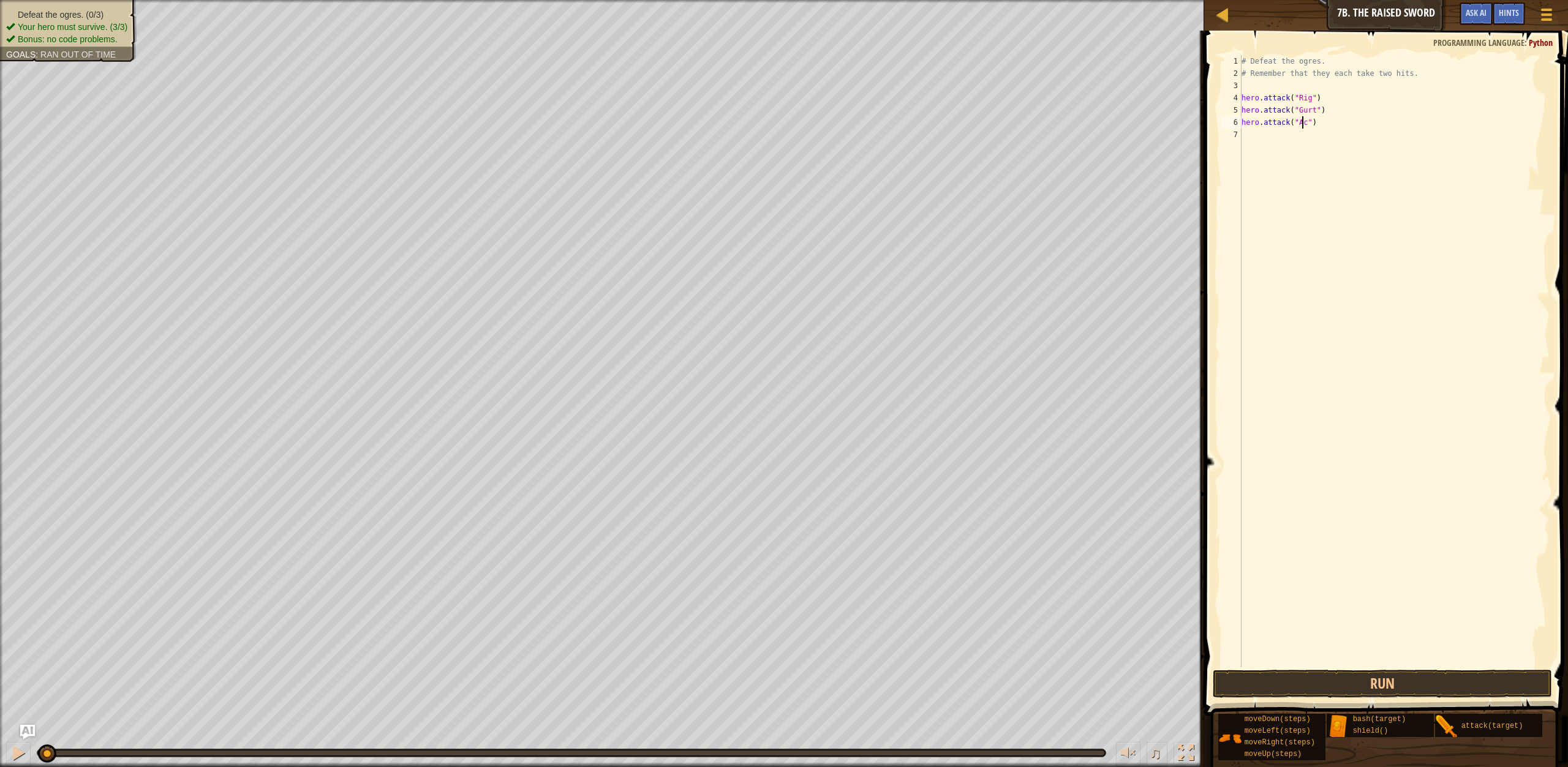
scroll to position [6, 5]
type textarea "hero.attack("Ack")"
click at [1361, 676] on button "Run" at bounding box center [1381, 684] width 339 height 28
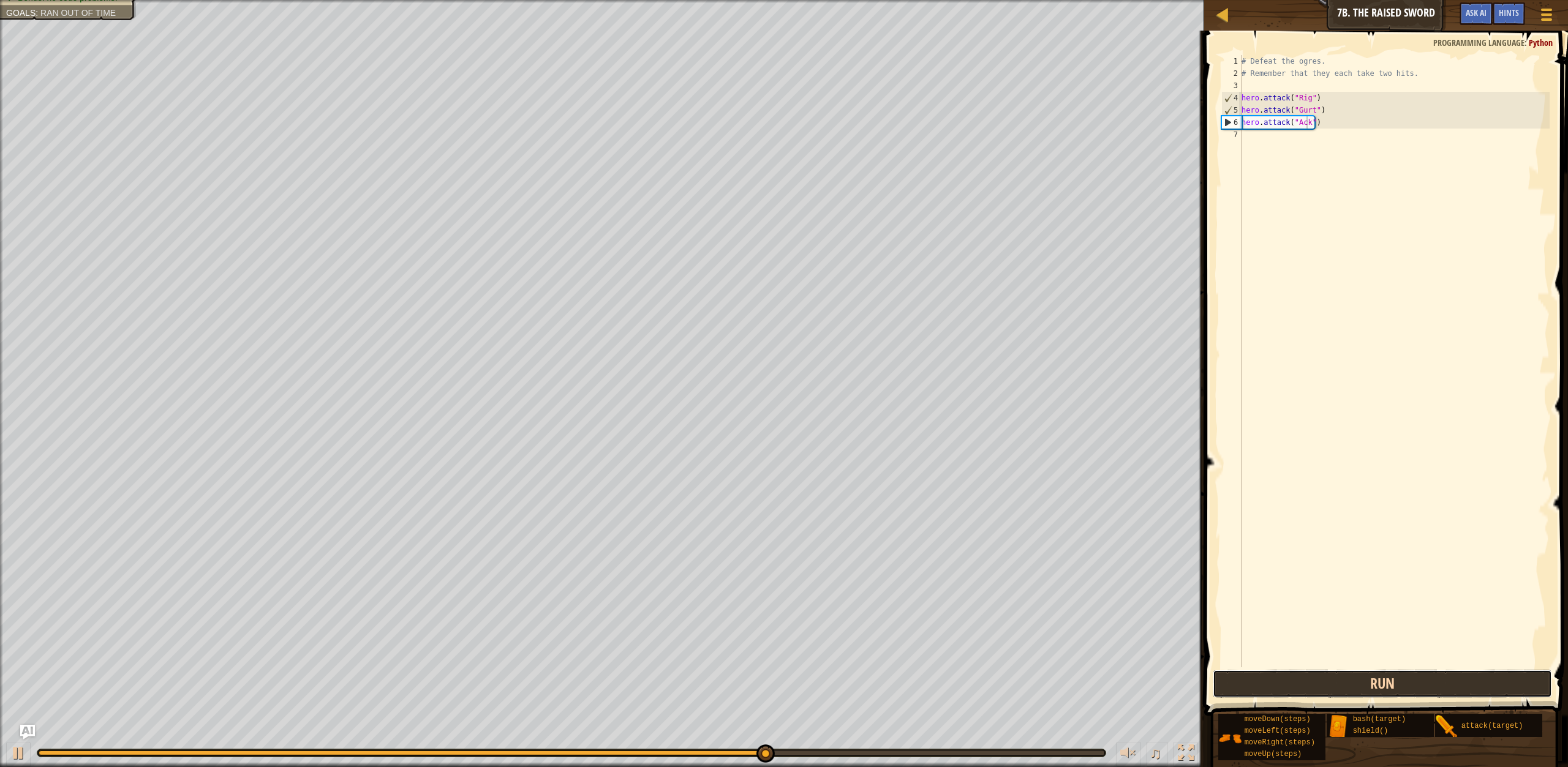
click at [1348, 686] on button "Run" at bounding box center [1381, 684] width 339 height 28
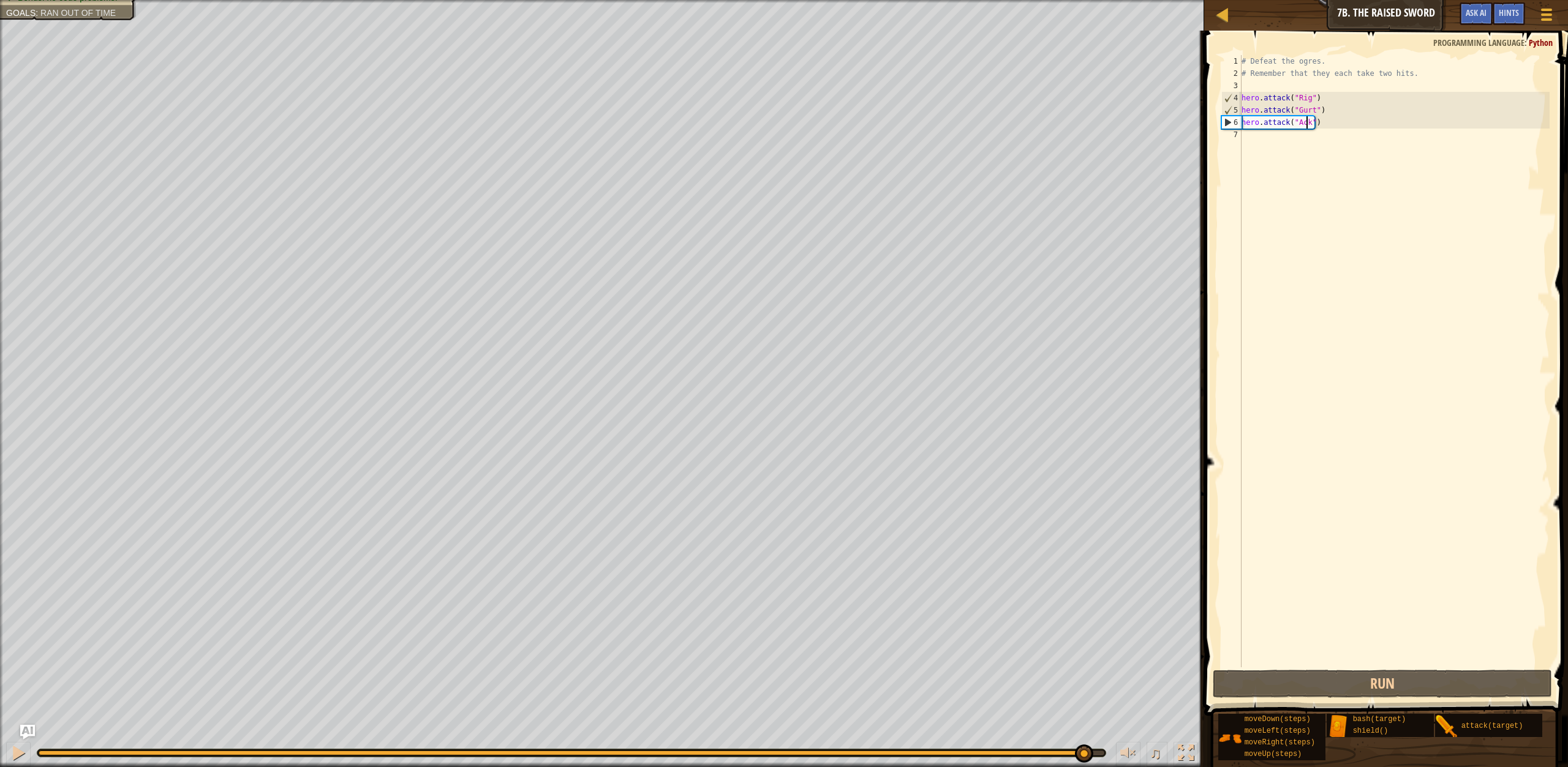
drag, startPoint x: 975, startPoint y: 754, endPoint x: 1126, endPoint y: 785, distance: 154.1
click at [1126, 0] on html "Map Introduction to Computer Science 7b. The Raised Sword Game Menu Done Hints …" at bounding box center [784, 0] width 1568 height 0
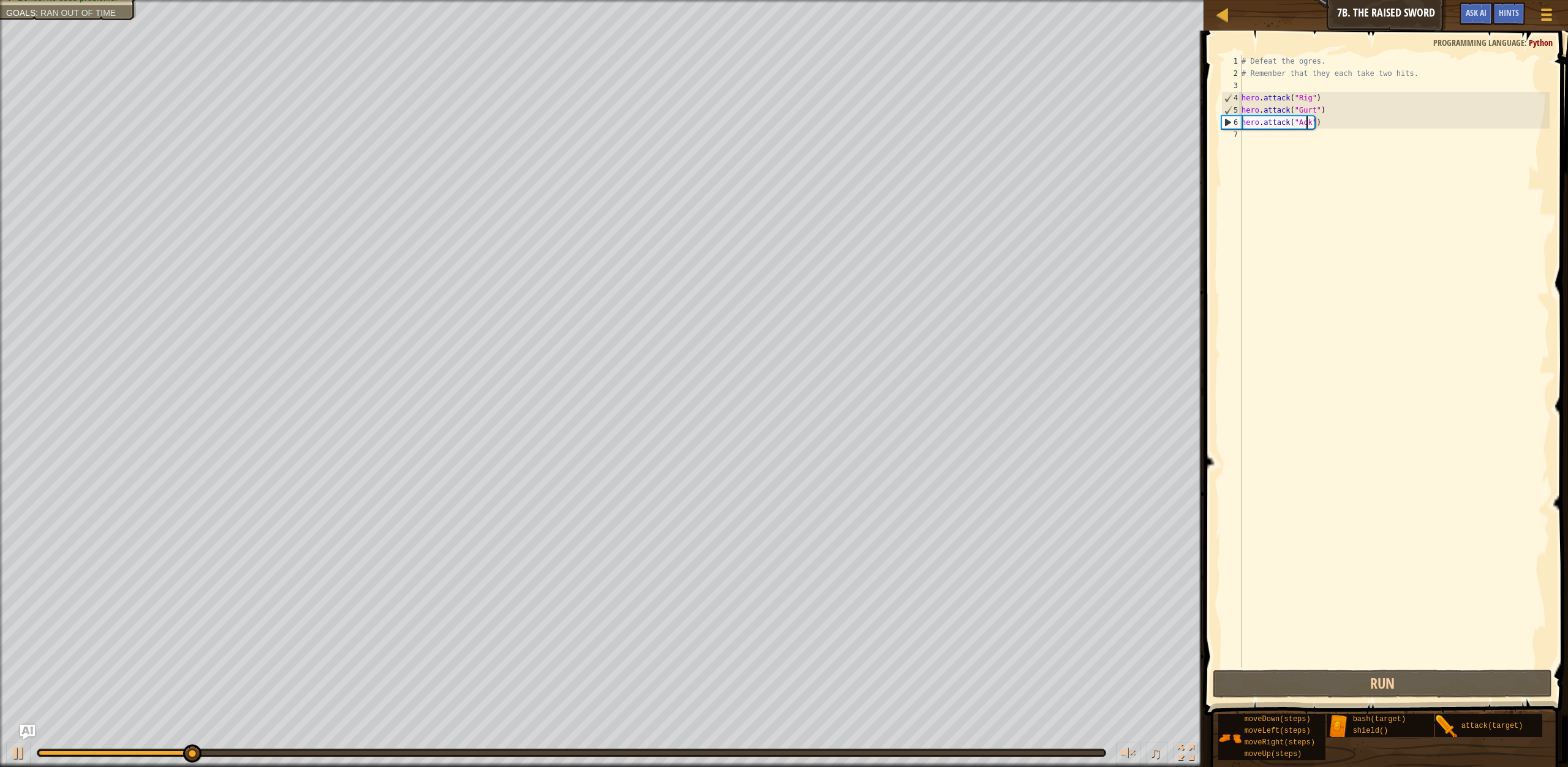
click at [1030, 753] on div at bounding box center [571, 753] width 1065 height 5
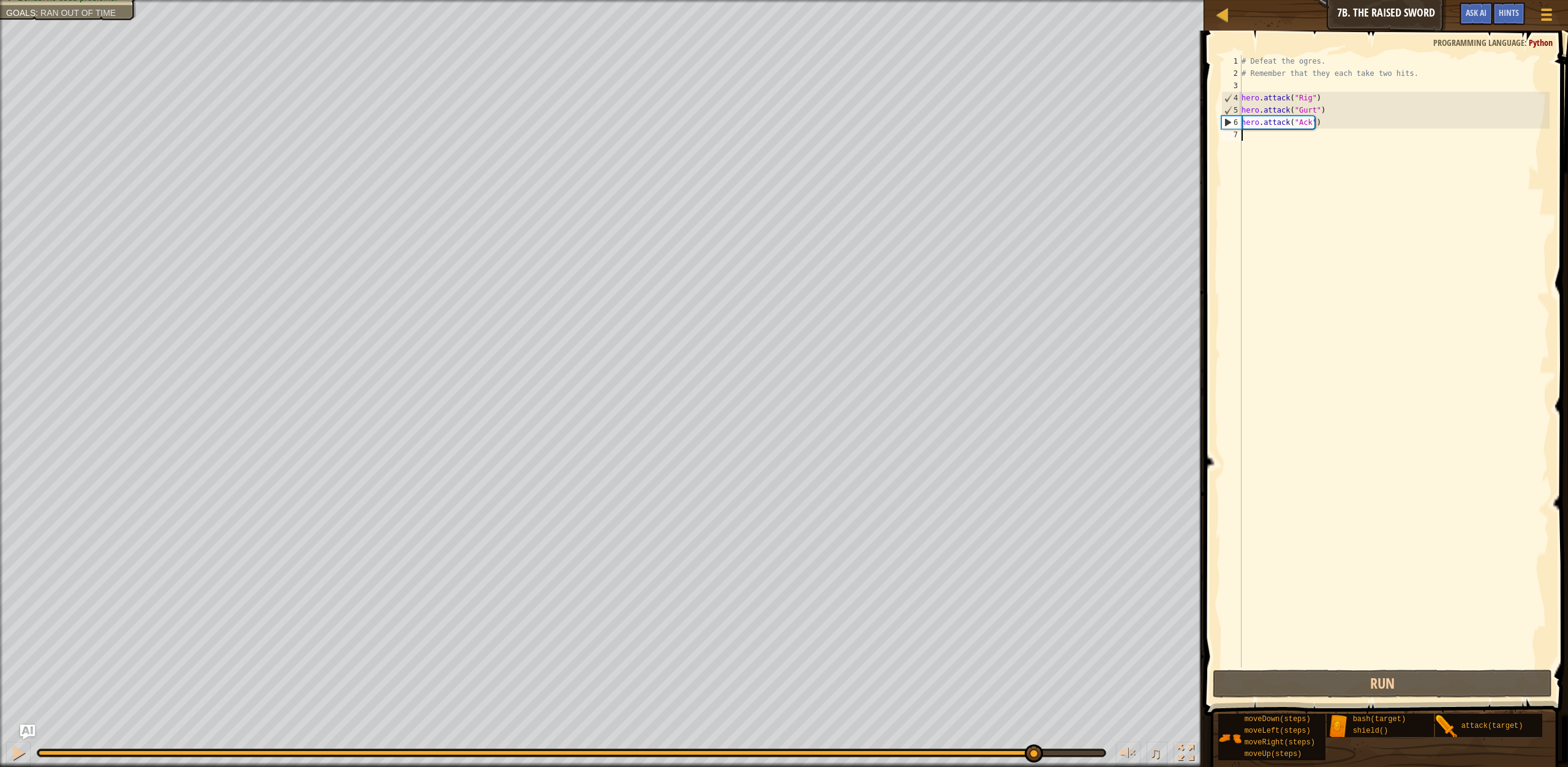
click at [1251, 140] on div "# Defeat the ogres. # Remember that they each take two hits. hero . attack ( "R…" at bounding box center [1394, 373] width 310 height 637
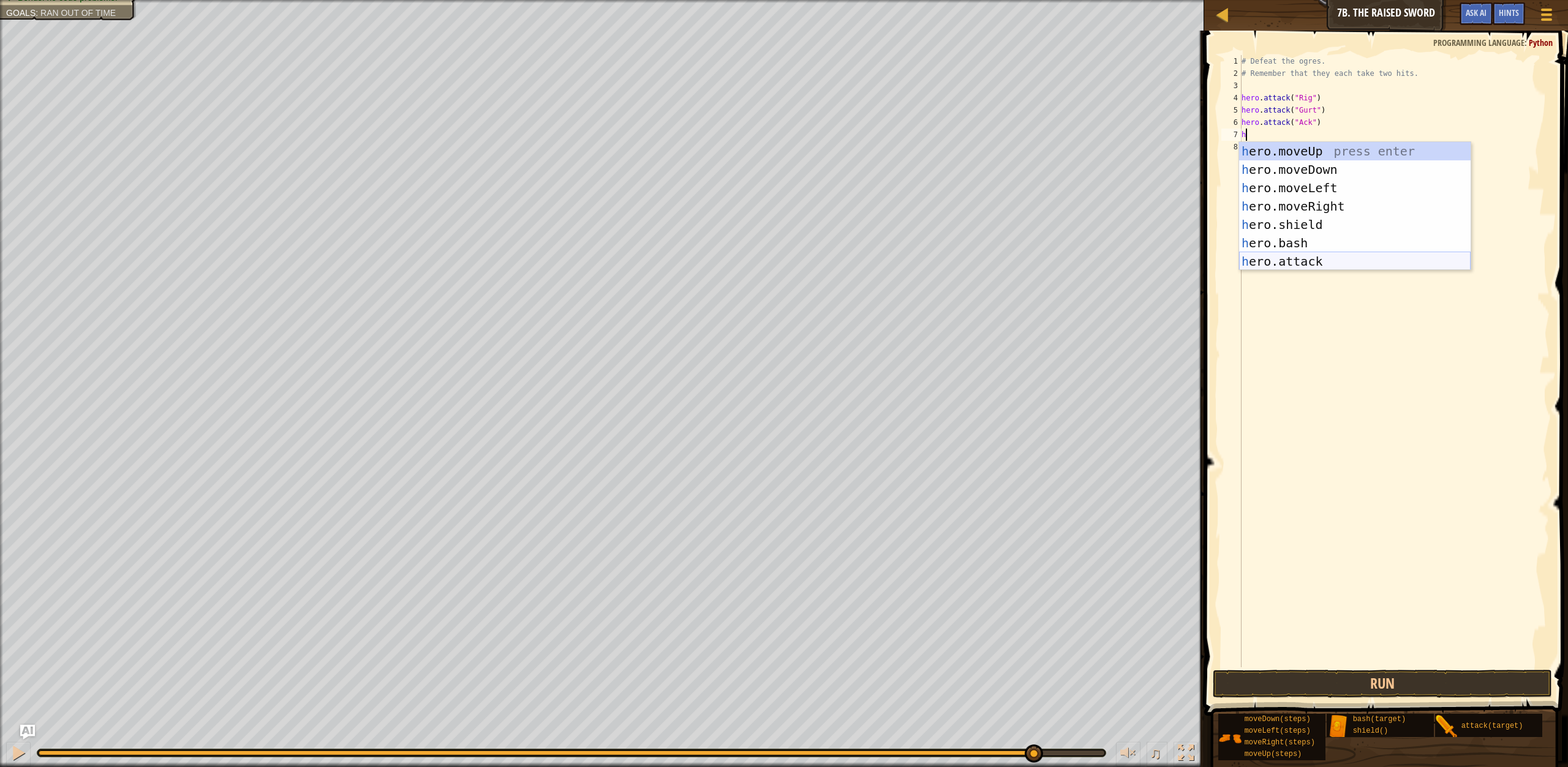
click at [1274, 269] on div "h ero.moveUp press enter h ero.moveDown press enter h ero.moveLeft press enter …" at bounding box center [1354, 225] width 232 height 165
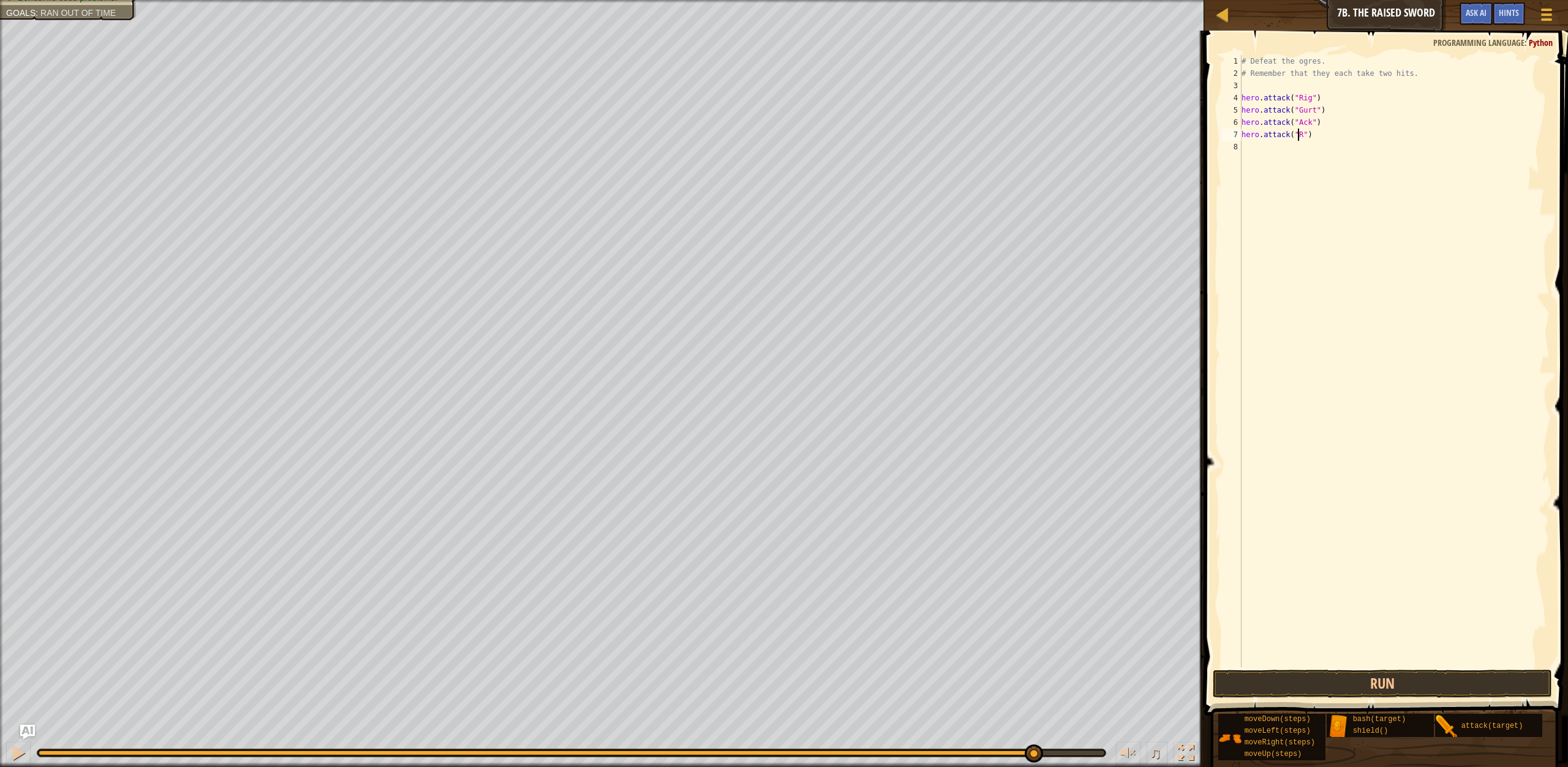
scroll to position [6, 5]
type textarea "hero.attack("Rig")"
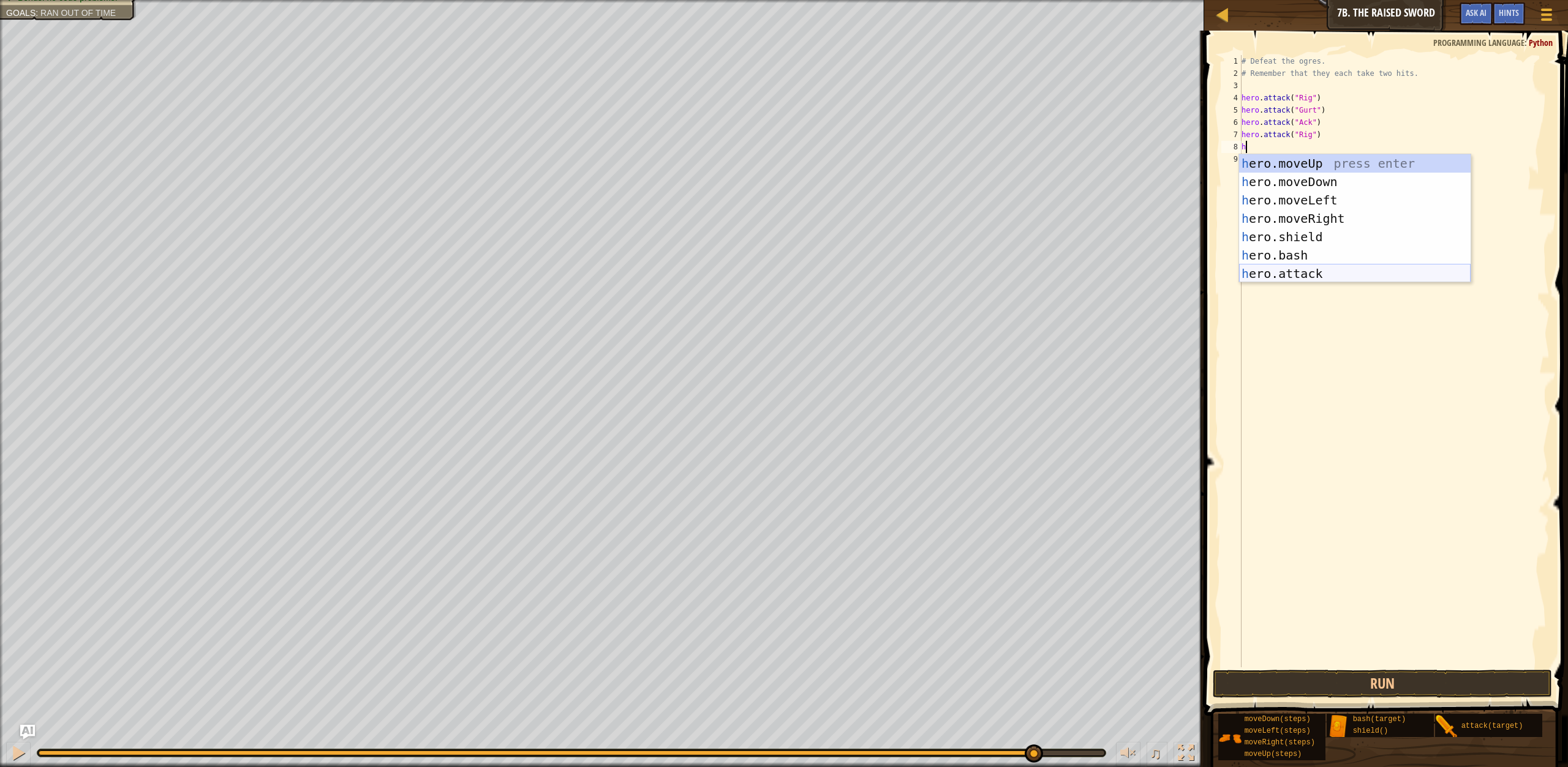
click at [1258, 277] on div "h ero.moveUp press enter h ero.moveDown press enter h ero.moveLeft press enter …" at bounding box center [1354, 236] width 232 height 165
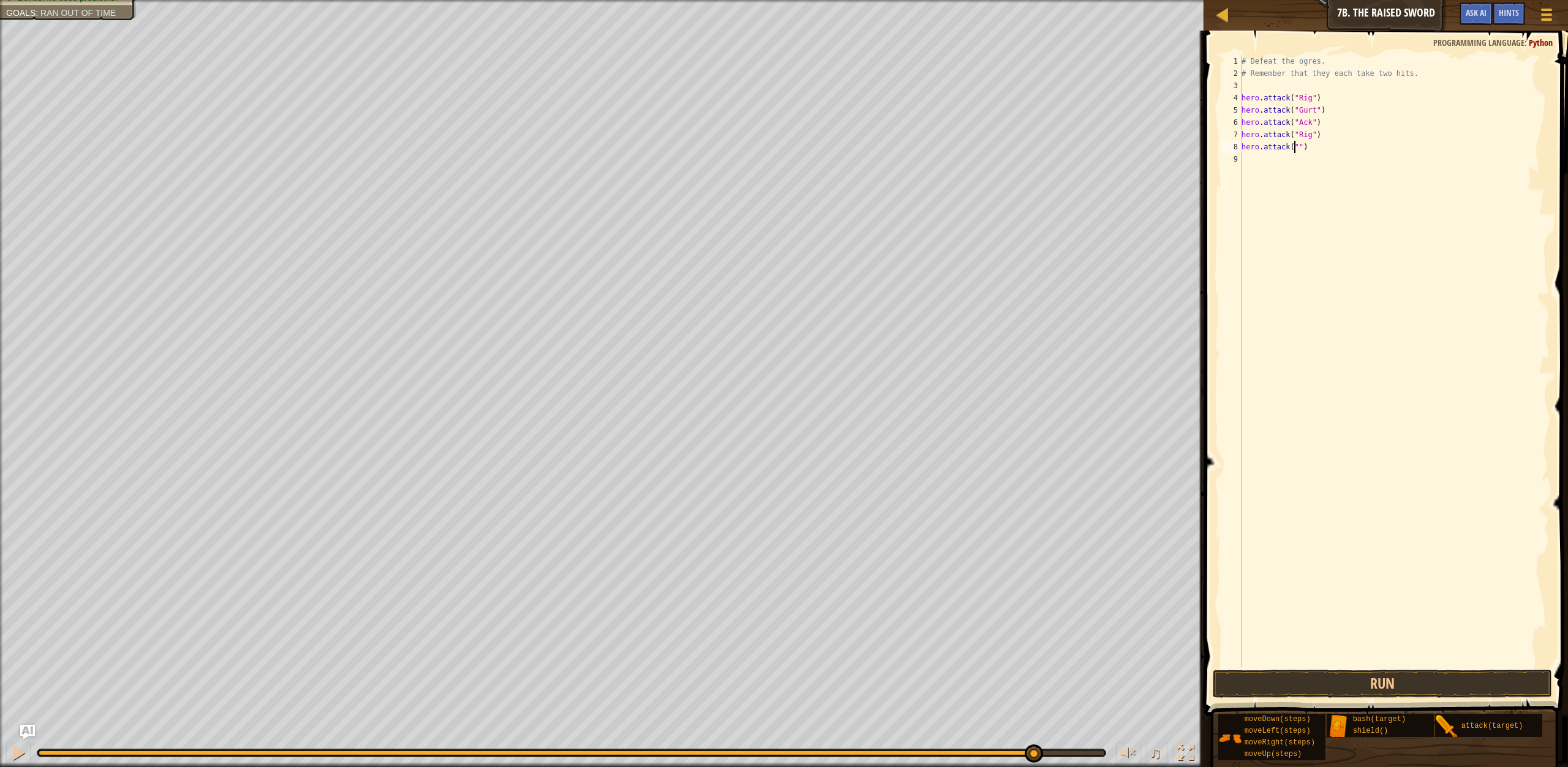
scroll to position [6, 4]
type textarea "hero.attack("Gurt")"
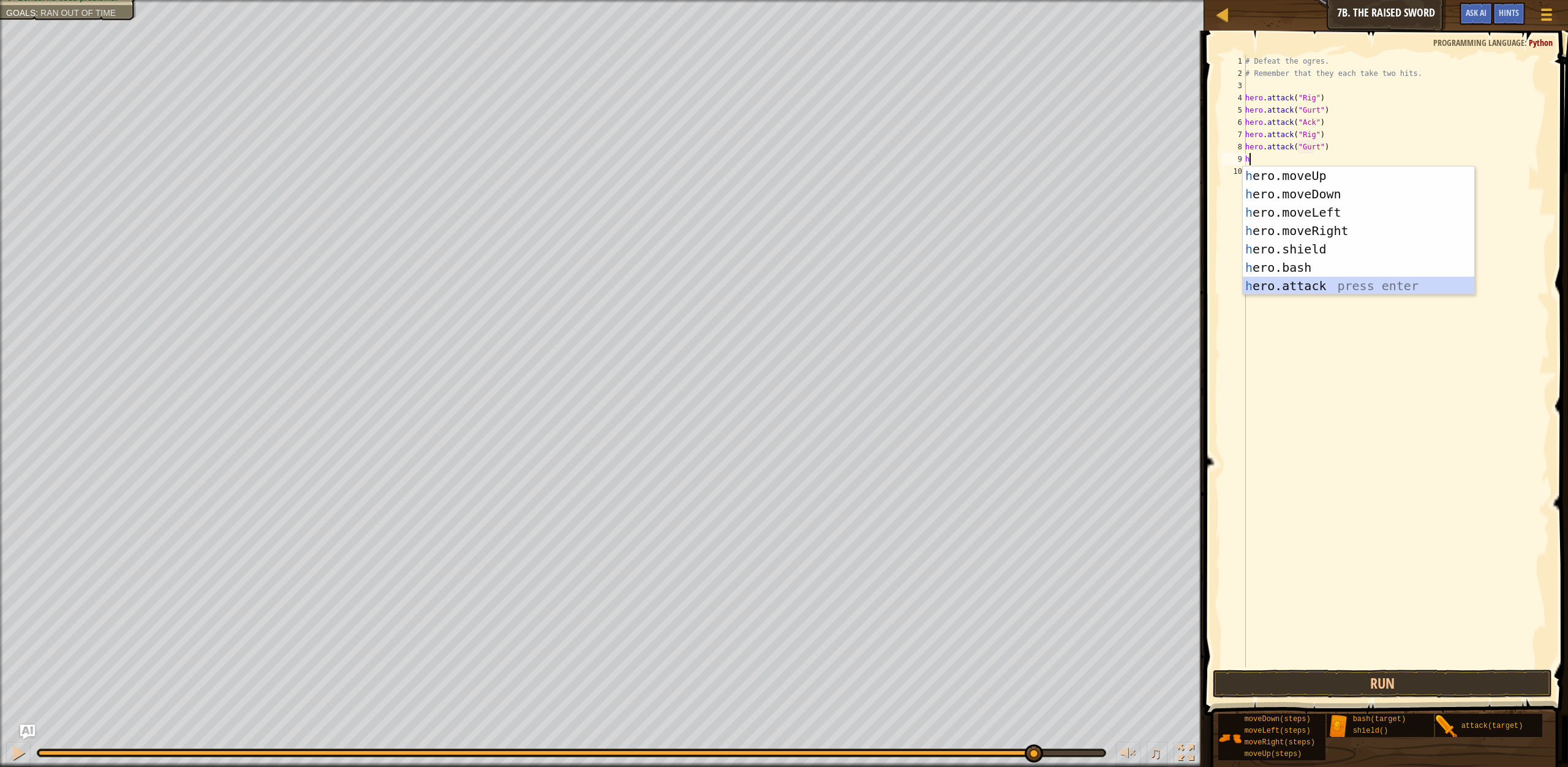
click at [1257, 281] on div "h ero.moveUp press enter h ero.moveDown press enter h ero.moveLeft press enter …" at bounding box center [1358, 249] width 232 height 165
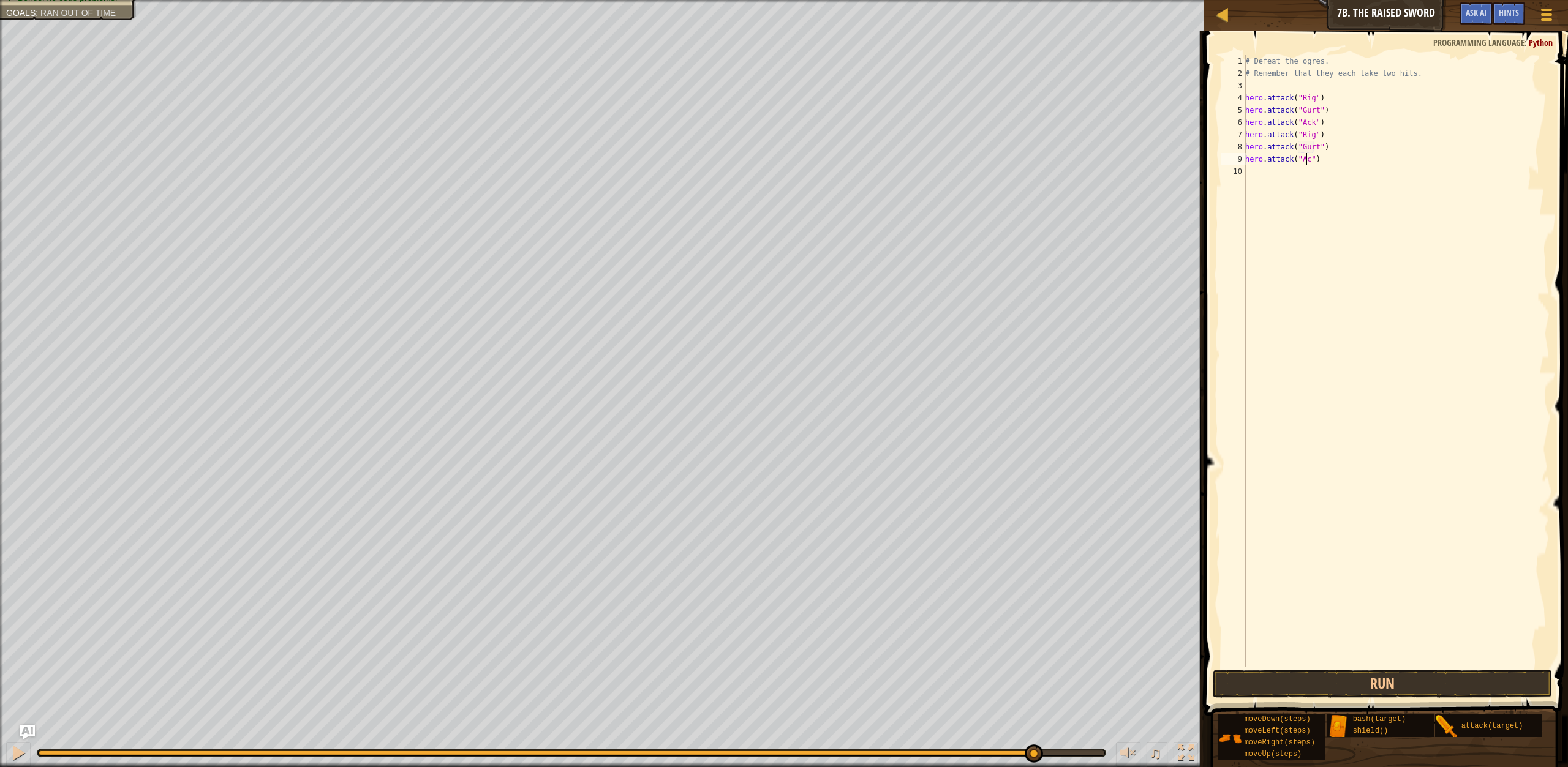
scroll to position [6, 5]
type textarea "hero.attack("Ack")"
click at [1214, 687] on button "Run" at bounding box center [1381, 684] width 339 height 28
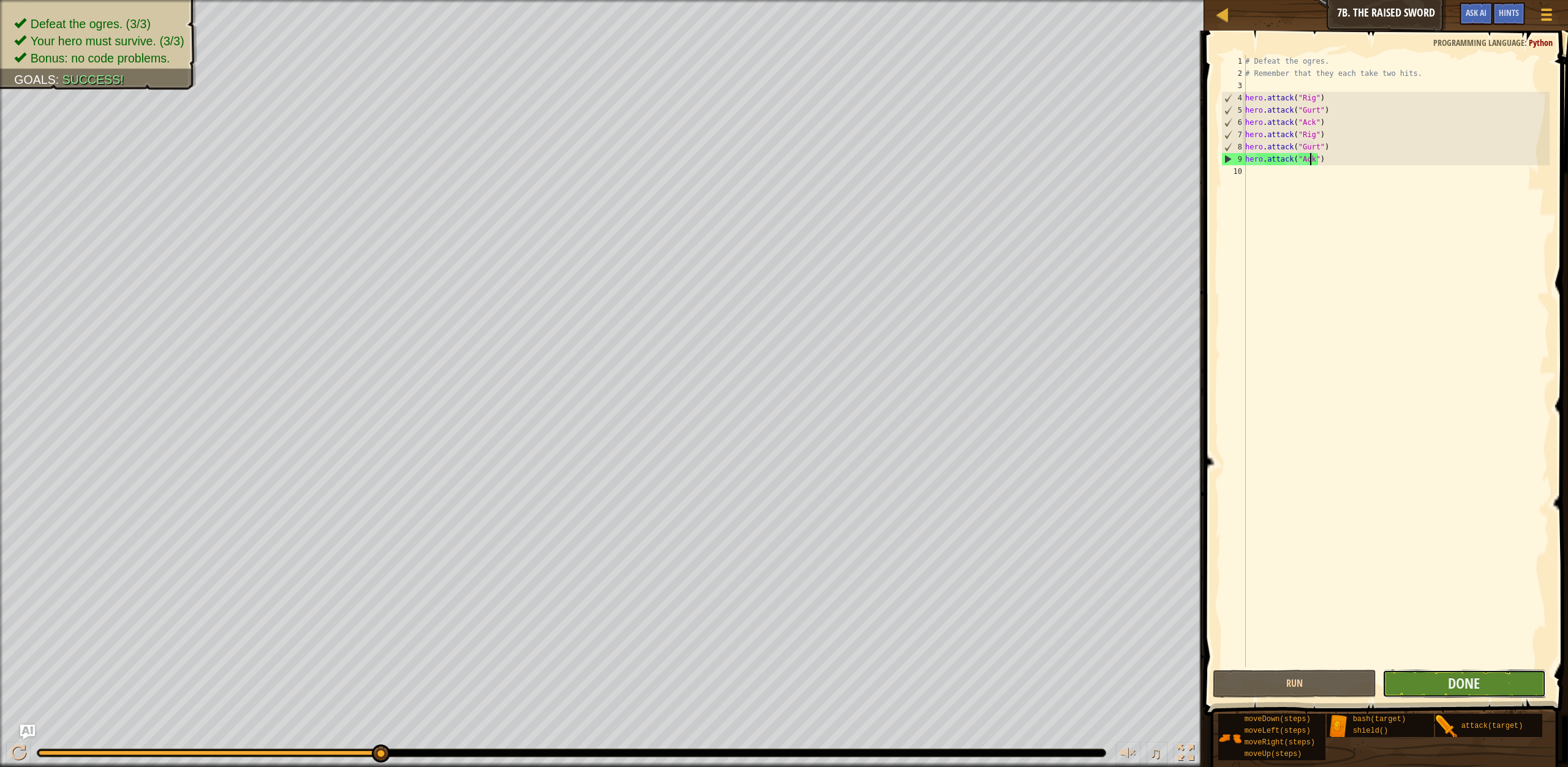
click at [1427, 691] on button "Done" at bounding box center [1464, 684] width 164 height 28
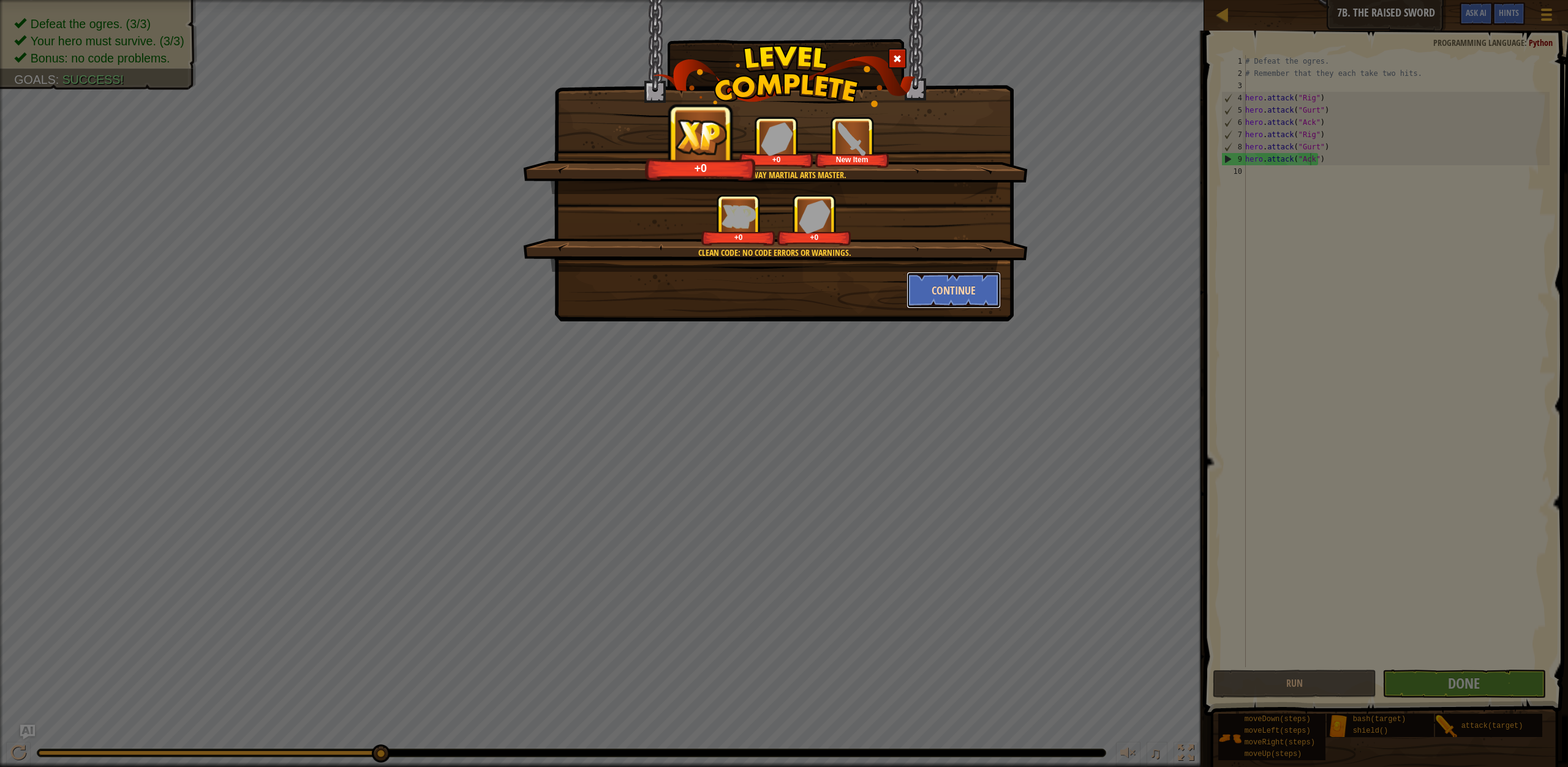
click at [940, 292] on button "Continue" at bounding box center [954, 290] width 95 height 37
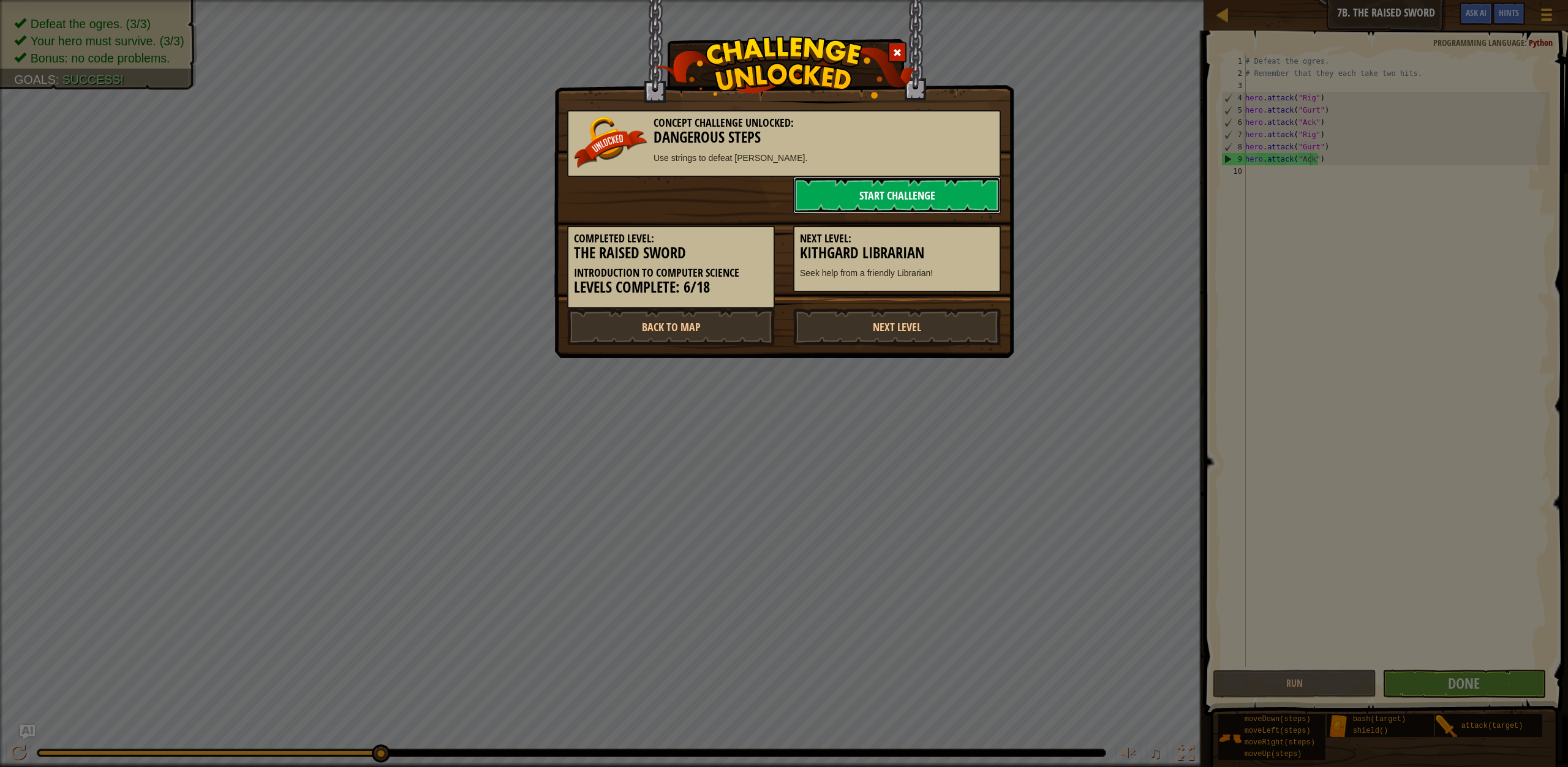
click at [883, 193] on link "Start Challenge" at bounding box center [896, 195] width 208 height 37
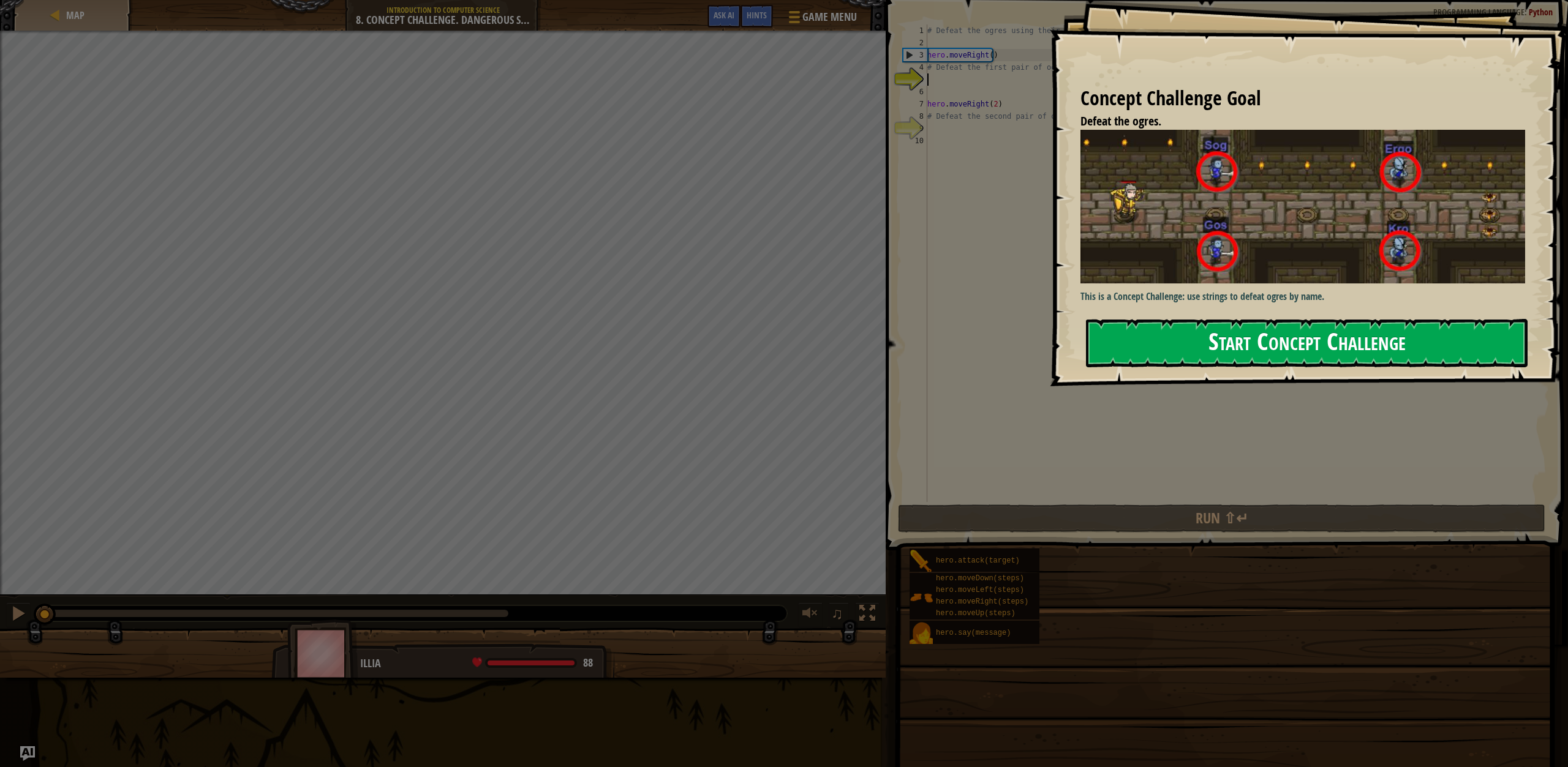
click at [1219, 348] on button "Start Concept Challenge" at bounding box center [1307, 343] width 441 height 49
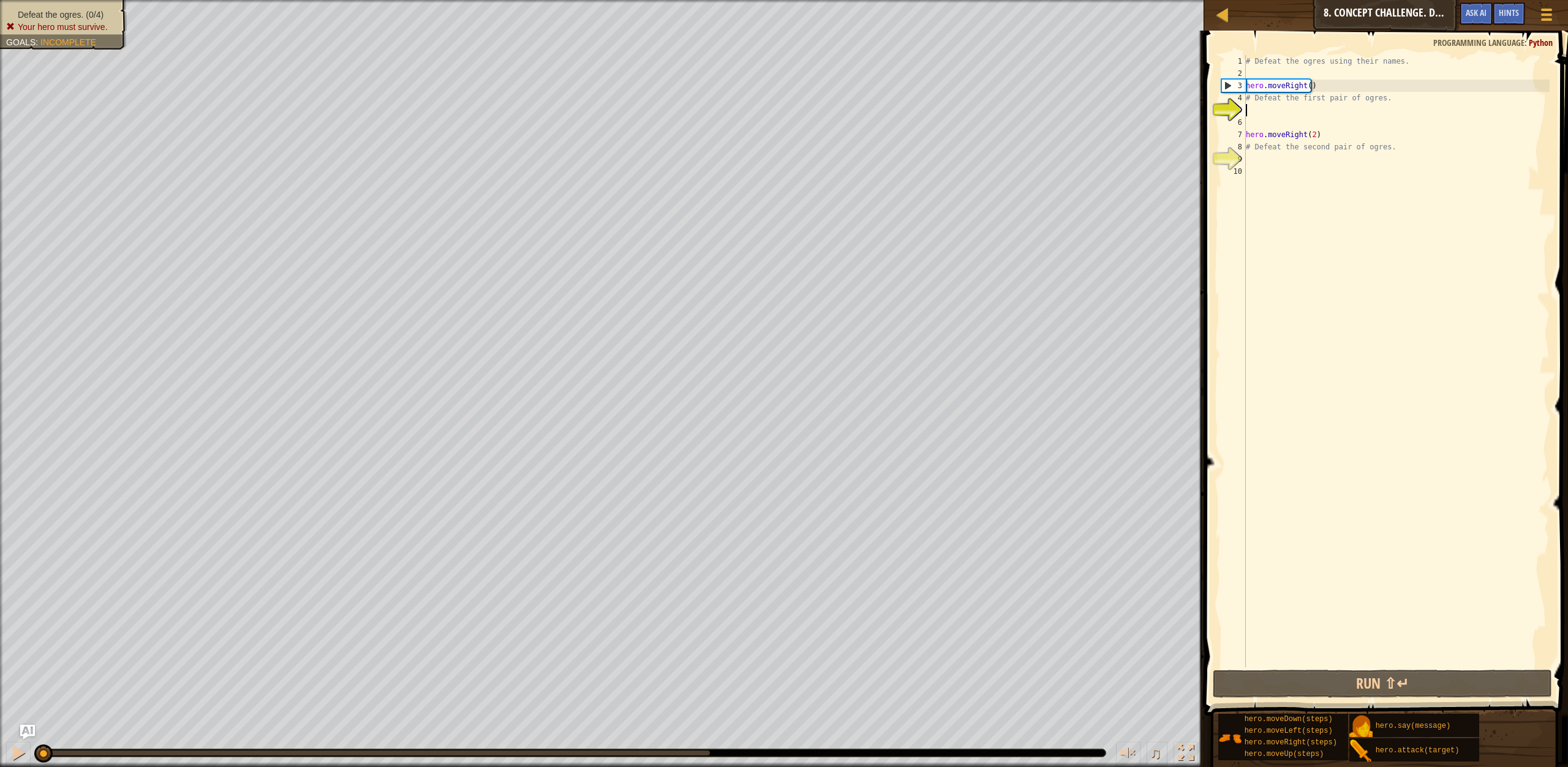
scroll to position [6, 0]
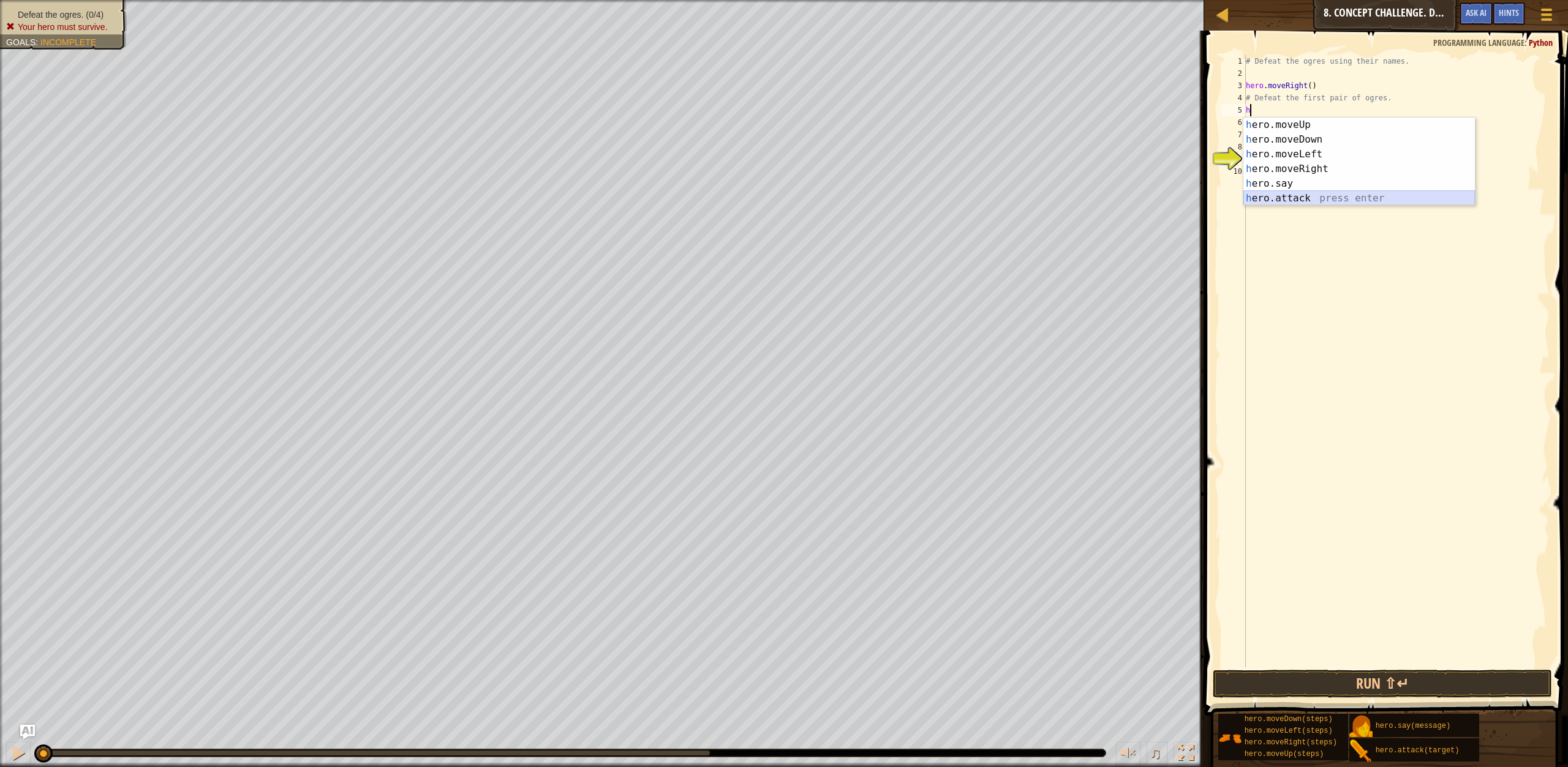
click at [1267, 199] on div "h ero.moveUp press enter h ero.moveDown press enter h ero.moveLeft press enter …" at bounding box center [1358, 176] width 232 height 117
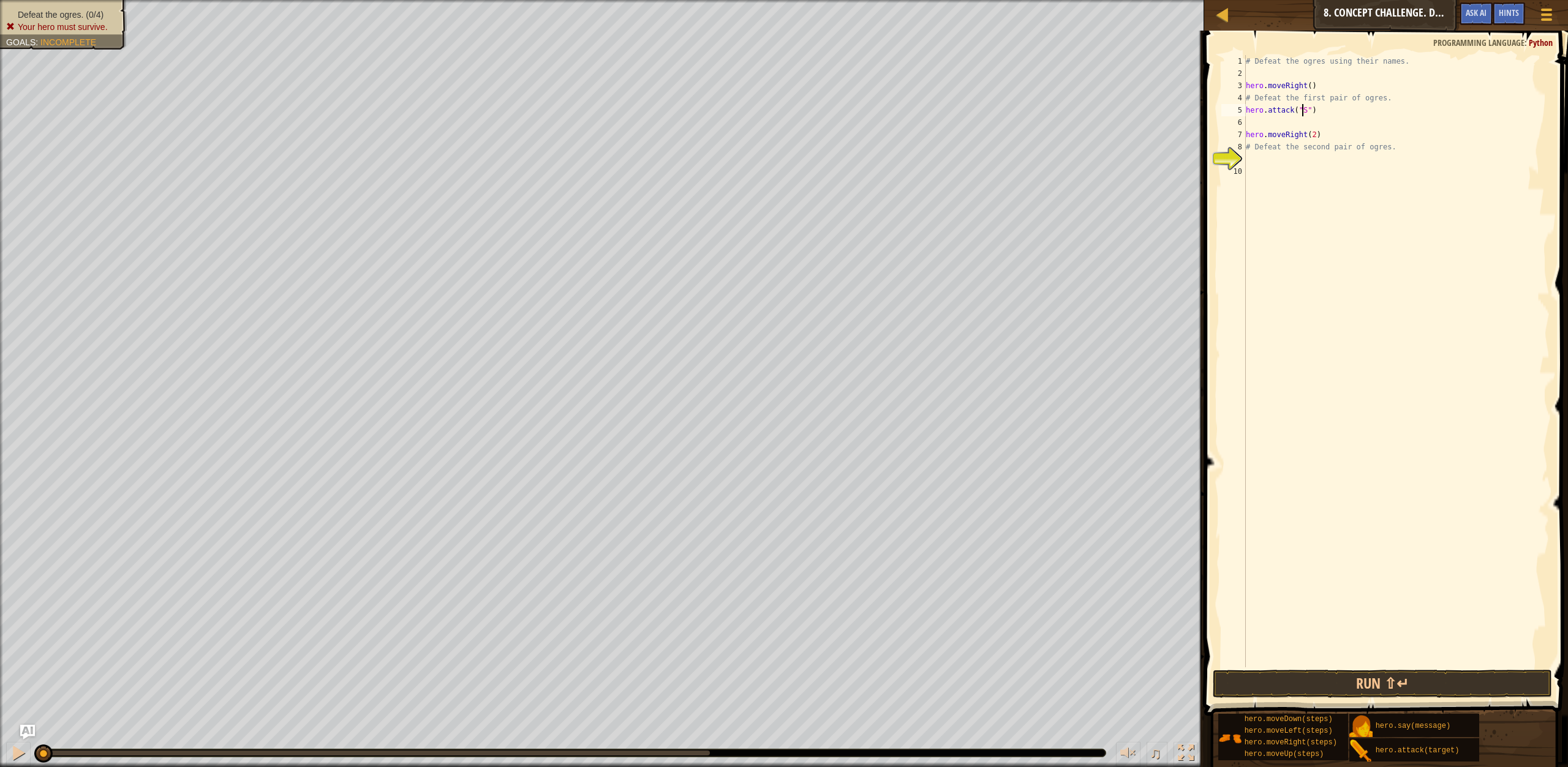
scroll to position [6, 5]
type textarea "hero.attack("Sog")"
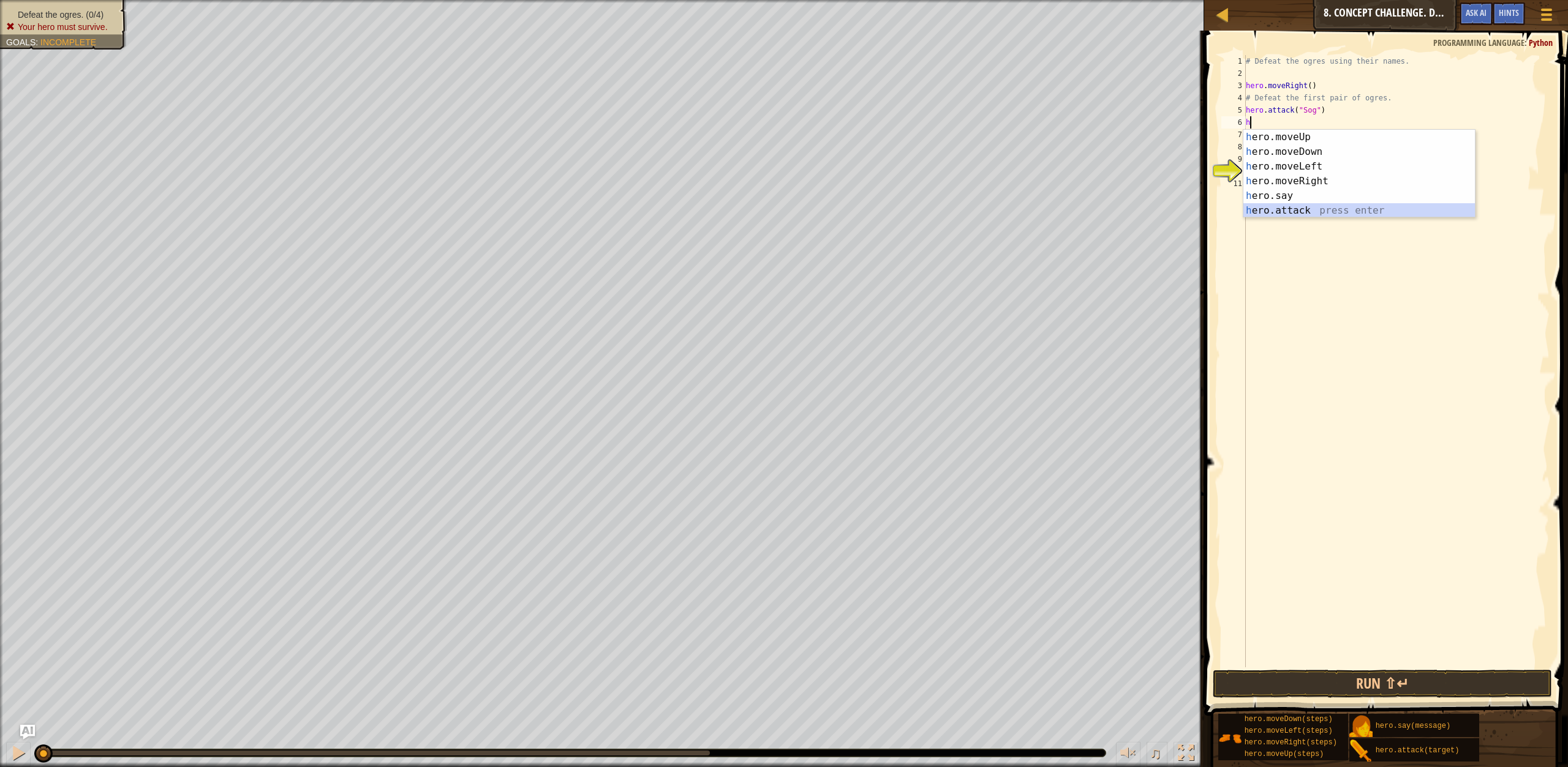
click at [1286, 215] on div "h ero.moveUp press enter h ero.moveDown press enter h ero.moveLeft press enter …" at bounding box center [1358, 189] width 232 height 117
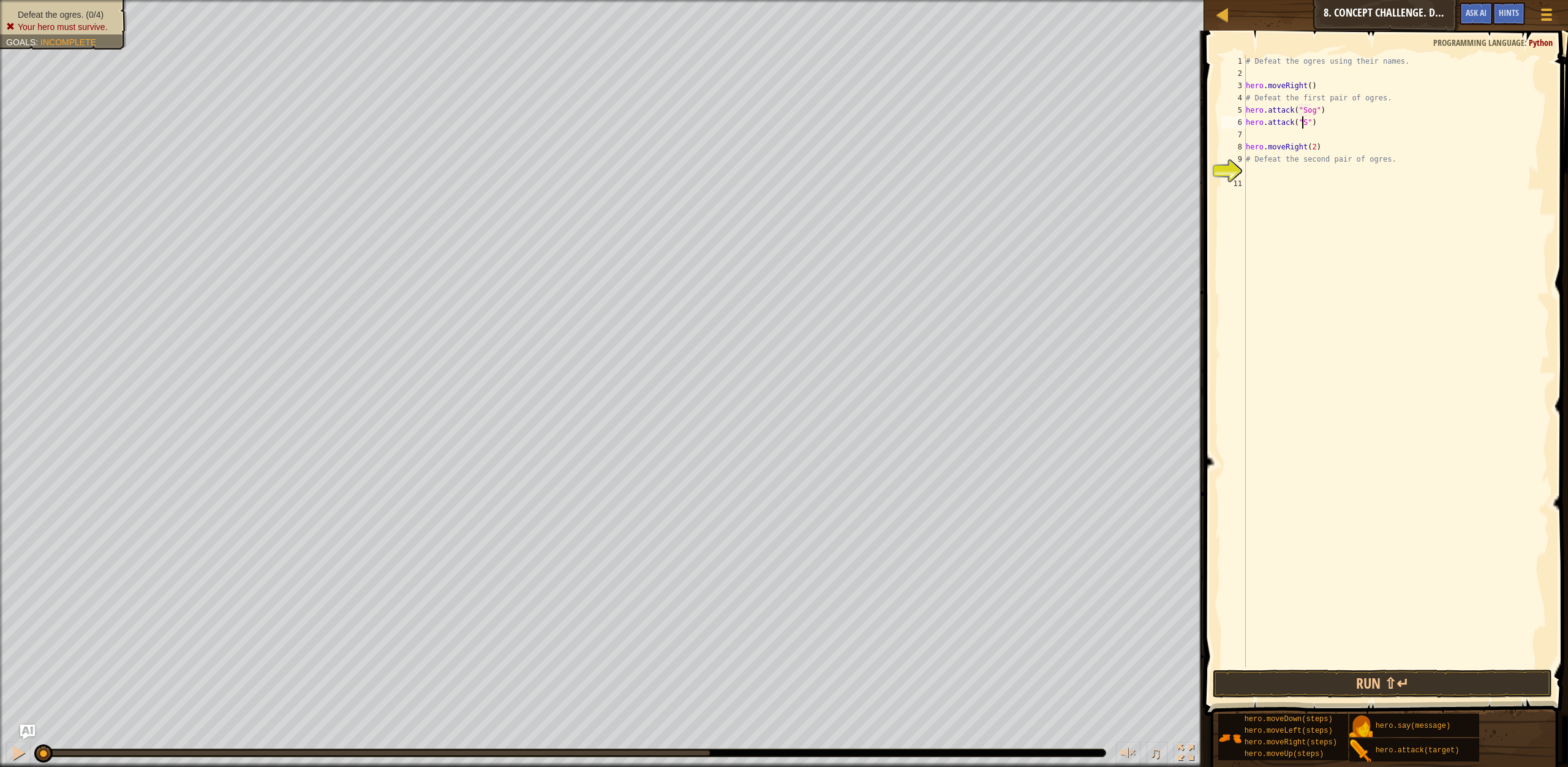
scroll to position [6, 5]
type textarea "hero.attack("Sog")"
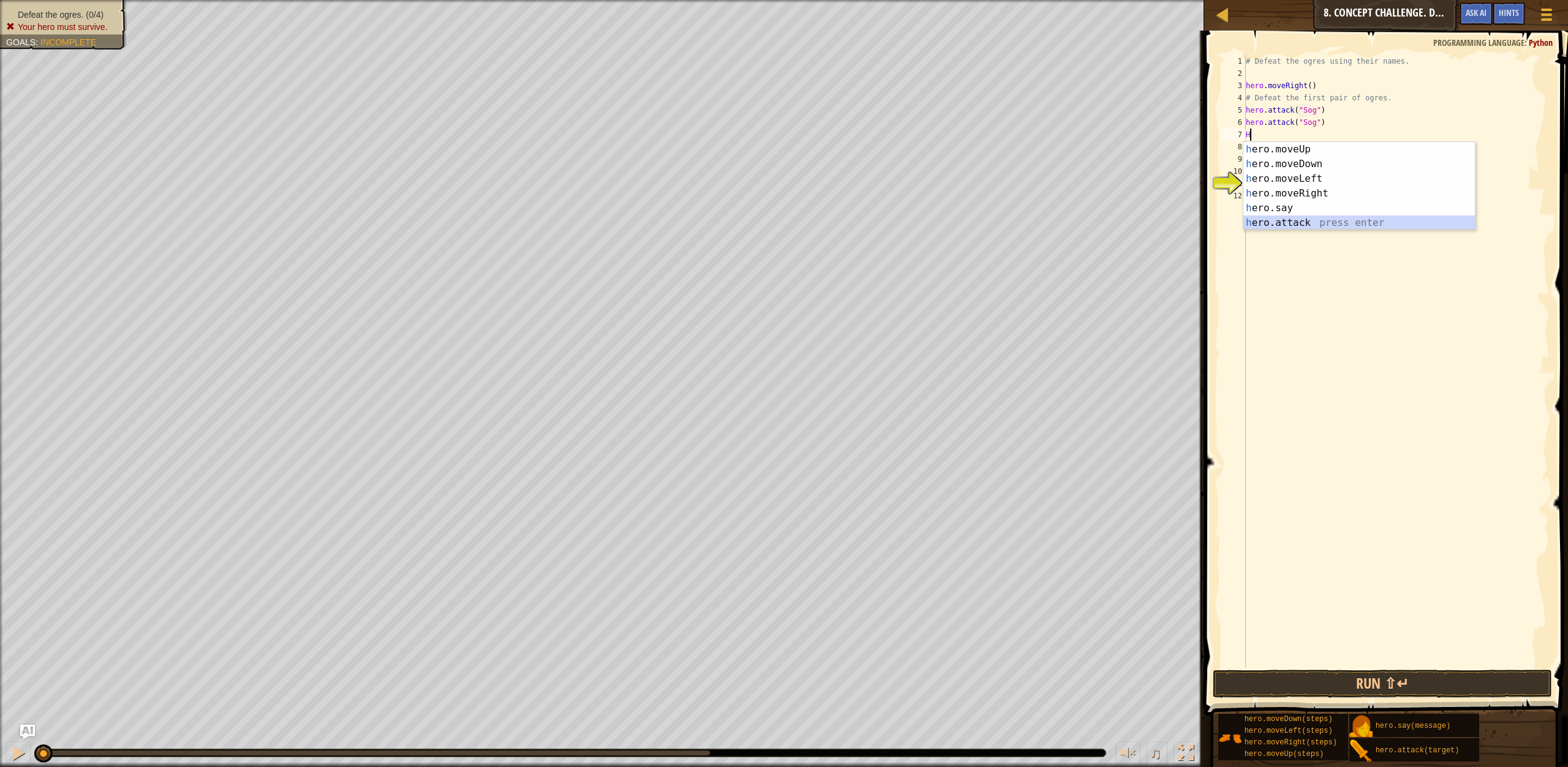
click at [1303, 219] on div "h ero.moveUp press enter h ero.moveDown press enter h ero.moveLeft press enter …" at bounding box center [1358, 201] width 232 height 117
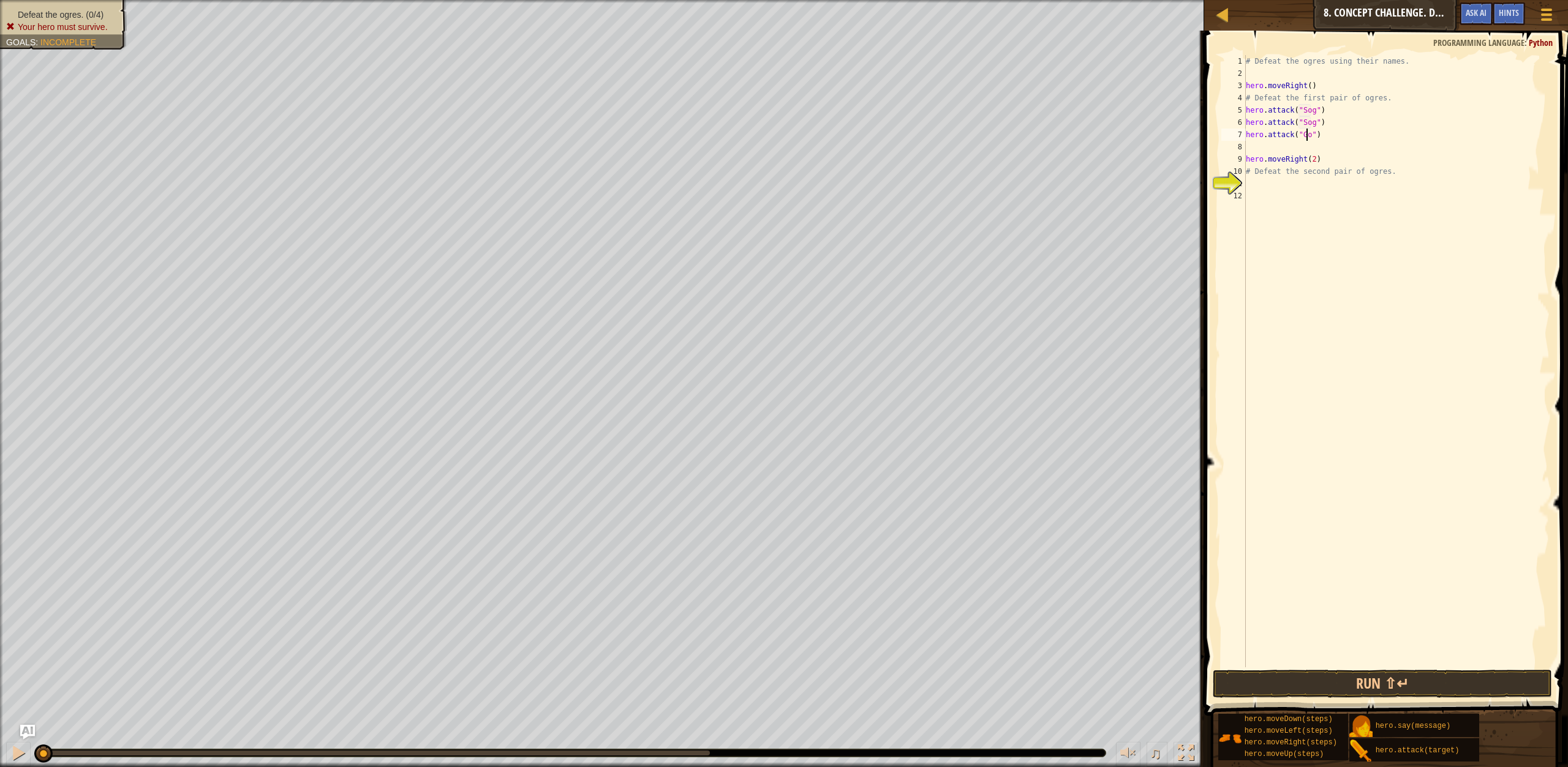
scroll to position [6, 5]
type textarea "hero.attack("Gos")"
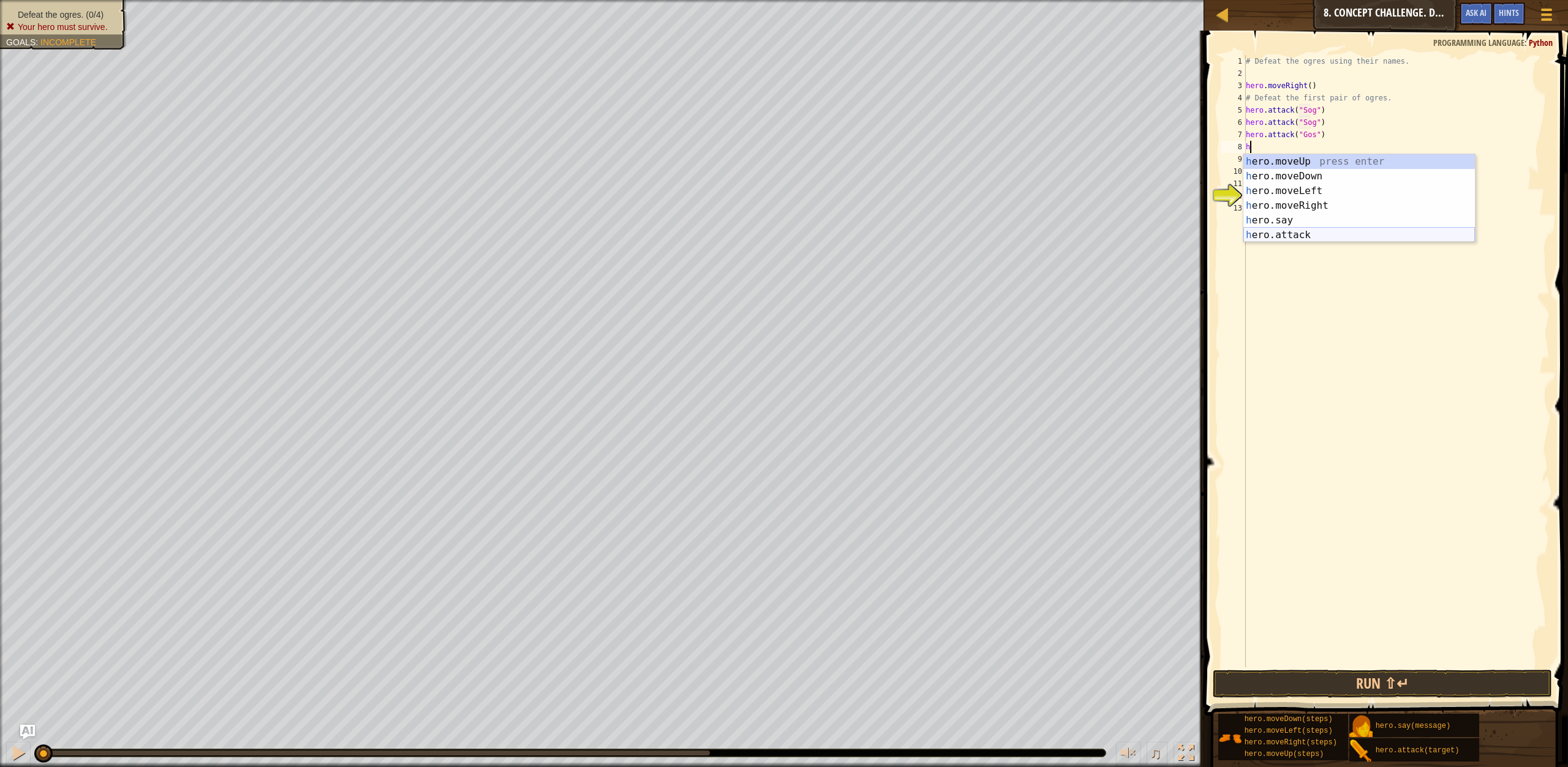
click at [1286, 233] on div "h ero.moveUp press enter h ero.moveDown press enter h ero.moveLeft press enter …" at bounding box center [1358, 213] width 232 height 117
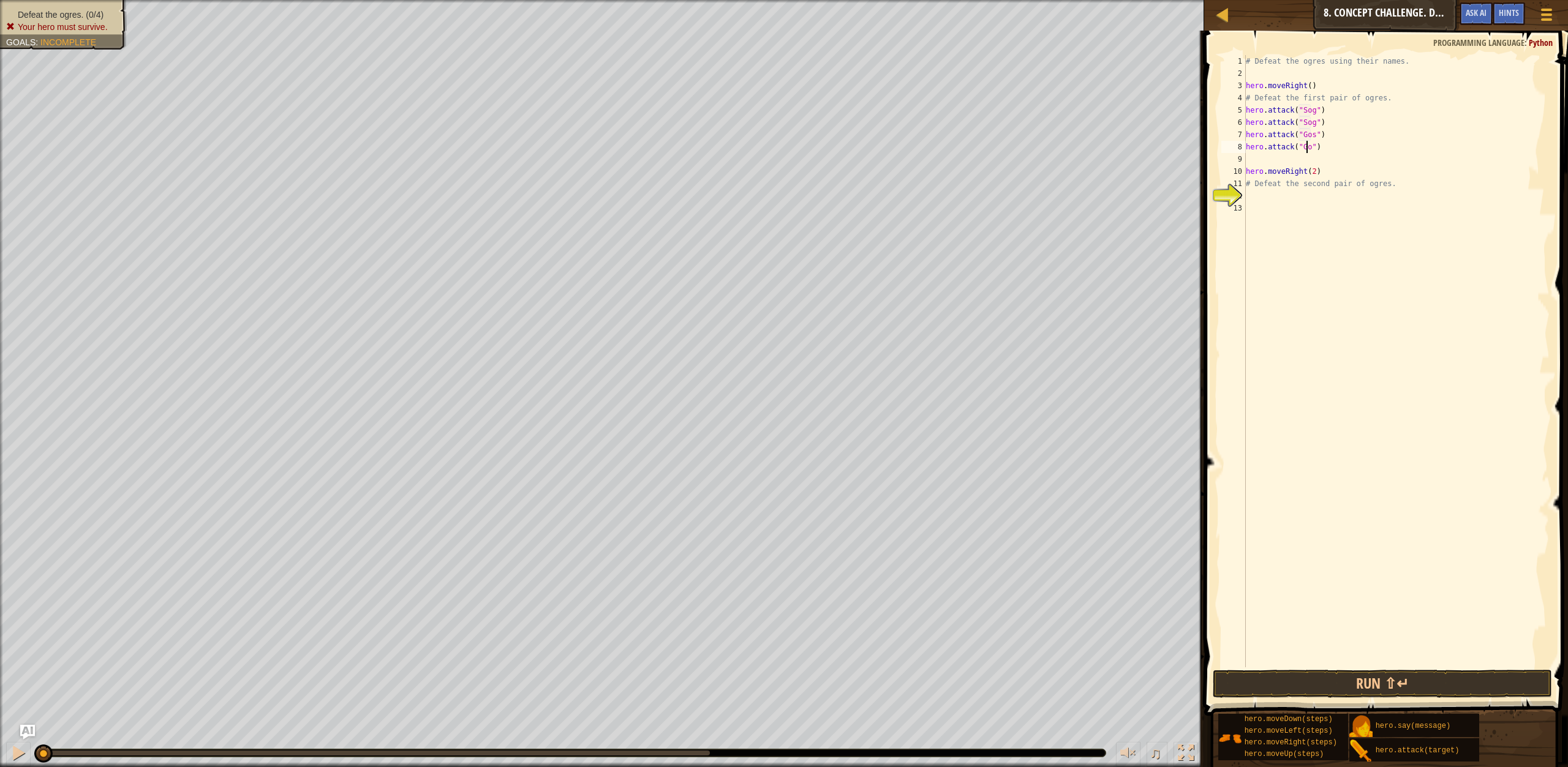
scroll to position [6, 5]
type textarea "hero.attack("Gos")"
click at [1253, 673] on button "Run ⇧↵" at bounding box center [1381, 684] width 339 height 28
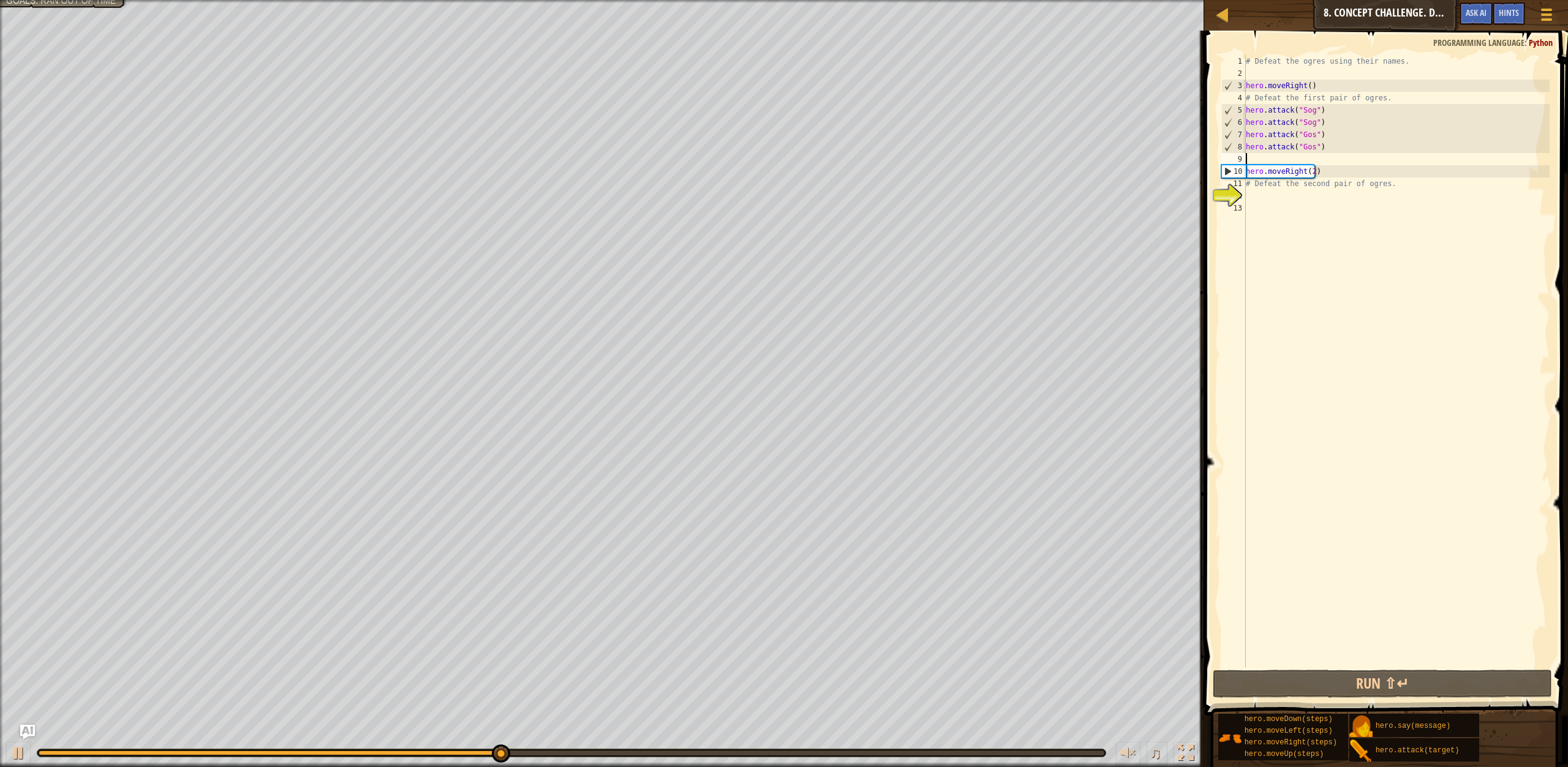
scroll to position [6, 0]
type textarea "hero.moveRight(2)"
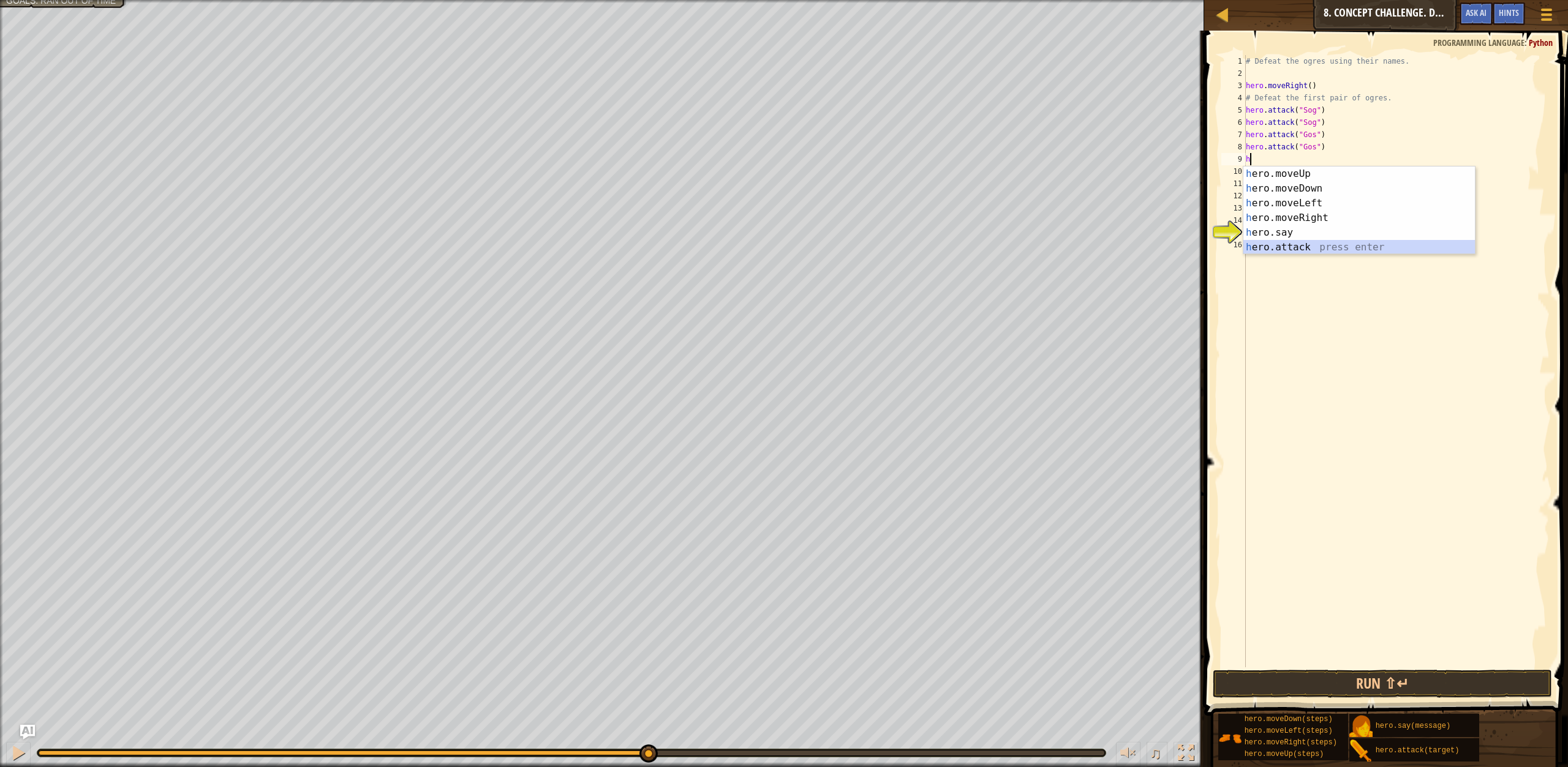
click at [1273, 245] on div "h ero.moveUp press enter h ero.moveDown press enter h ero.moveLeft press enter …" at bounding box center [1358, 226] width 232 height 117
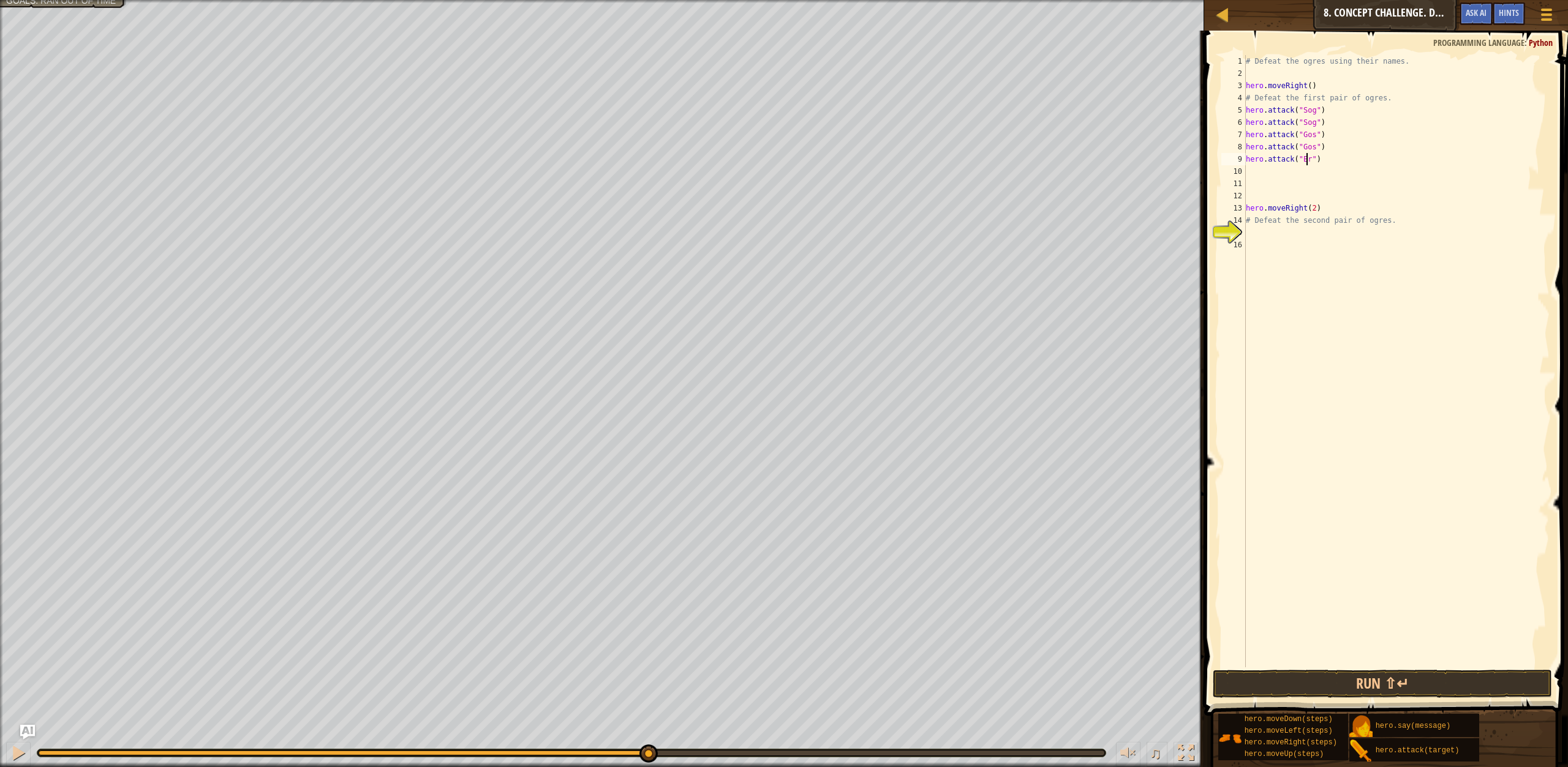
scroll to position [6, 5]
type textarea "hero.attack("Ergo")"
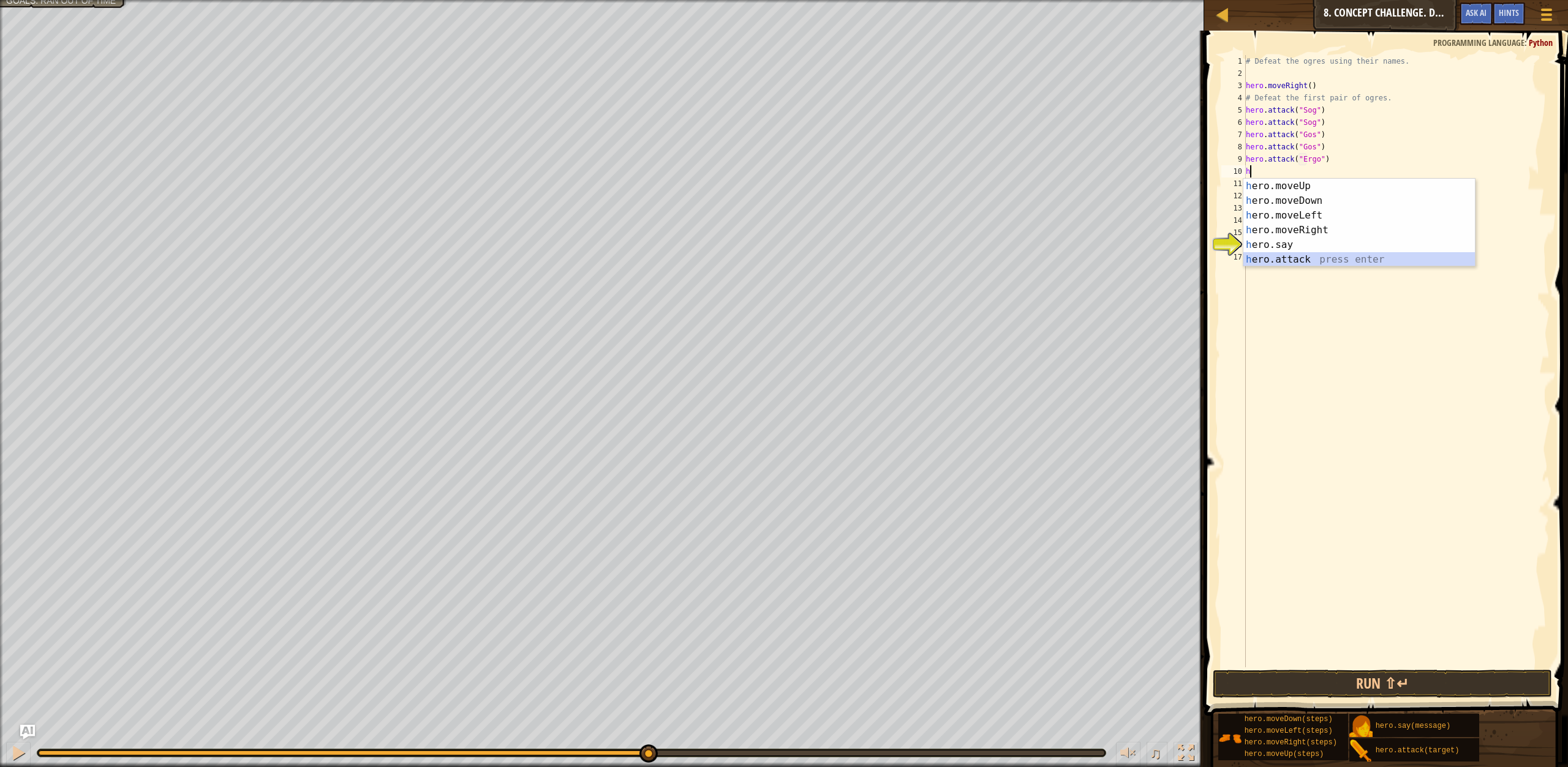
click at [1257, 261] on div "h ero.moveUp press enter h ero.moveDown press enter h ero.moveLeft press enter …" at bounding box center [1358, 237] width 232 height 117
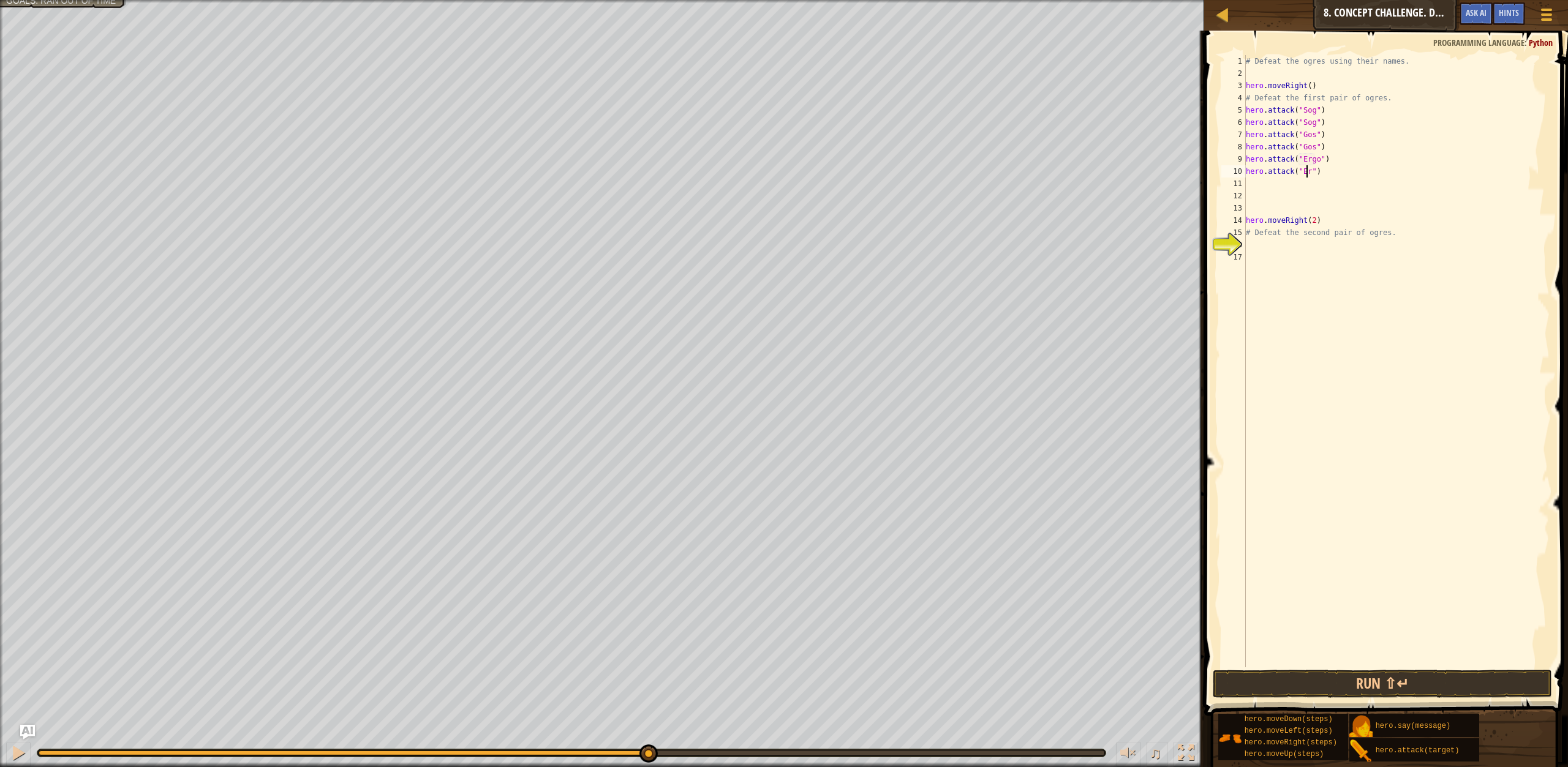
scroll to position [6, 5]
type textarea "hero.attack("Ergo")"
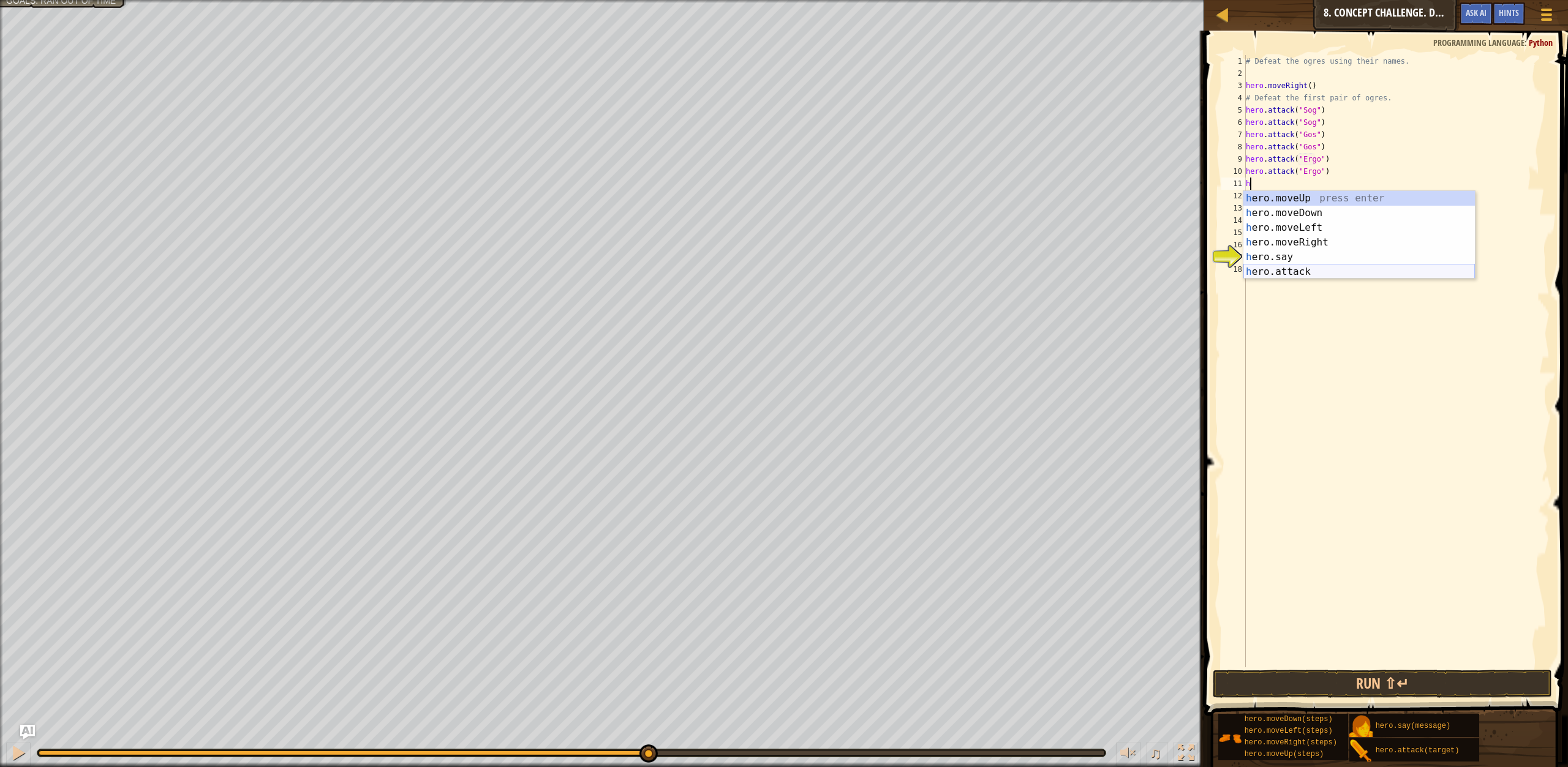
click at [1273, 271] on div "h ero.moveUp press enter h ero.moveDown press enter h ero.moveLeft press enter …" at bounding box center [1358, 249] width 232 height 117
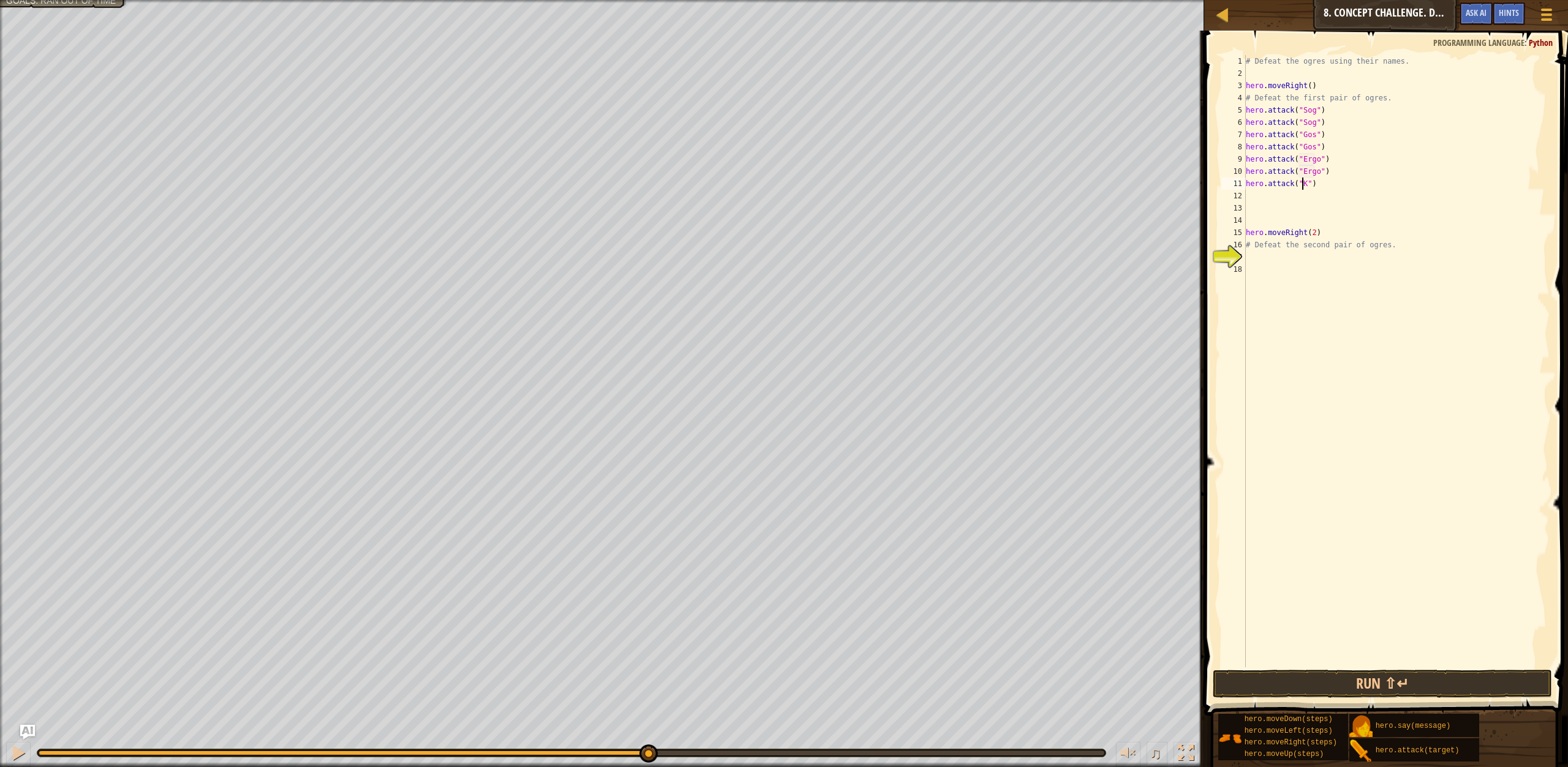
scroll to position [6, 5]
type textarea "hero.attack("Kro")"
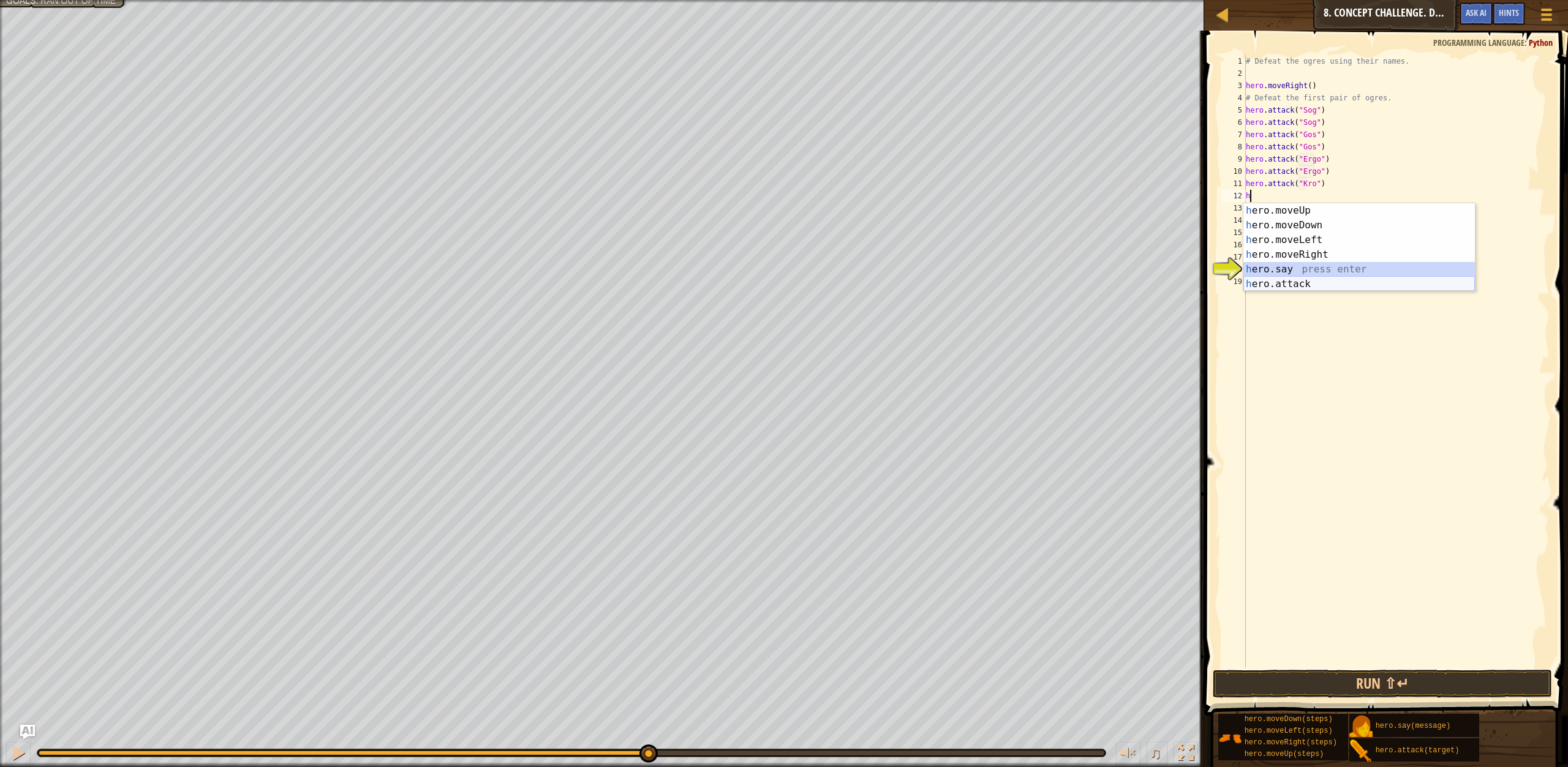
drag, startPoint x: 1251, startPoint y: 275, endPoint x: 1292, endPoint y: 287, distance: 42.7
click at [1292, 287] on div "h ero.moveUp press enter h ero.moveDown press enter h ero.moveLeft press enter …" at bounding box center [1358, 262] width 232 height 117
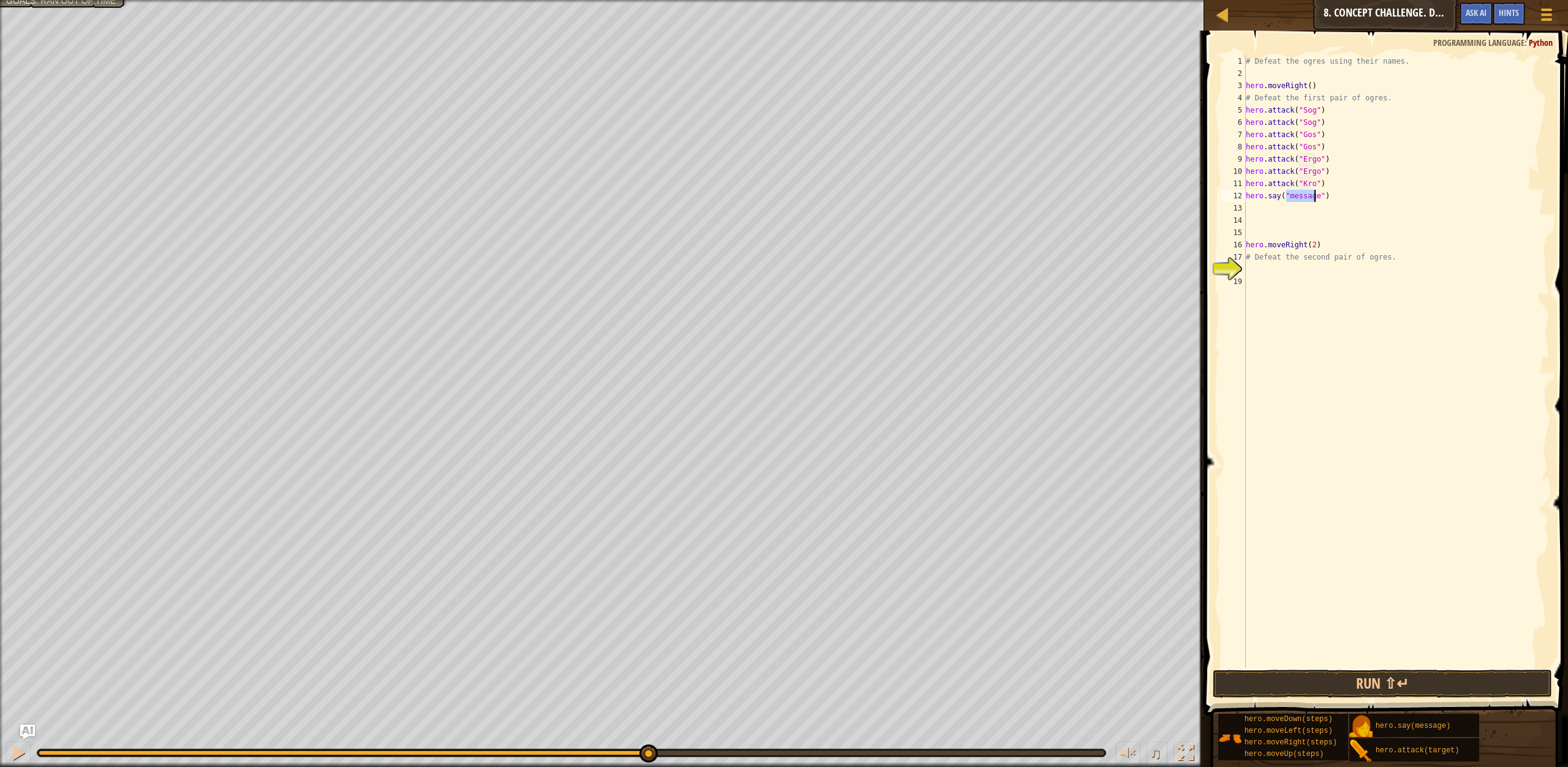
click at [1321, 201] on div "# Defeat the ogres using their names. hero . moveRight ( ) # Defeat the first p…" at bounding box center [1396, 373] width 306 height 637
type textarea "h"
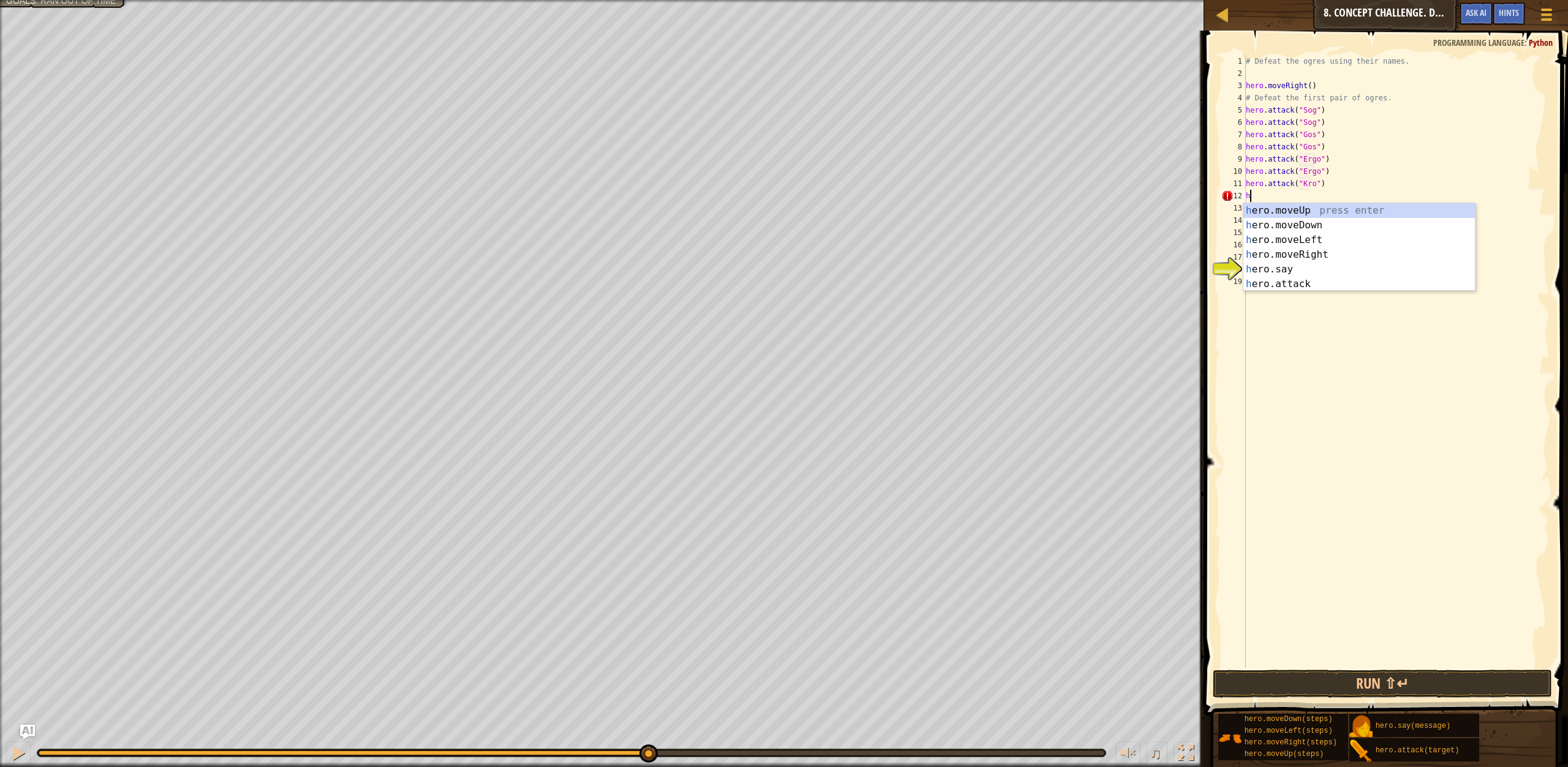
scroll to position [6, 0]
type textarea "hero.attack("Kro")"
click at [1280, 283] on div "h ero.moveUp press enter h ero.moveDown press enter h ero.moveLeft press enter …" at bounding box center [1358, 262] width 232 height 117
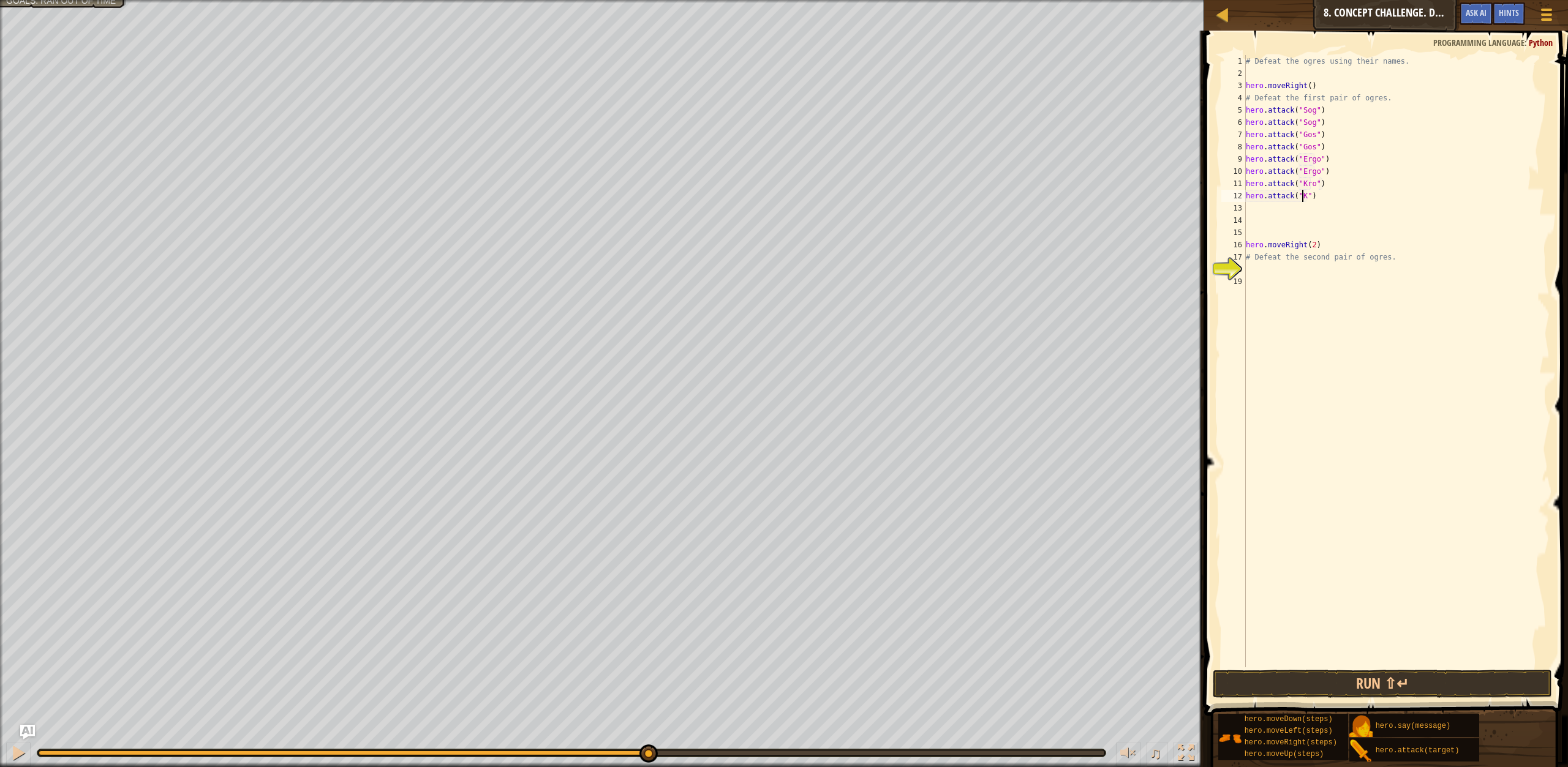
scroll to position [6, 5]
type textarea "hero.attack("Kro")"
click at [1265, 229] on div "# Defeat the ogres using their names. hero . moveRight ( ) # Defeat the first p…" at bounding box center [1396, 373] width 306 height 637
click at [1249, 683] on button "Run ⇧↵" at bounding box center [1381, 684] width 339 height 28
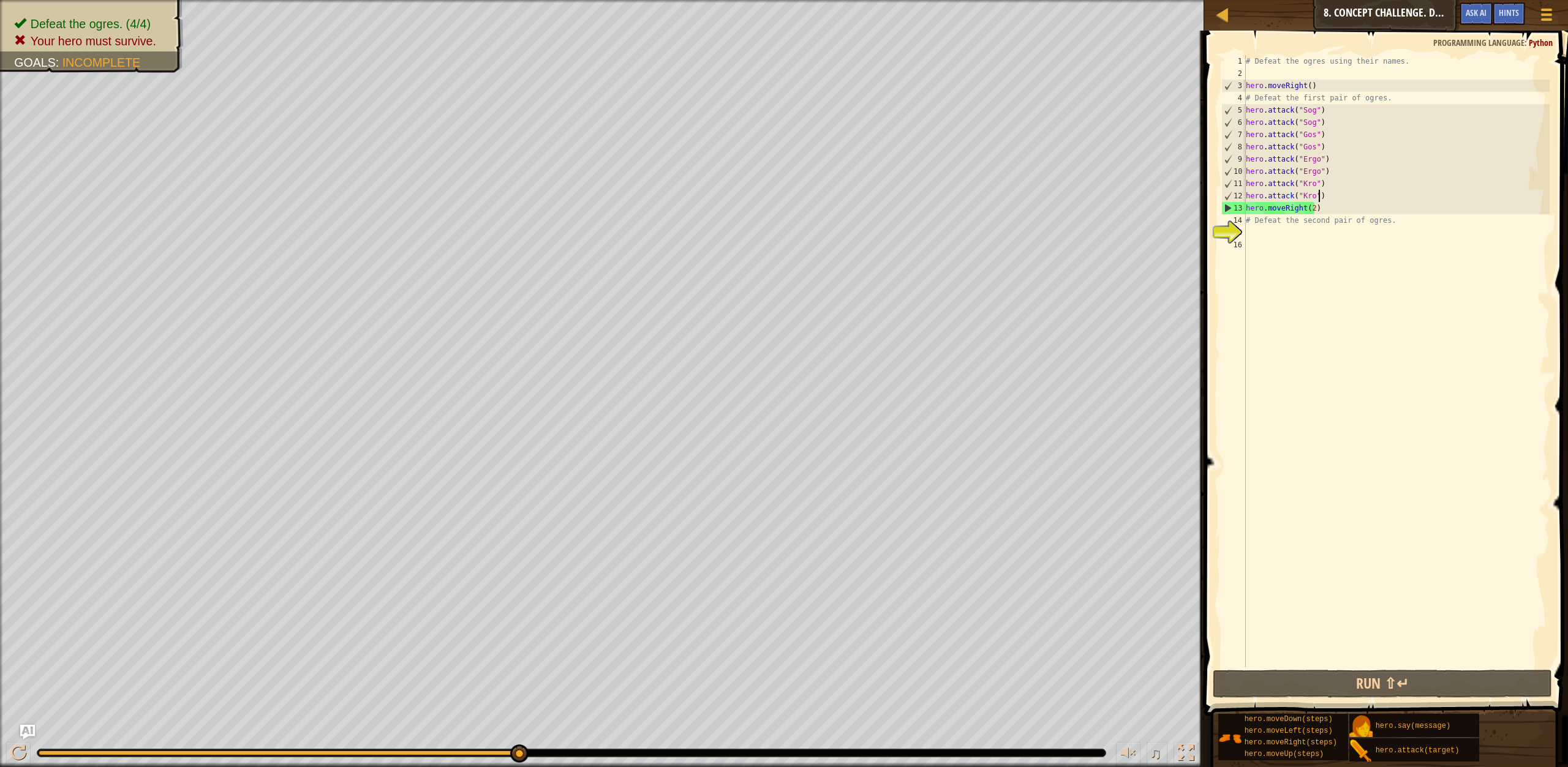
click at [1289, 691] on button "Run ⇧↵" at bounding box center [1381, 684] width 339 height 28
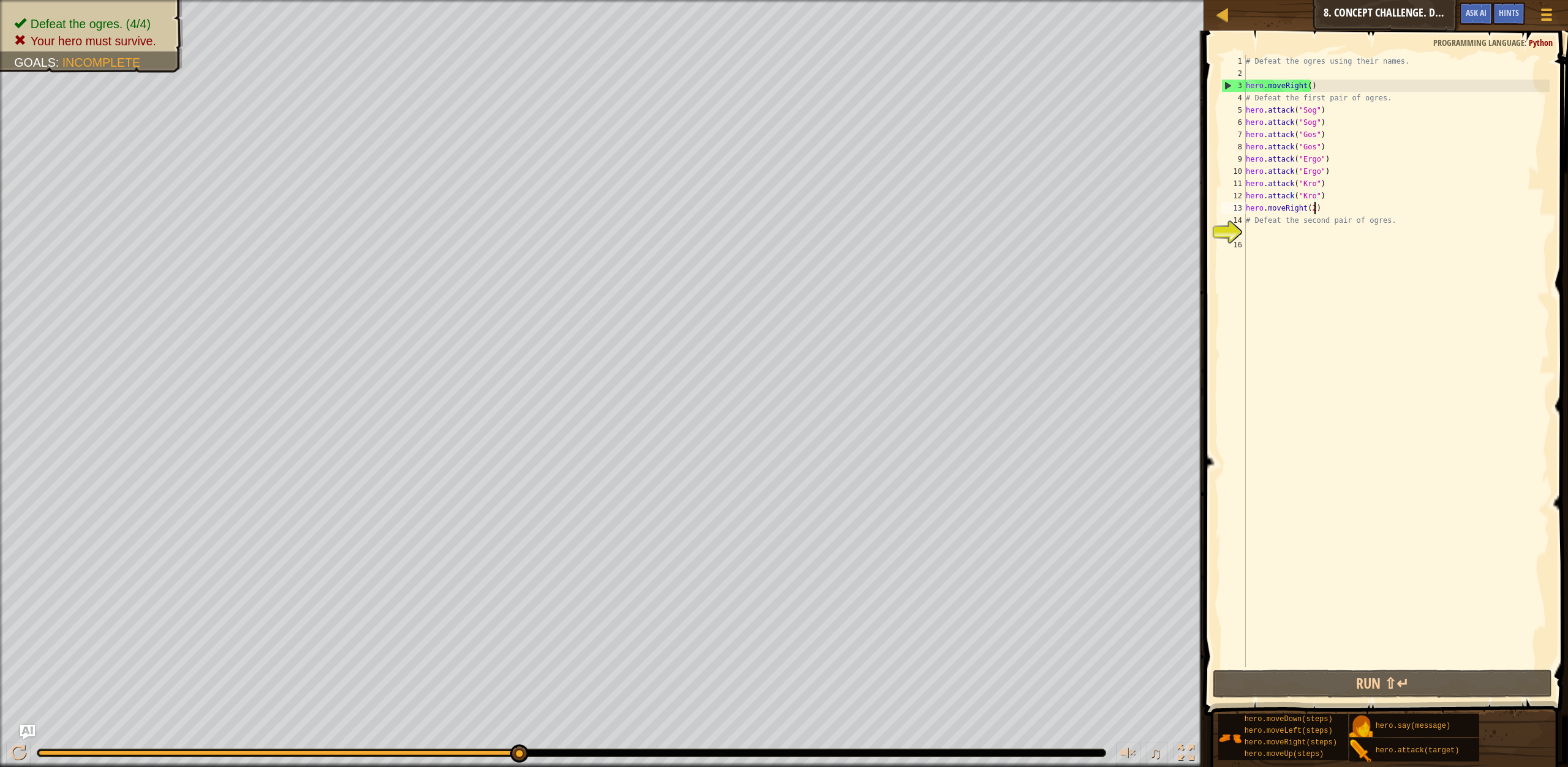
click at [1316, 206] on div "# Defeat the ogres using their names. hero . moveRight ( ) # Defeat the first p…" at bounding box center [1396, 373] width 306 height 637
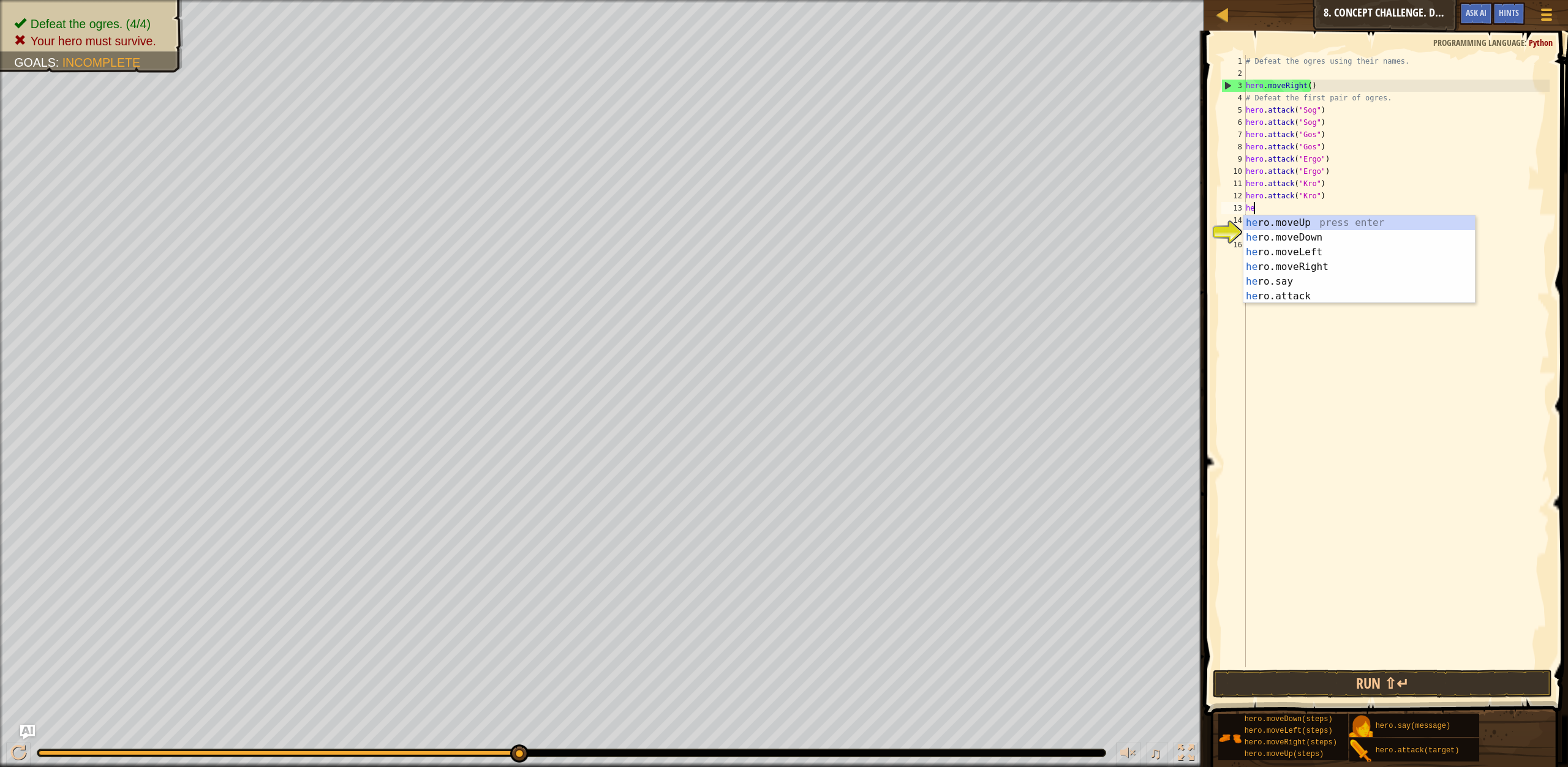
type textarea "h"
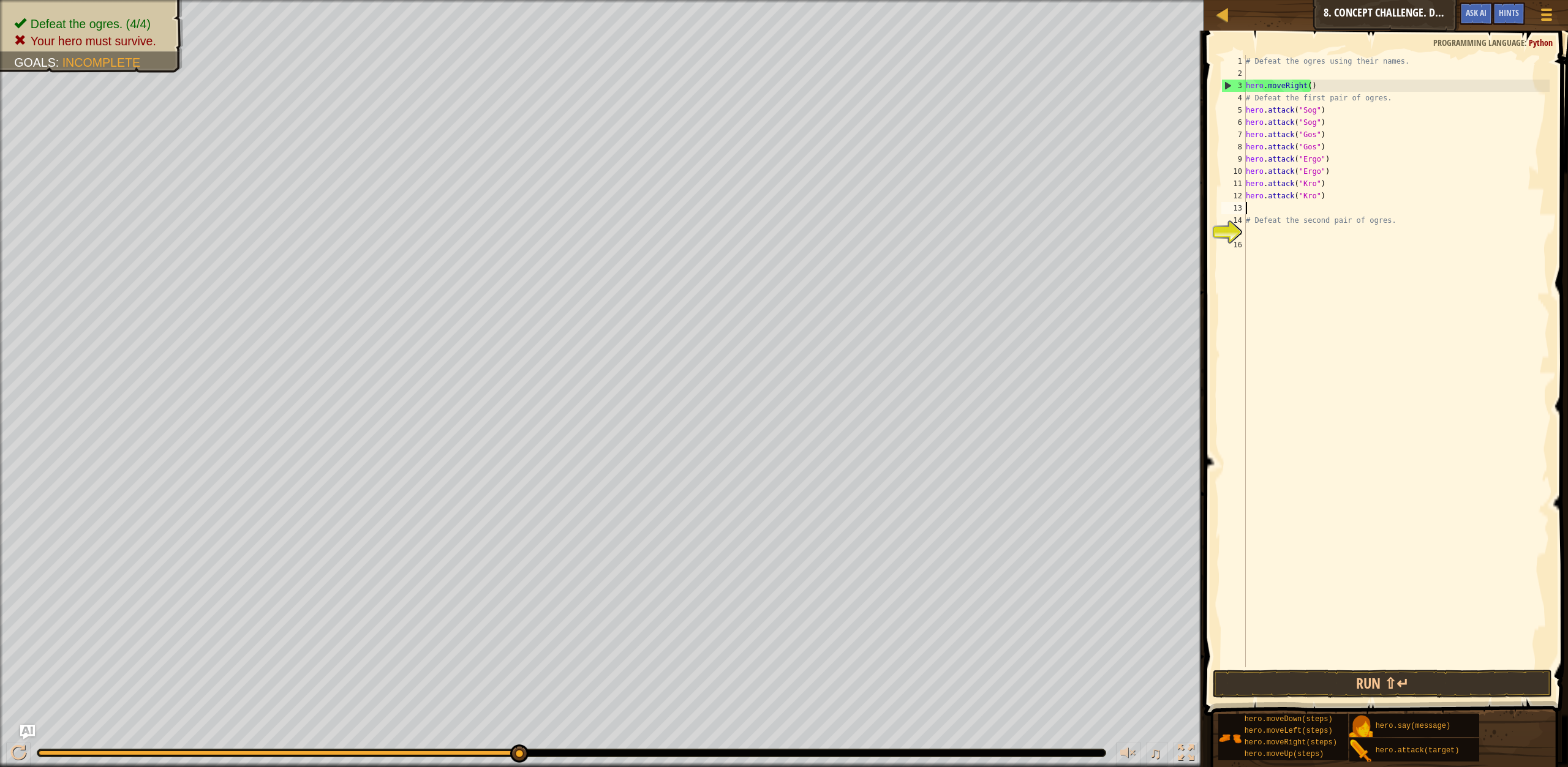
click at [1259, 251] on div "# Defeat the ogres using their names. hero . moveRight ( ) # Defeat the first p…" at bounding box center [1396, 373] width 306 height 637
type textarea "# Defeat the second pair of ogres."
type textarea "hero.attack("Kro")"
click at [1424, 691] on button "Run ⇧↵" at bounding box center [1381, 684] width 339 height 28
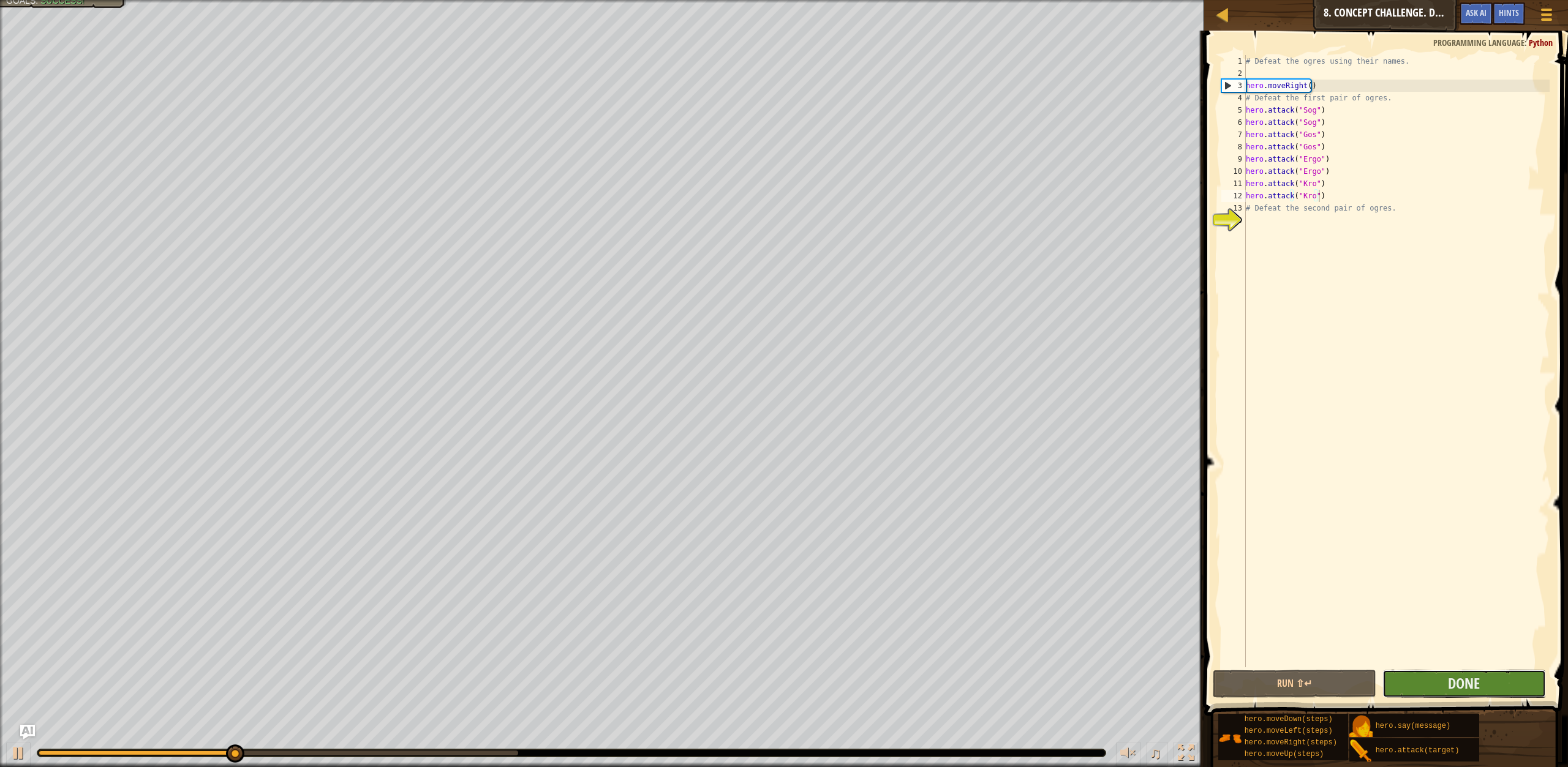
click at [1414, 680] on button "Done" at bounding box center [1464, 684] width 164 height 28
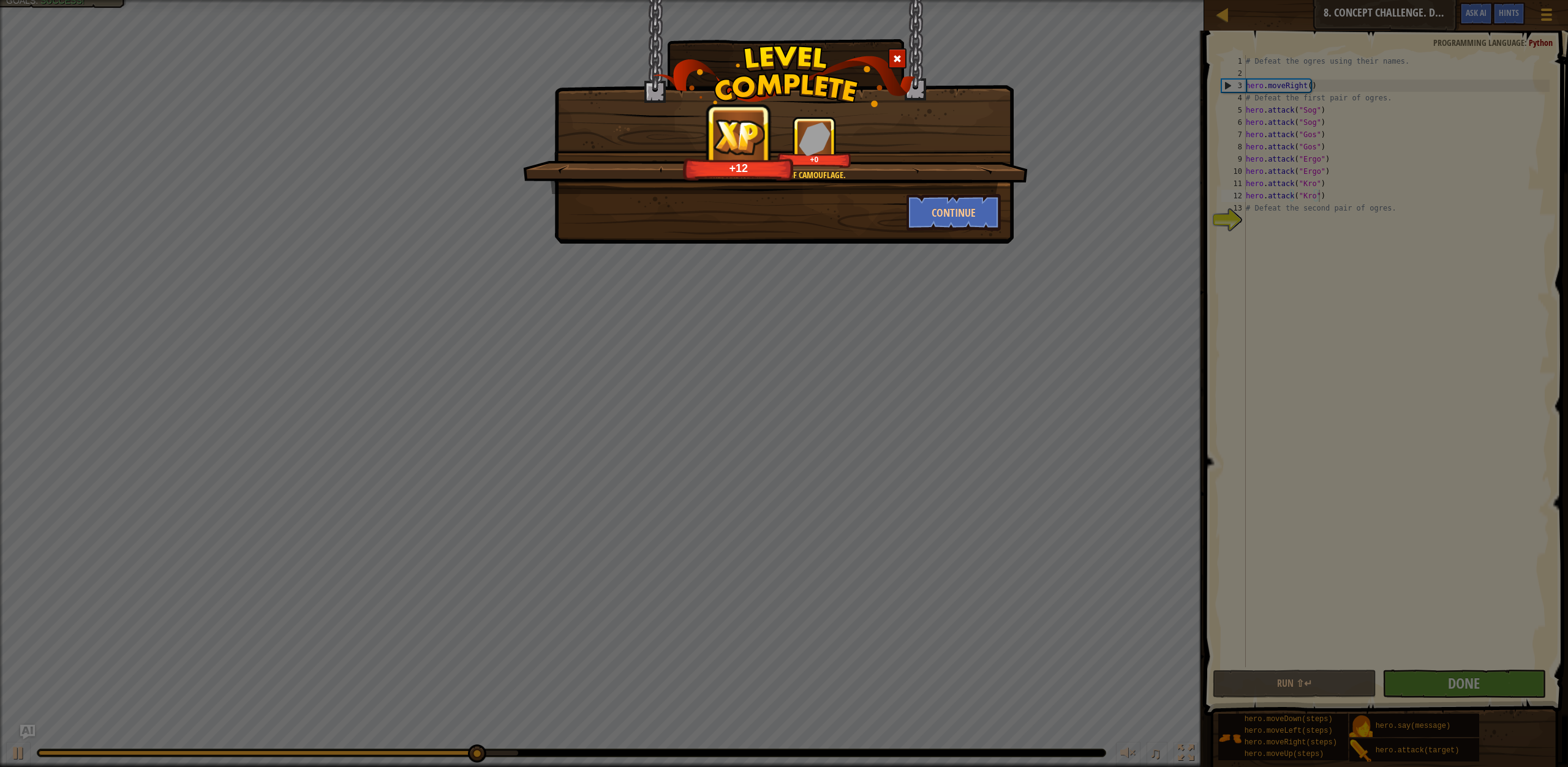
click at [1002, 221] on div "Continue" at bounding box center [954, 212] width 113 height 37
click at [978, 214] on button "Continue" at bounding box center [954, 212] width 95 height 37
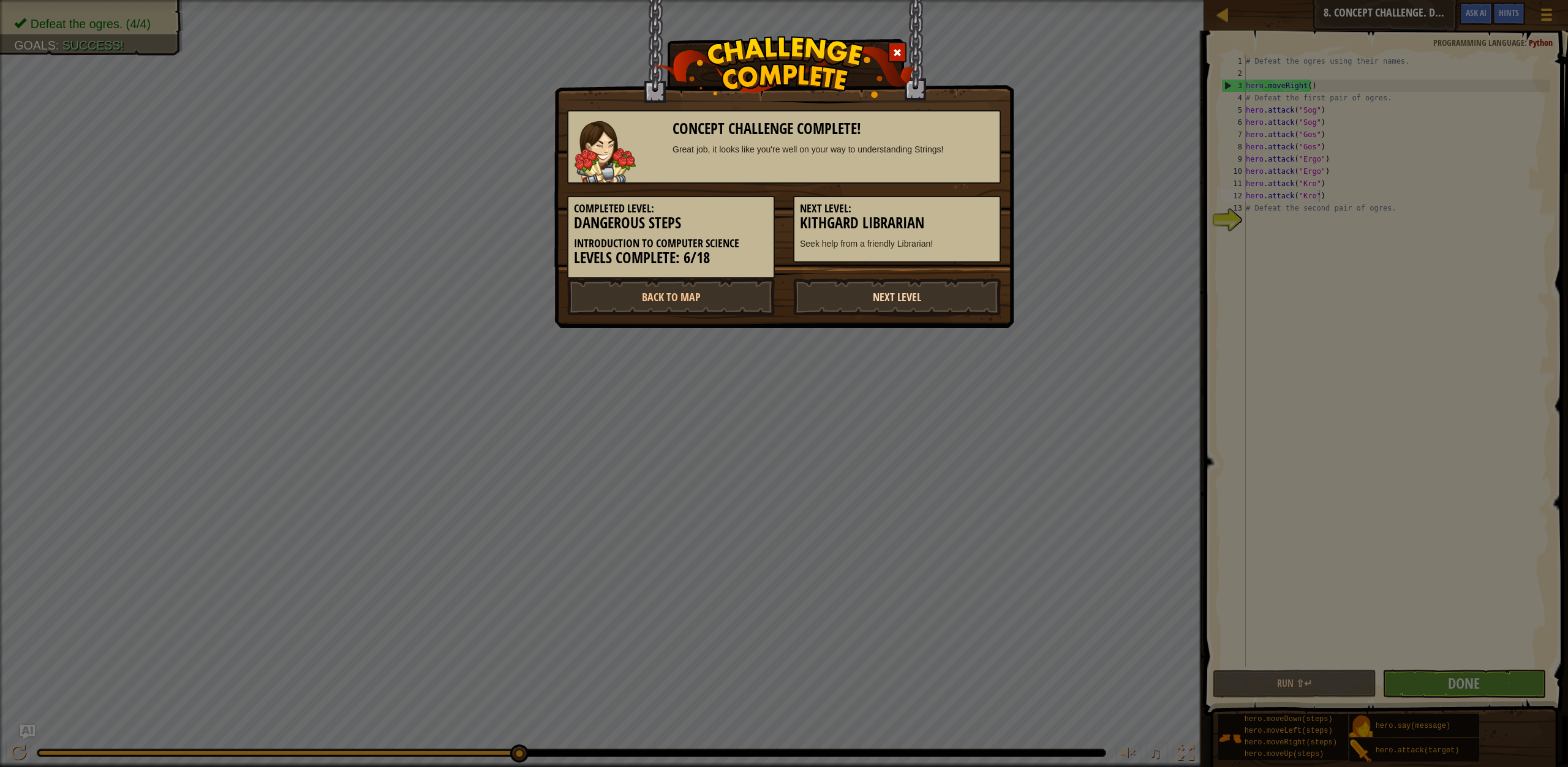
click at [860, 295] on link "Next Level" at bounding box center [896, 296] width 208 height 37
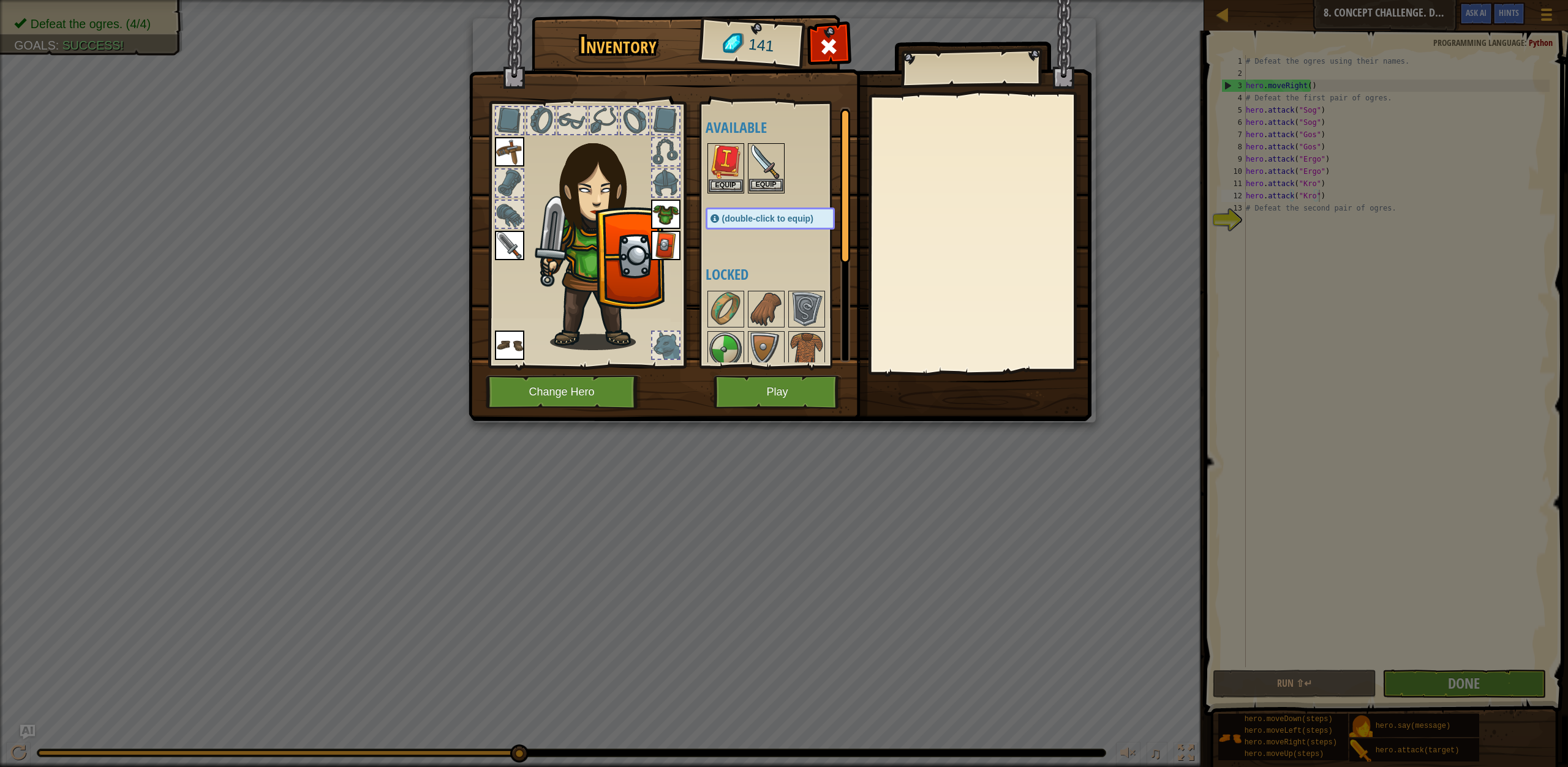
click at [756, 177] on img at bounding box center [766, 161] width 35 height 35
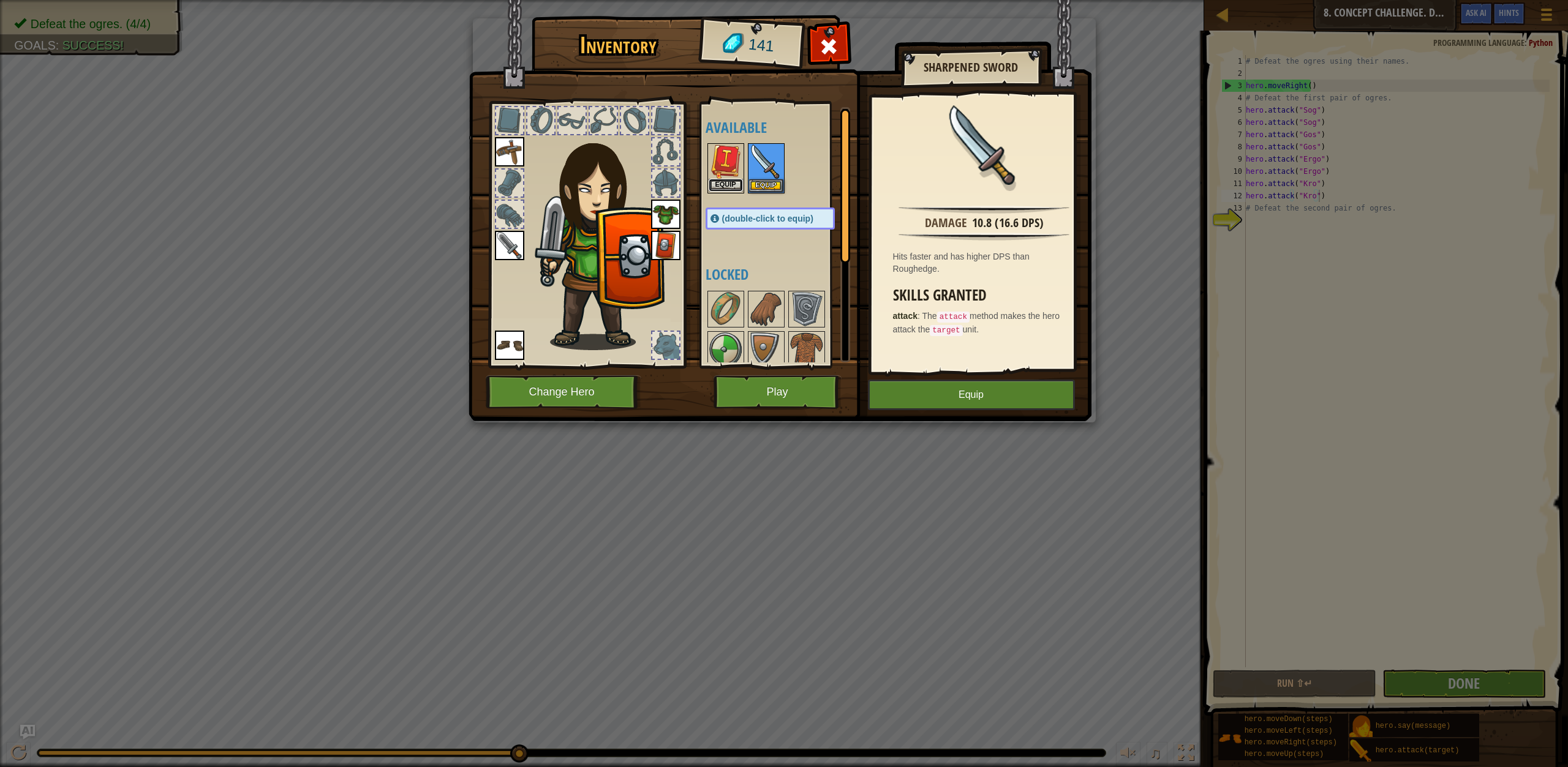
click at [719, 186] on button "Equip" at bounding box center [725, 185] width 35 height 13
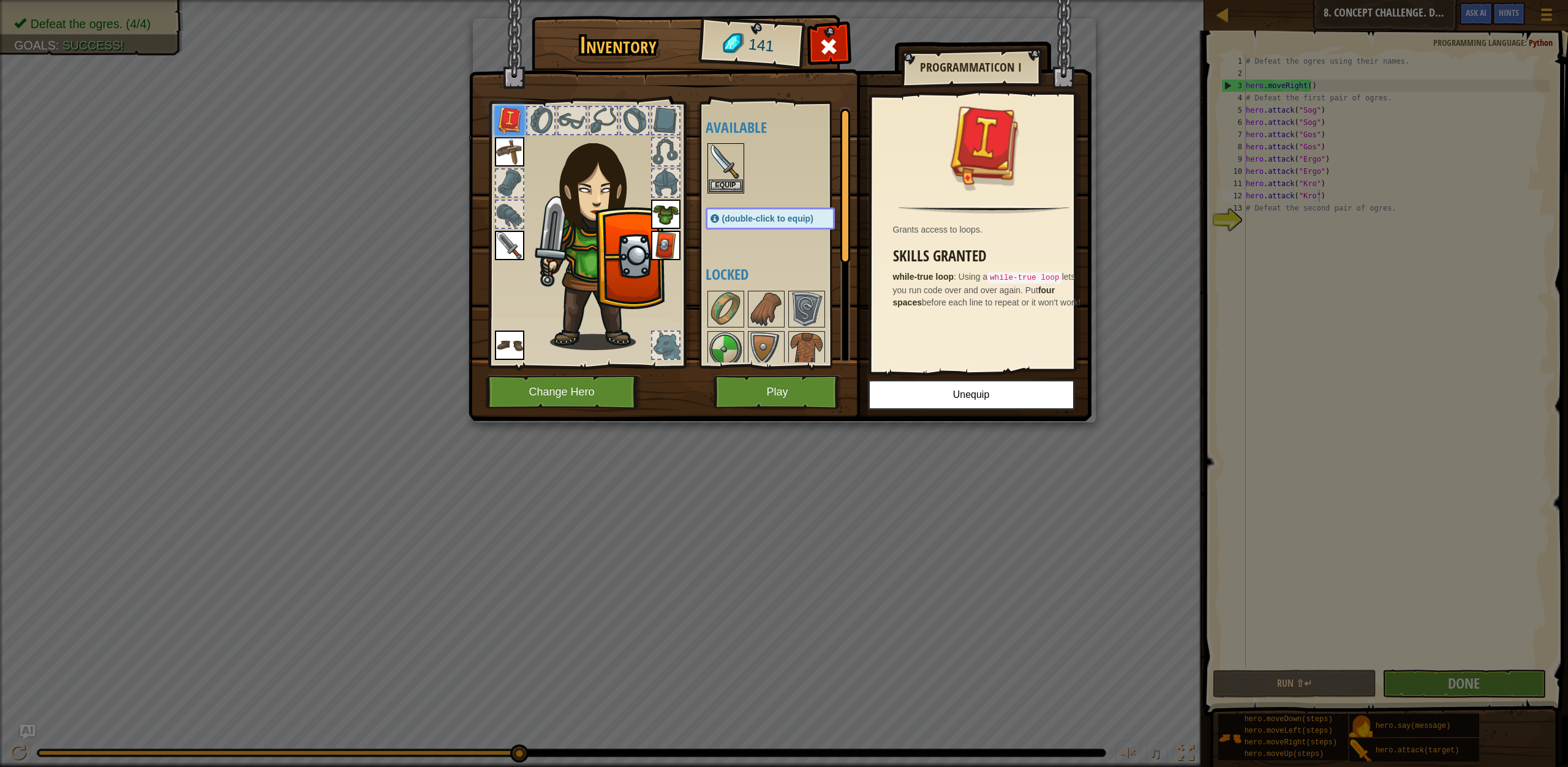
click at [776, 370] on img at bounding box center [779, 199] width 623 height 444
click at [786, 385] on button "Play" at bounding box center [777, 392] width 128 height 34
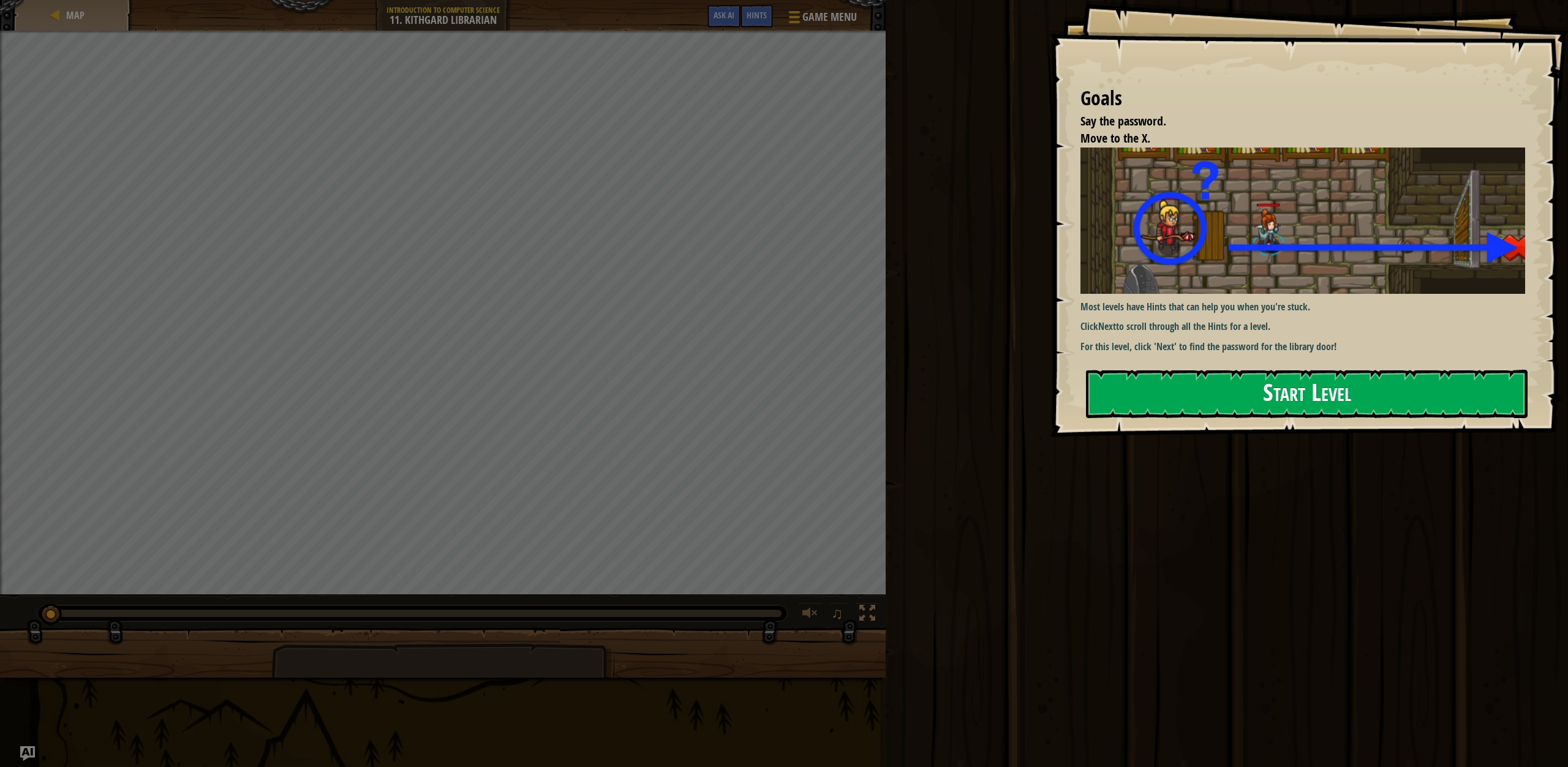
click at [1235, 375] on button "Start Level" at bounding box center [1307, 393] width 441 height 49
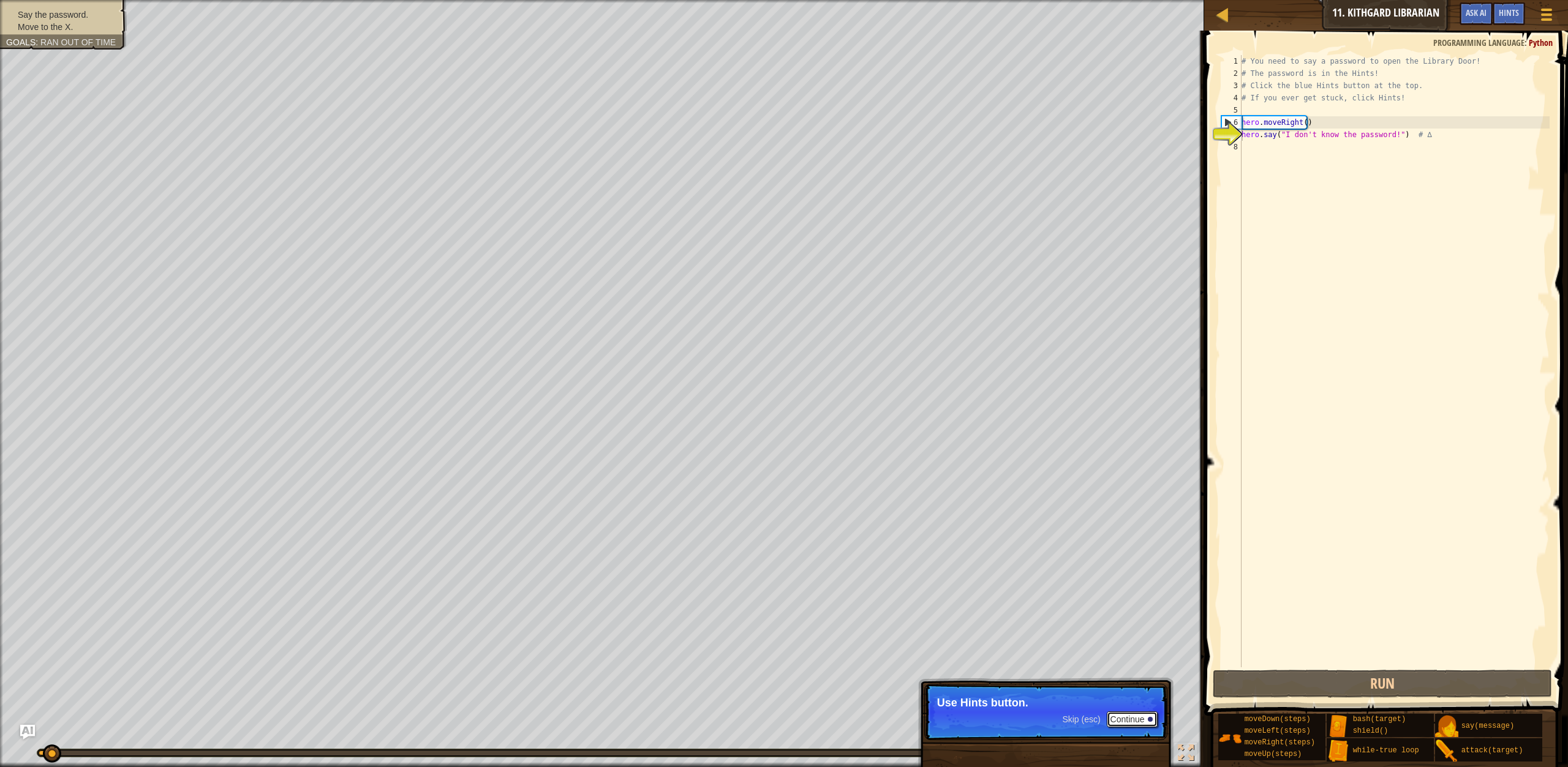
click at [1124, 720] on button "Continue" at bounding box center [1132, 719] width 51 height 16
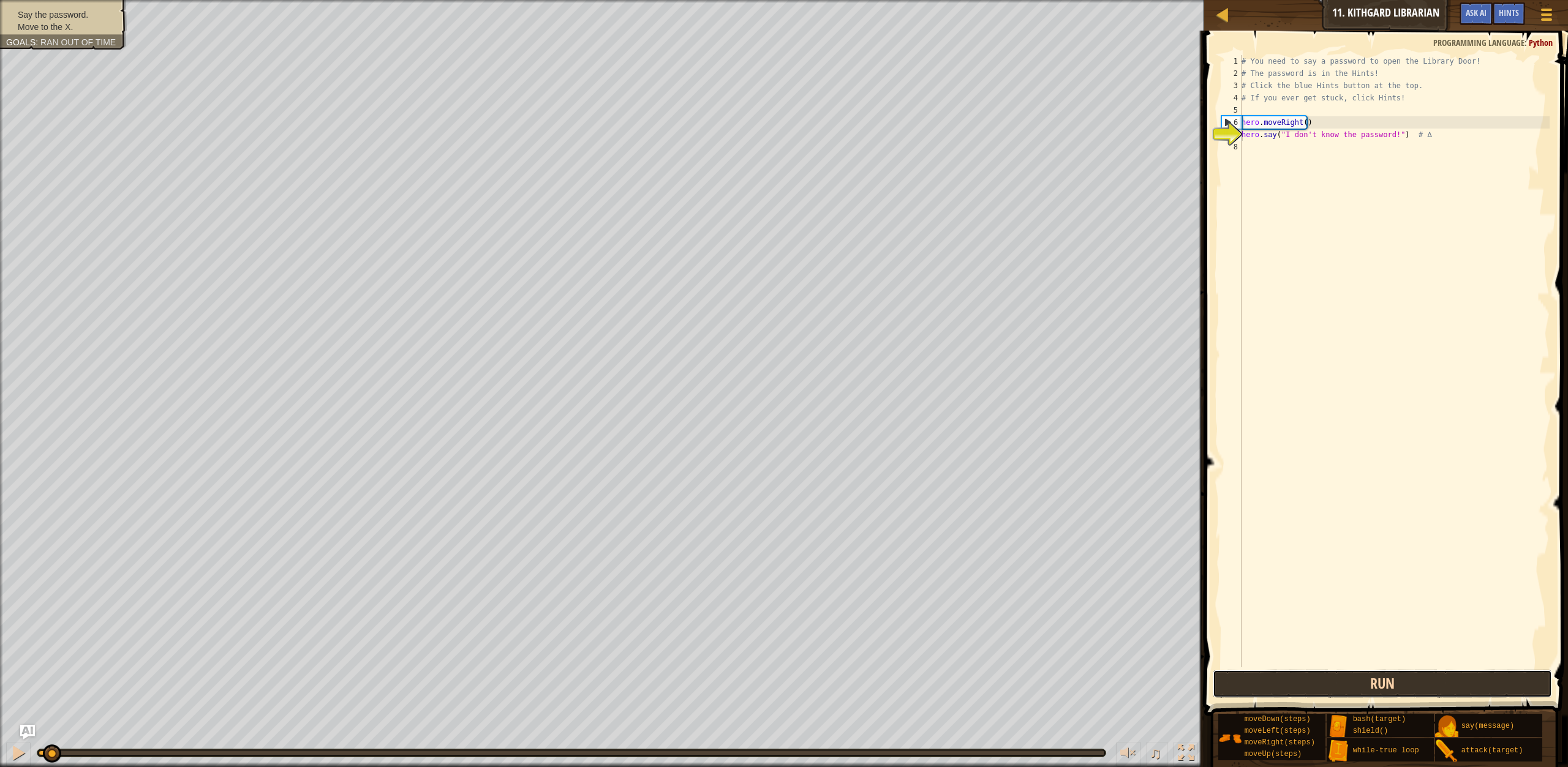
click at [1325, 678] on button "Run" at bounding box center [1381, 684] width 339 height 28
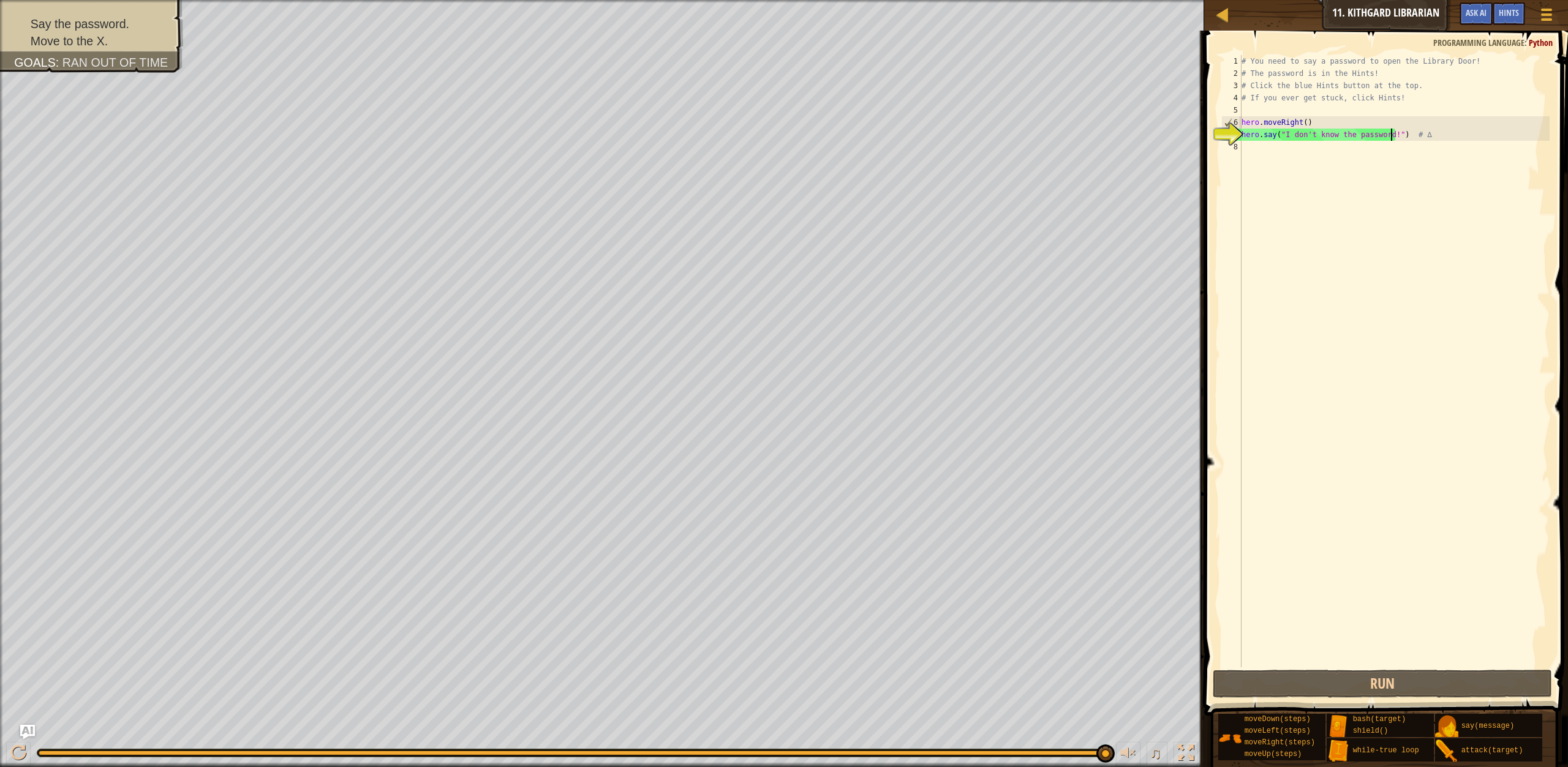
click at [1389, 133] on div "# You need to say a password to open the Library Door! # The password is in the…" at bounding box center [1394, 373] width 310 height 637
click at [1382, 132] on div "# You need to say a password to open the Library Door! # The password is in the…" at bounding box center [1394, 373] width 310 height 637
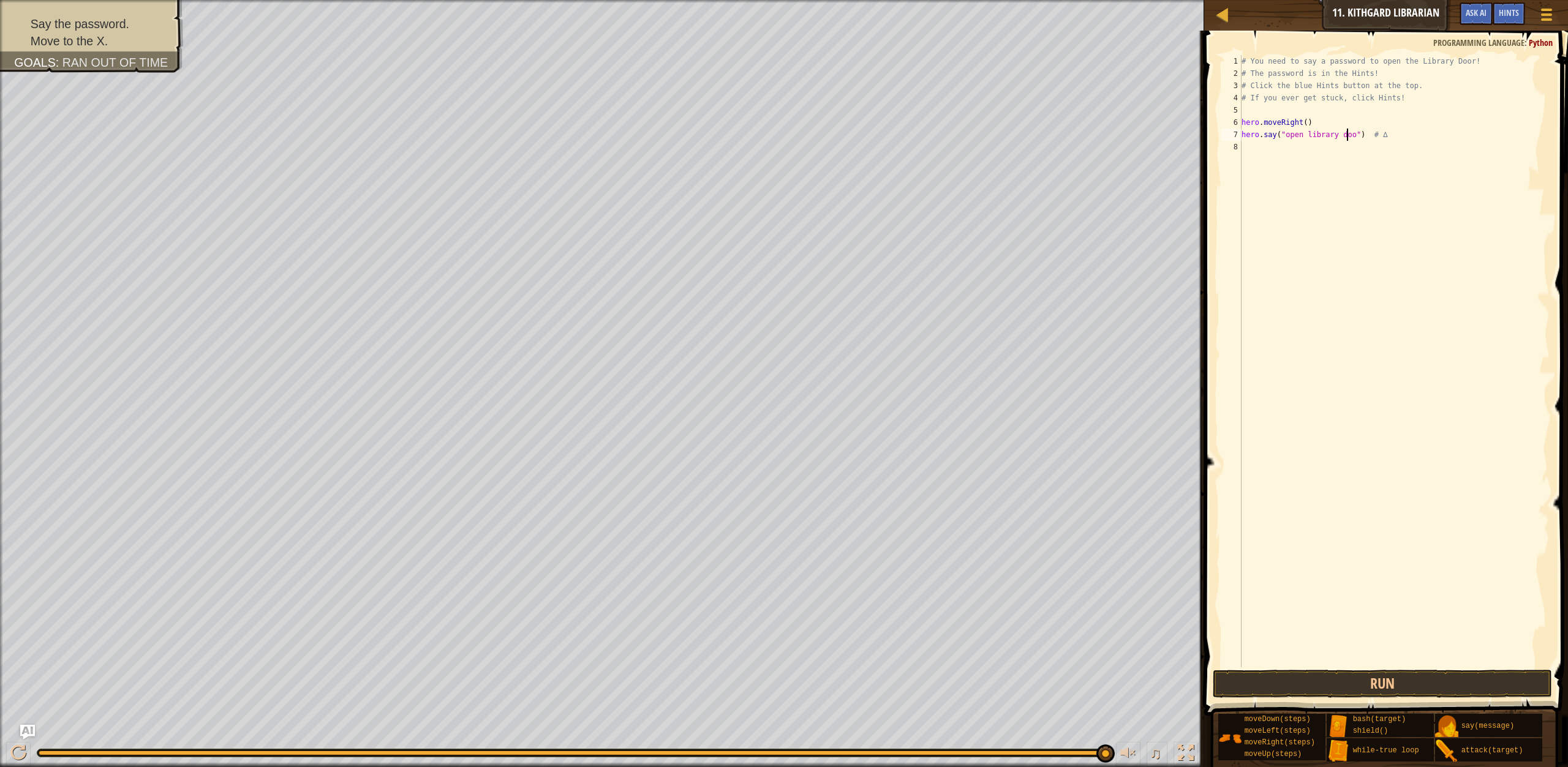
scroll to position [6, 9]
type textarea "hero.say("open library door") # ∆"
click at [1314, 690] on button "Run" at bounding box center [1381, 684] width 339 height 28
